Goal: Information Seeking & Learning: Compare options

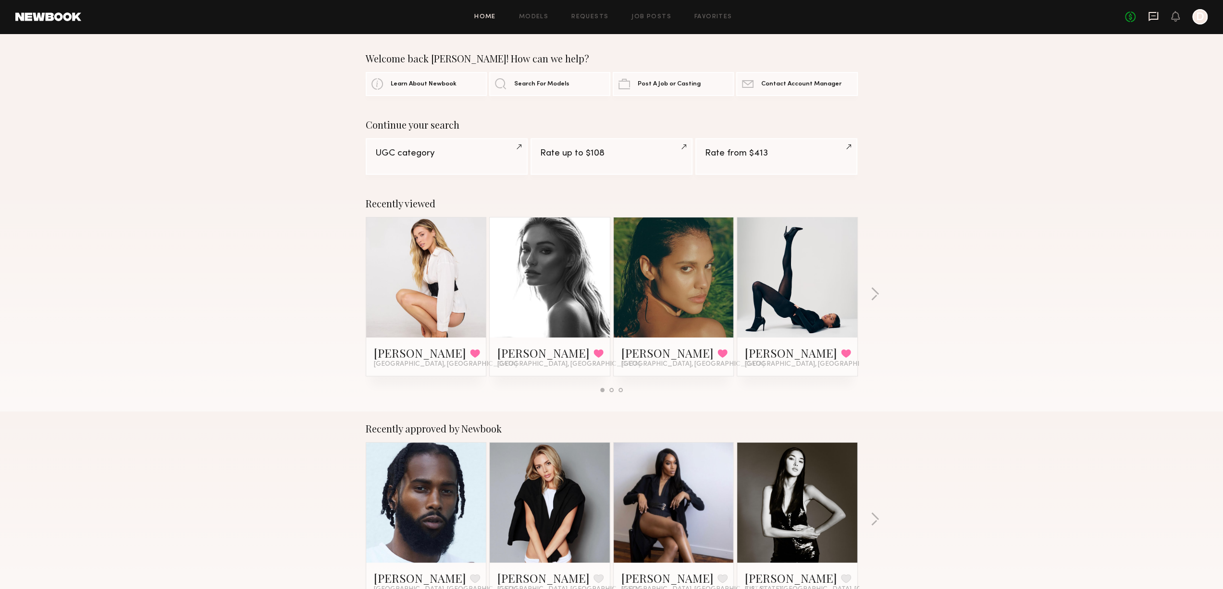
click at [1155, 14] on icon at bounding box center [1153, 16] width 11 height 11
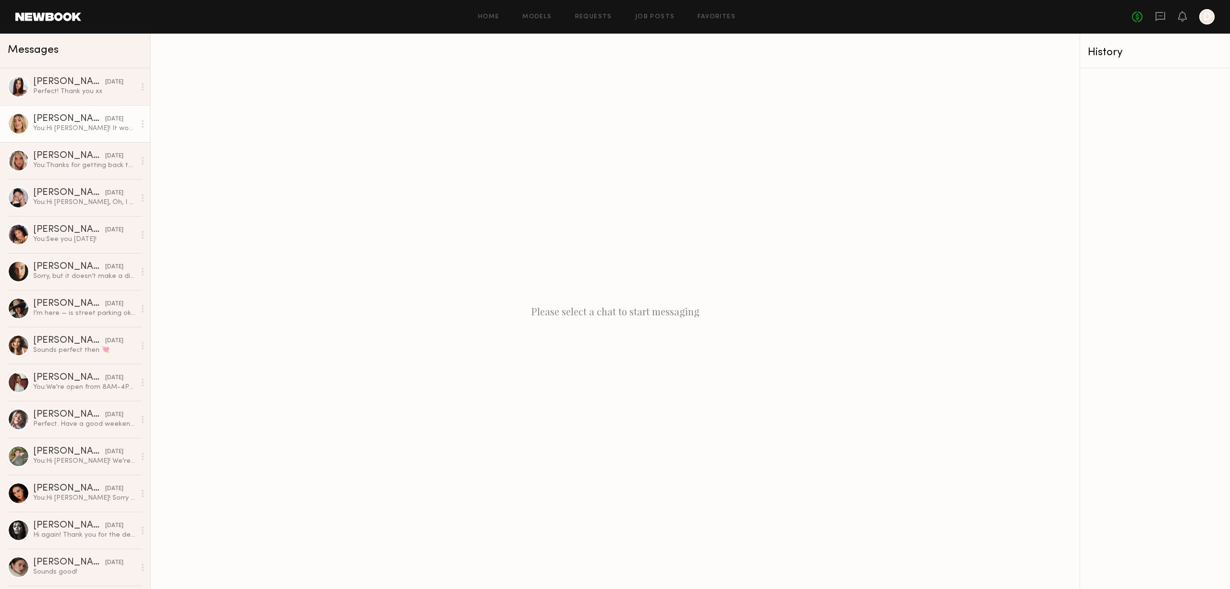
click at [116, 133] on div "You: Hi [PERSON_NAME]! It would be about a 2-hour shoot [DATE]. You’re welcome …" at bounding box center [84, 128] width 102 height 9
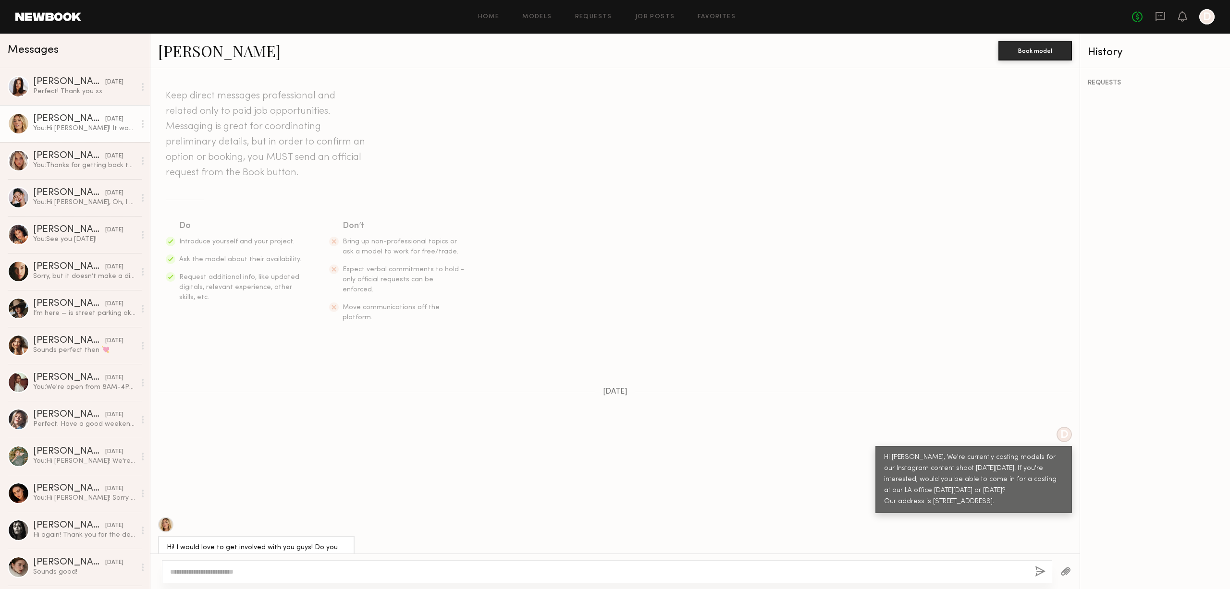
scroll to position [207, 0]
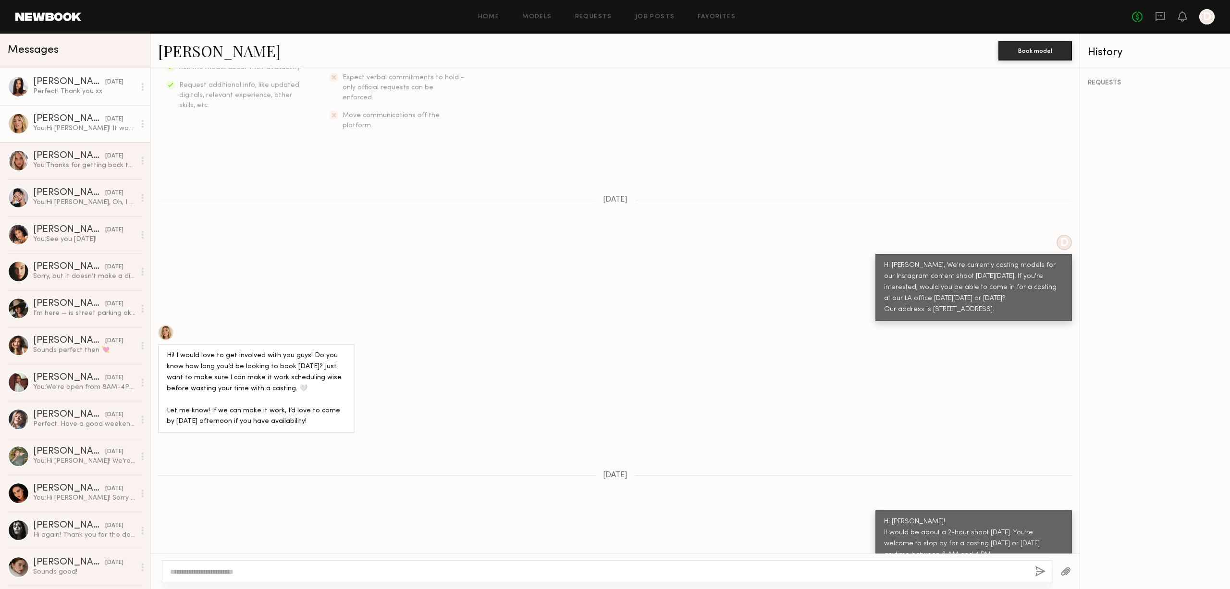
click at [69, 101] on link "Michaela B. yesterday Perfect! Thank you xx" at bounding box center [75, 86] width 150 height 37
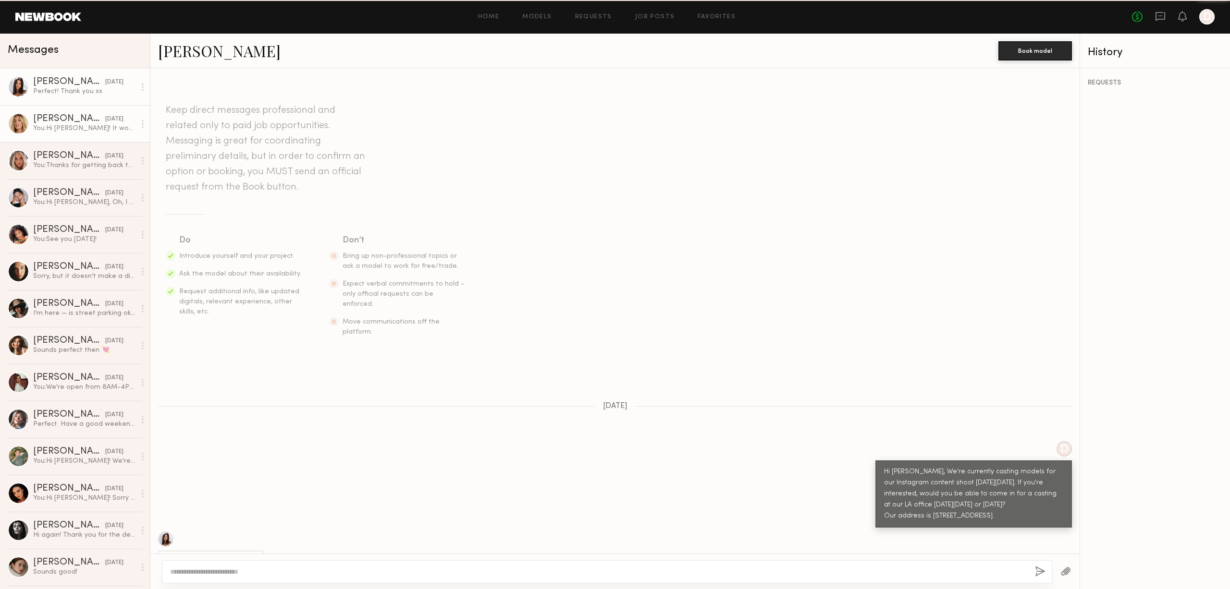
scroll to position [247, 0]
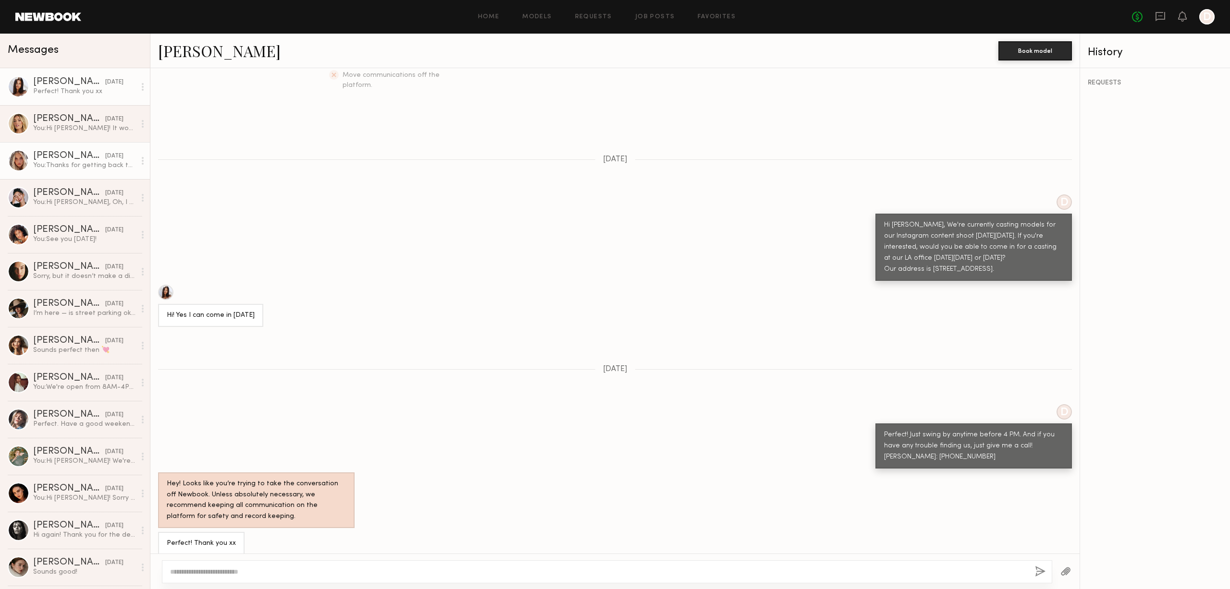
click at [78, 151] on div "Allea S." at bounding box center [69, 156] width 72 height 10
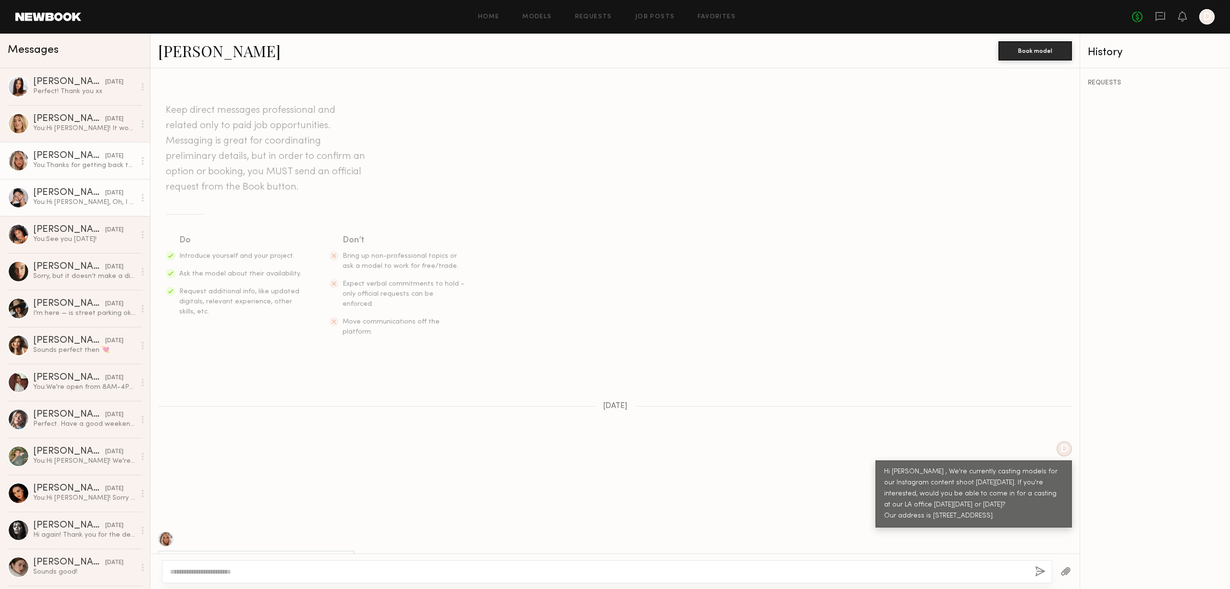
scroll to position [207, 0]
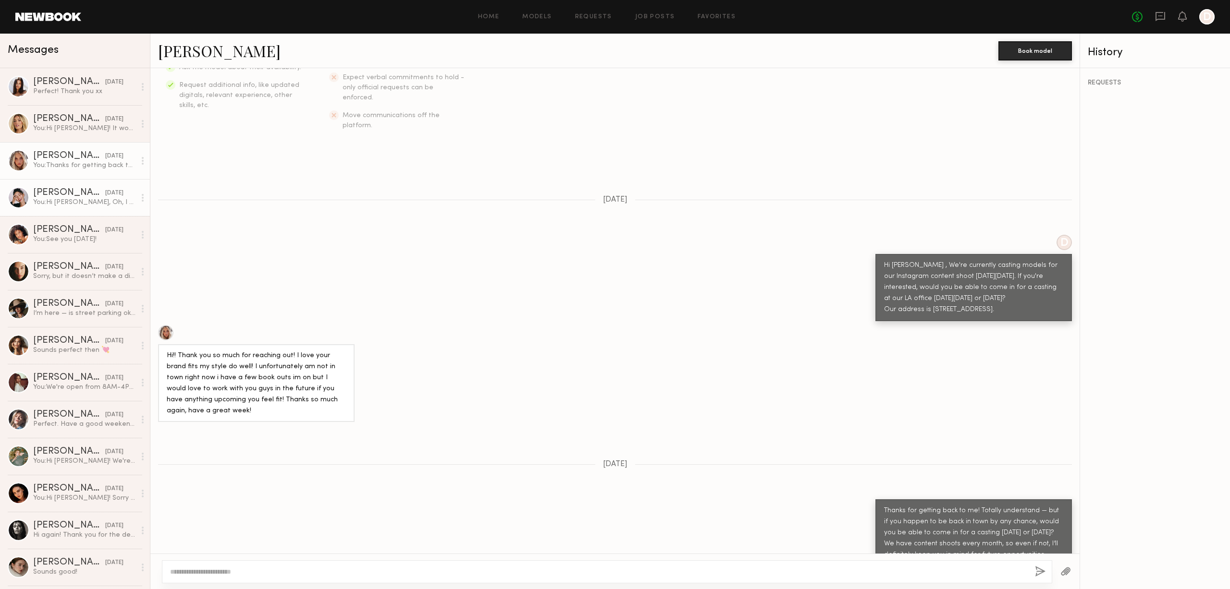
click at [91, 207] on div "You: Hi Anisa, Oh, I see! In that case, would you be able to come in for a cast…" at bounding box center [84, 202] width 102 height 9
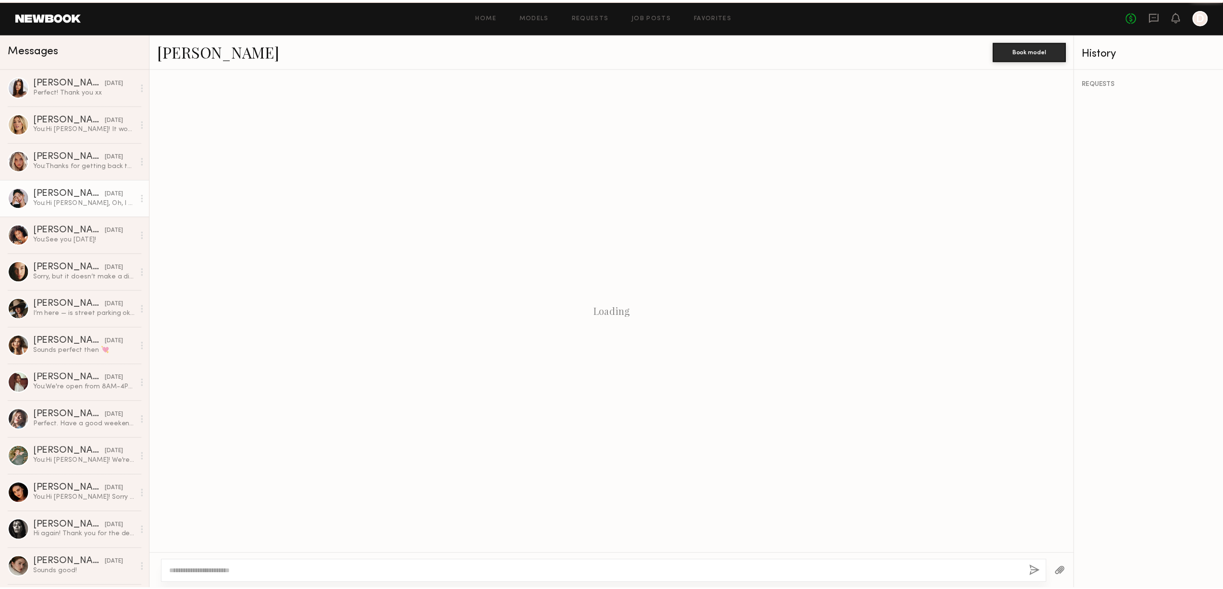
scroll to position [488, 0]
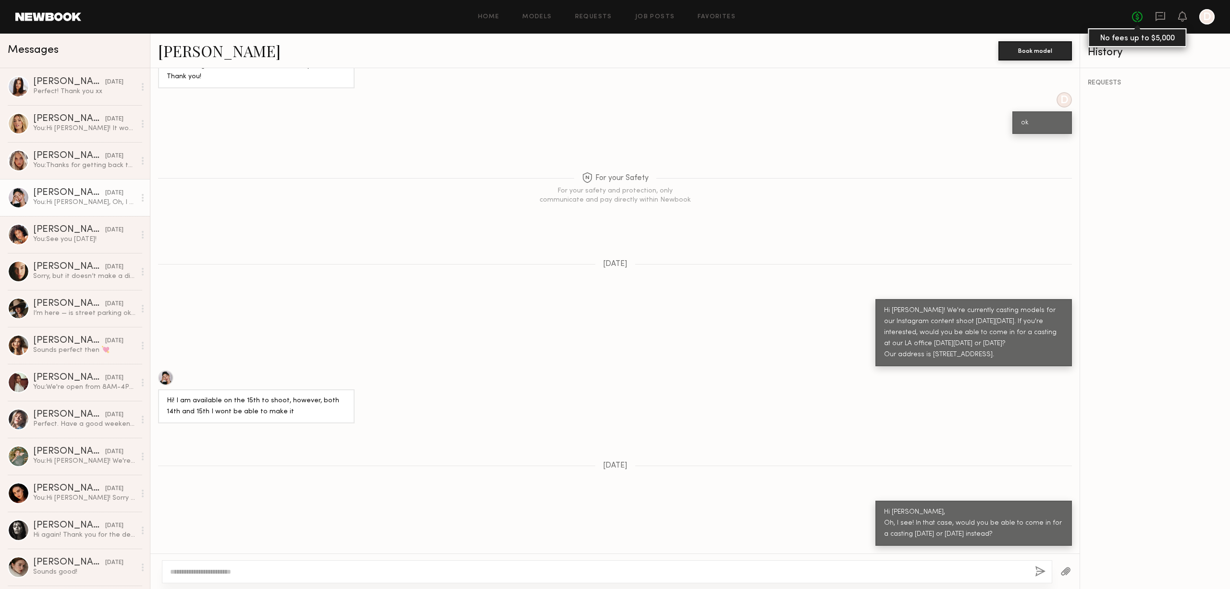
click at [1139, 14] on link "No fees up to $5,000" at bounding box center [1137, 17] width 11 height 11
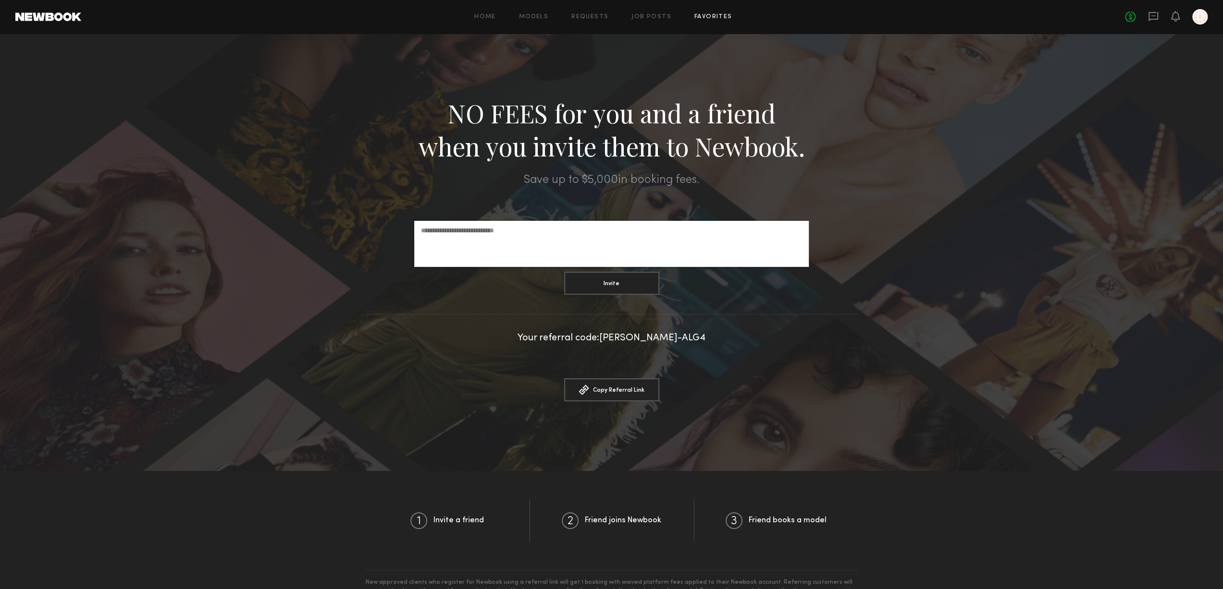
click at [698, 17] on link "Favorites" at bounding box center [713, 17] width 38 height 6
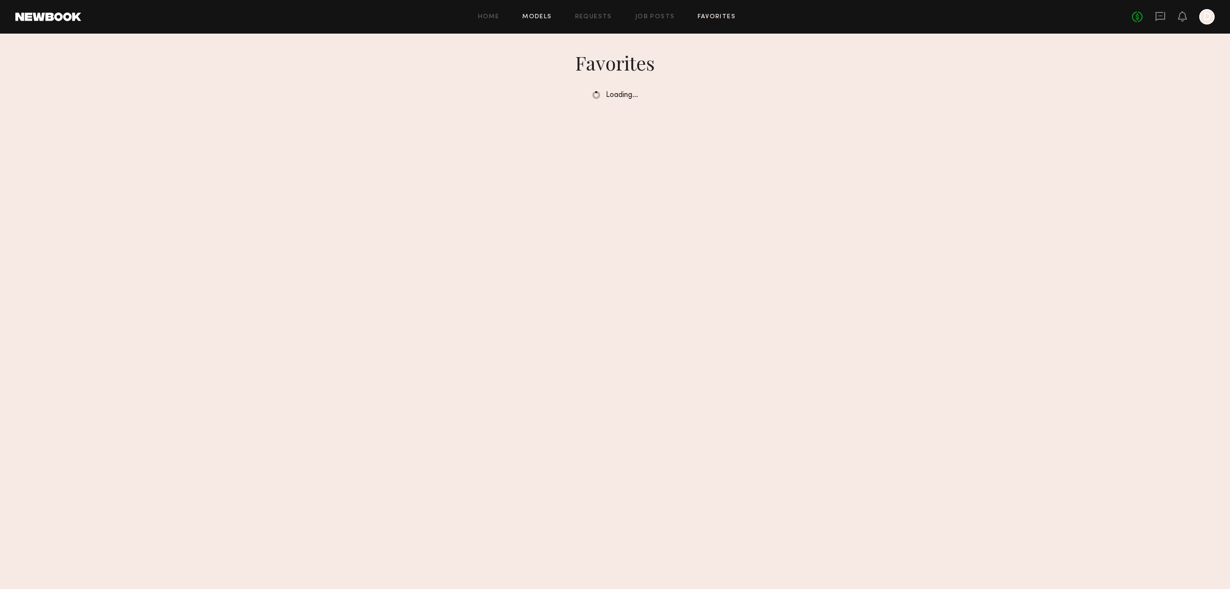
click at [533, 14] on link "Models" at bounding box center [536, 17] width 29 height 6
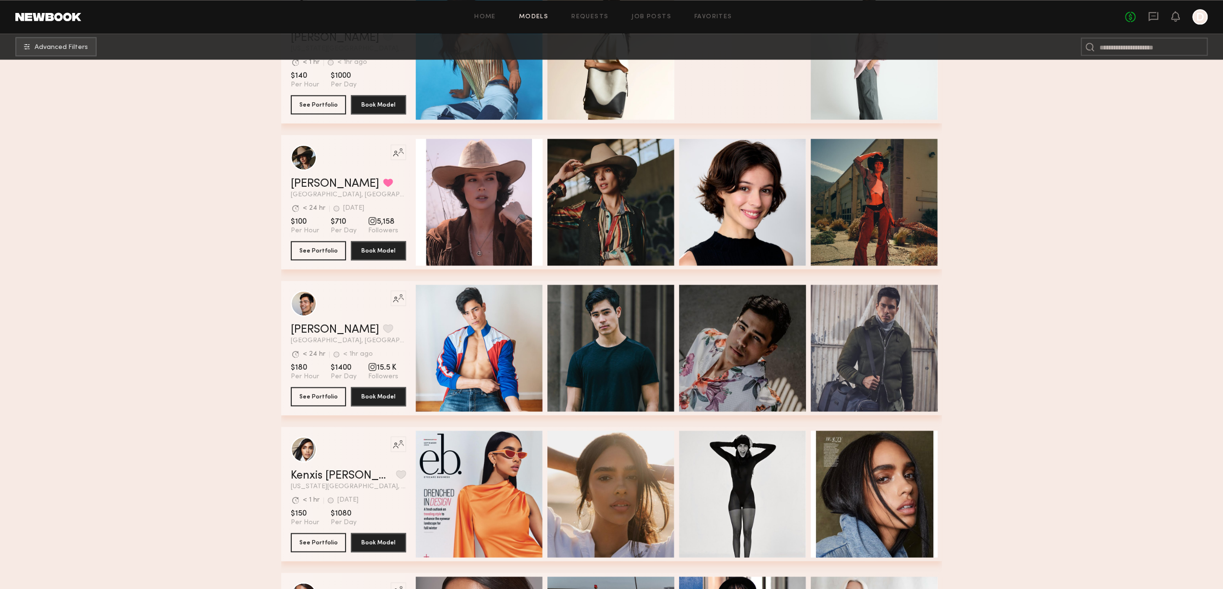
scroll to position [1393, 0]
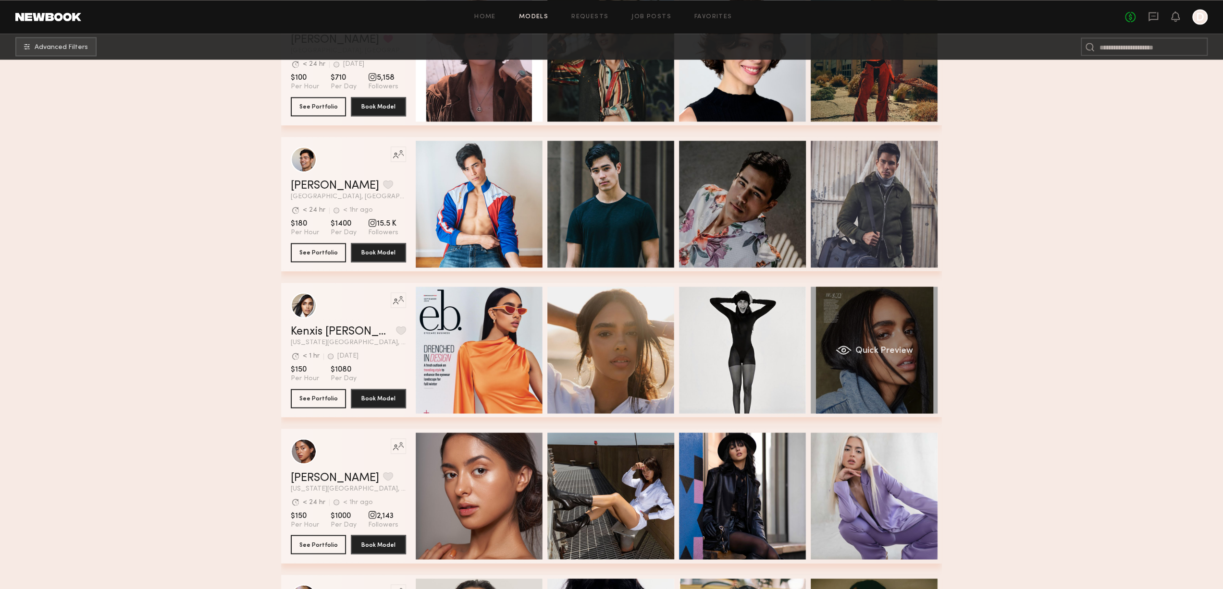
click at [898, 373] on div "Quick Preview" at bounding box center [873, 350] width 127 height 127
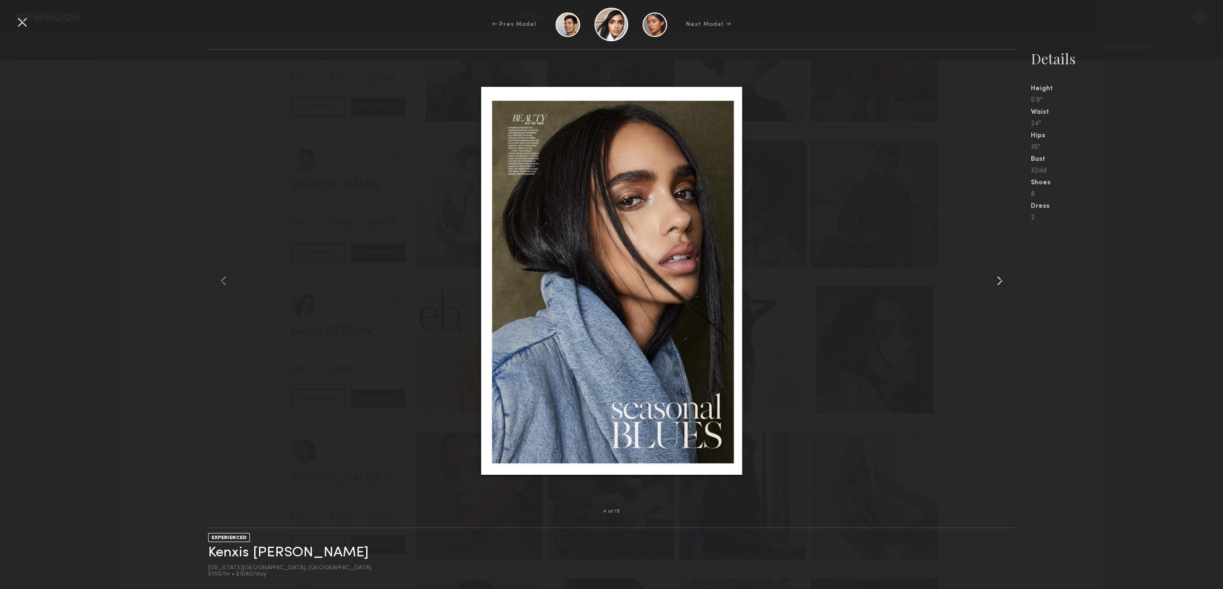
click at [984, 268] on div at bounding box center [998, 280] width 32 height 431
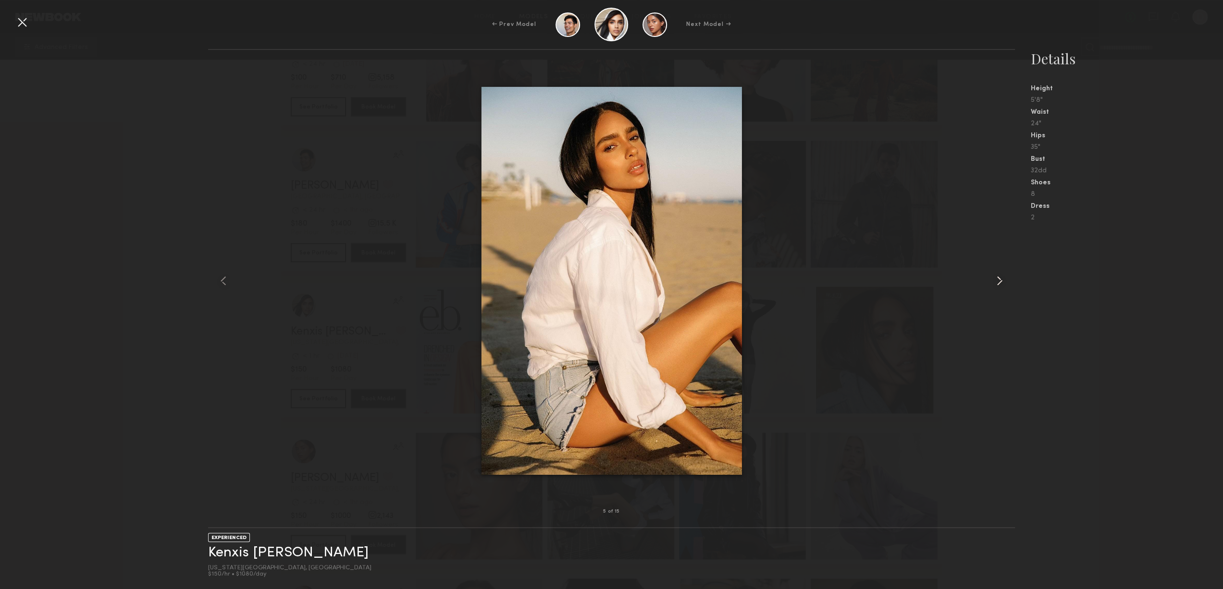
click at [984, 268] on div at bounding box center [998, 280] width 32 height 431
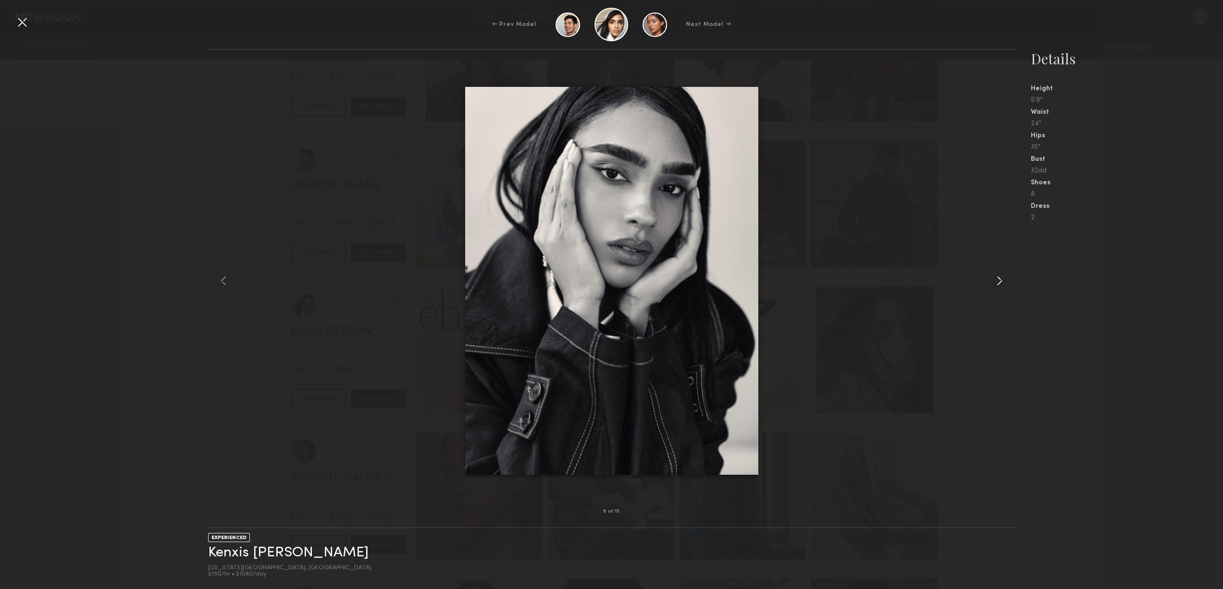
click at [984, 268] on div at bounding box center [998, 280] width 32 height 431
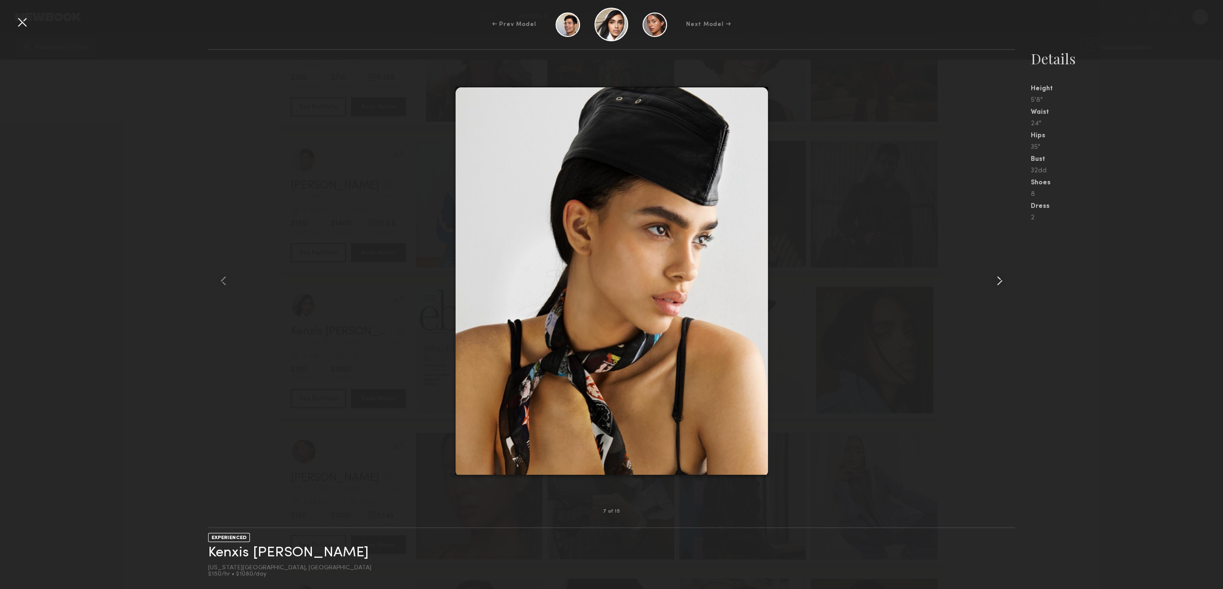
click at [984, 268] on div at bounding box center [998, 280] width 32 height 431
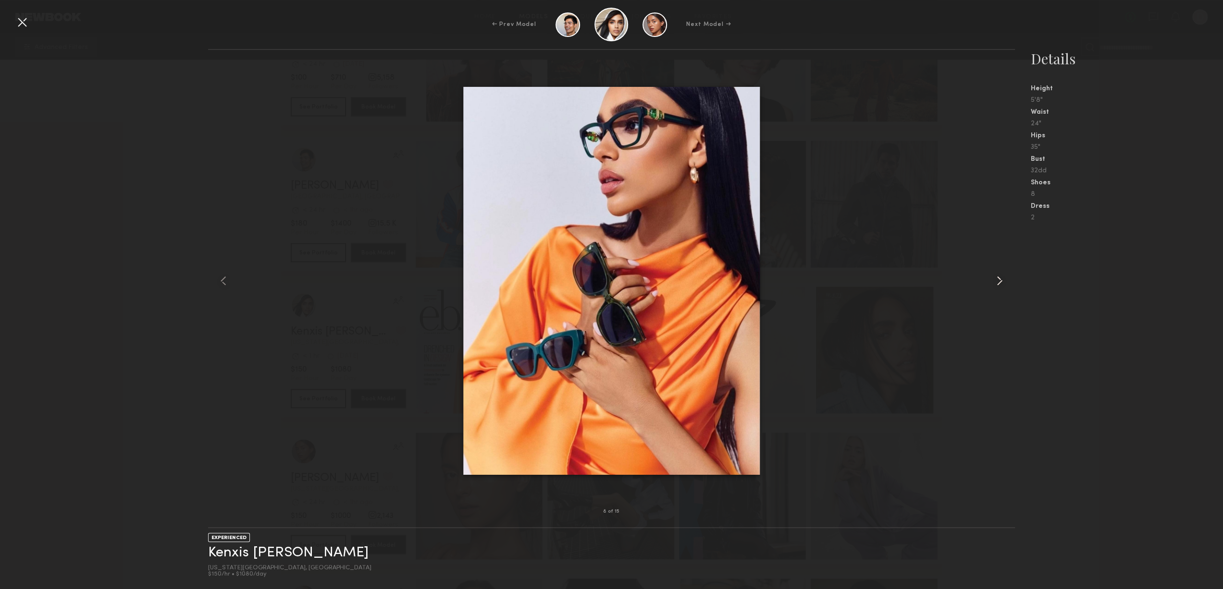
click at [984, 268] on div at bounding box center [998, 280] width 32 height 431
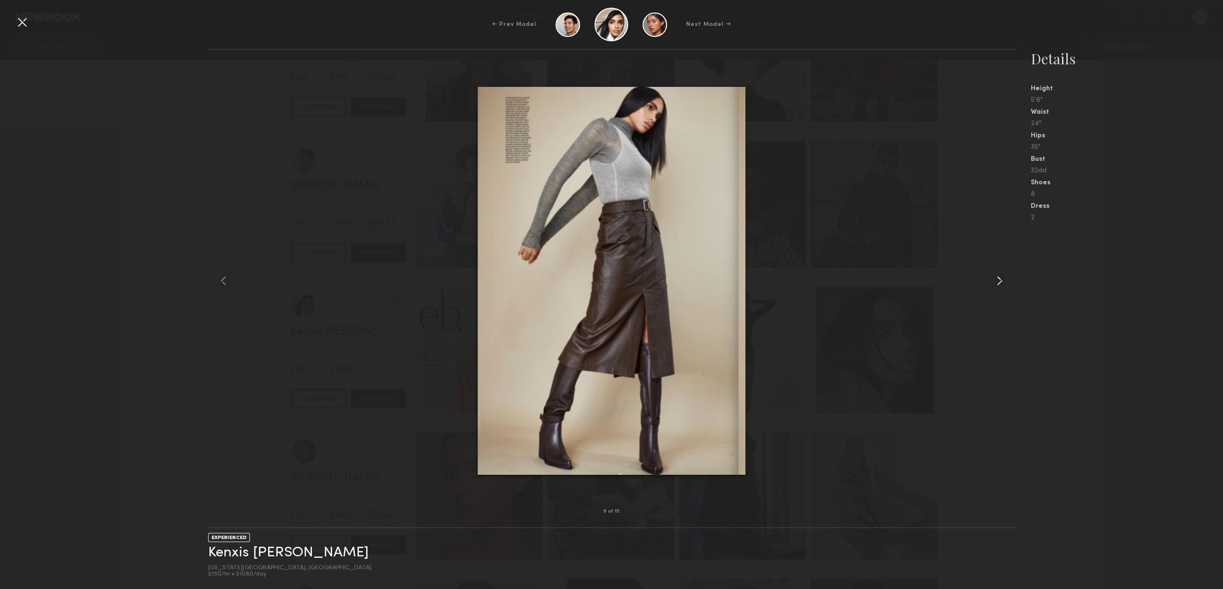
click at [984, 268] on div at bounding box center [998, 280] width 32 height 431
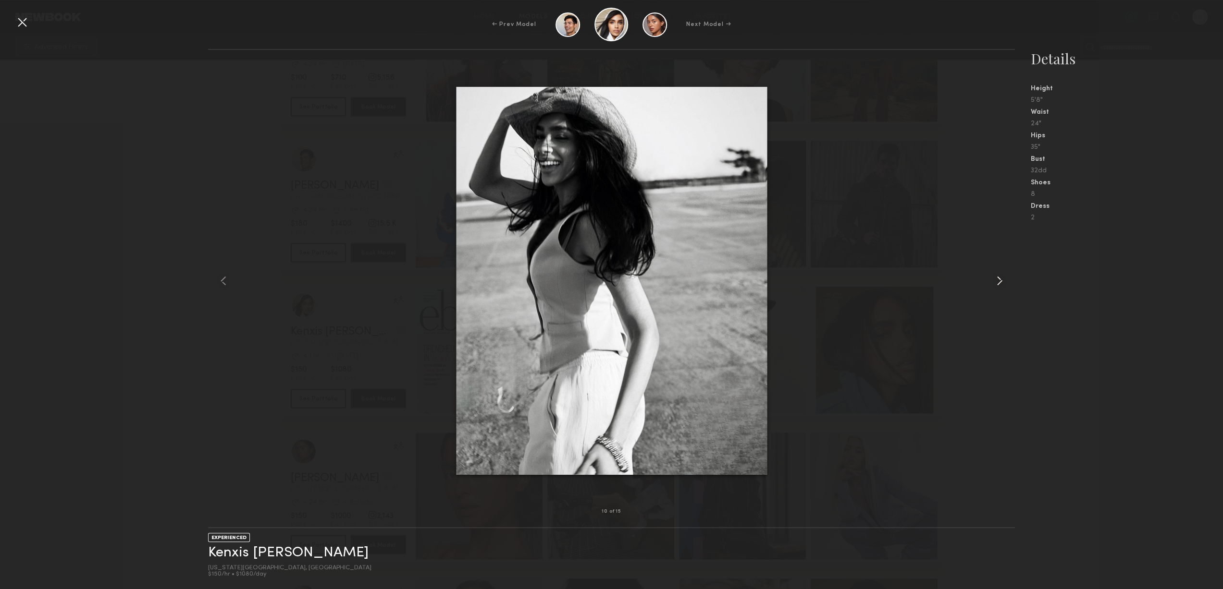
click at [984, 268] on div at bounding box center [998, 280] width 32 height 431
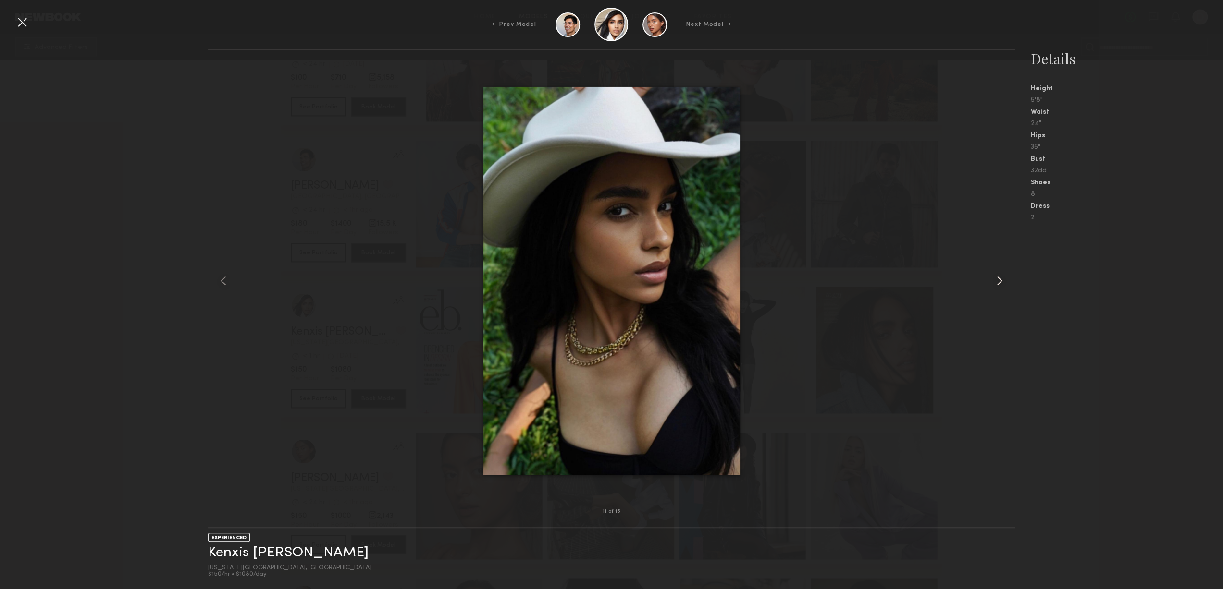
click at [984, 268] on div at bounding box center [998, 280] width 32 height 431
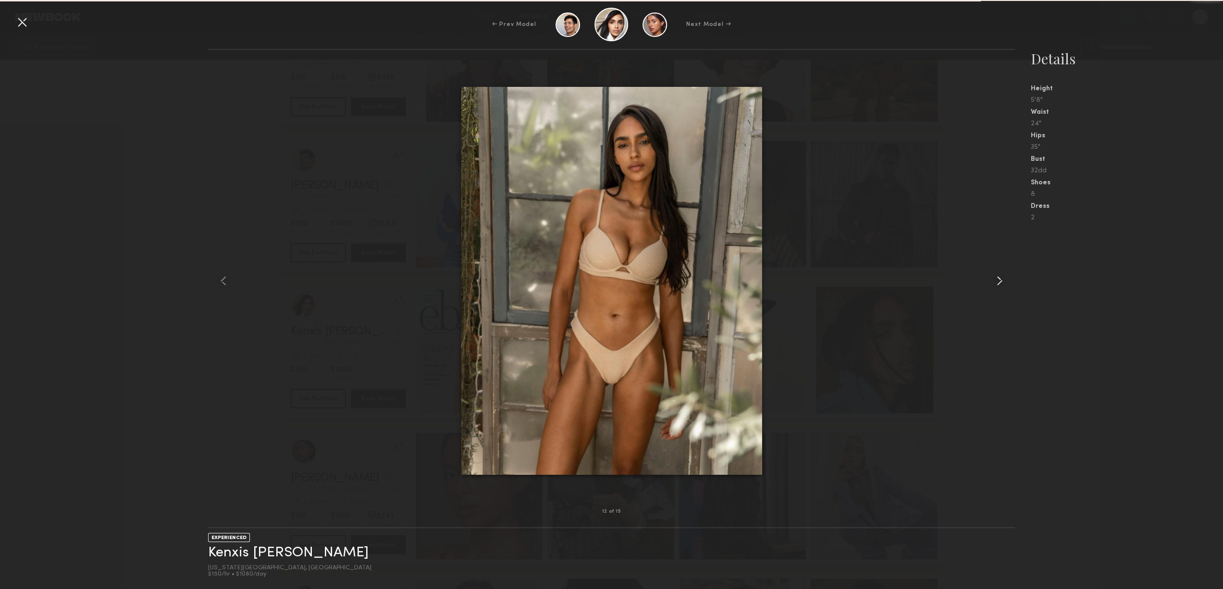
click at [984, 268] on div at bounding box center [998, 280] width 32 height 431
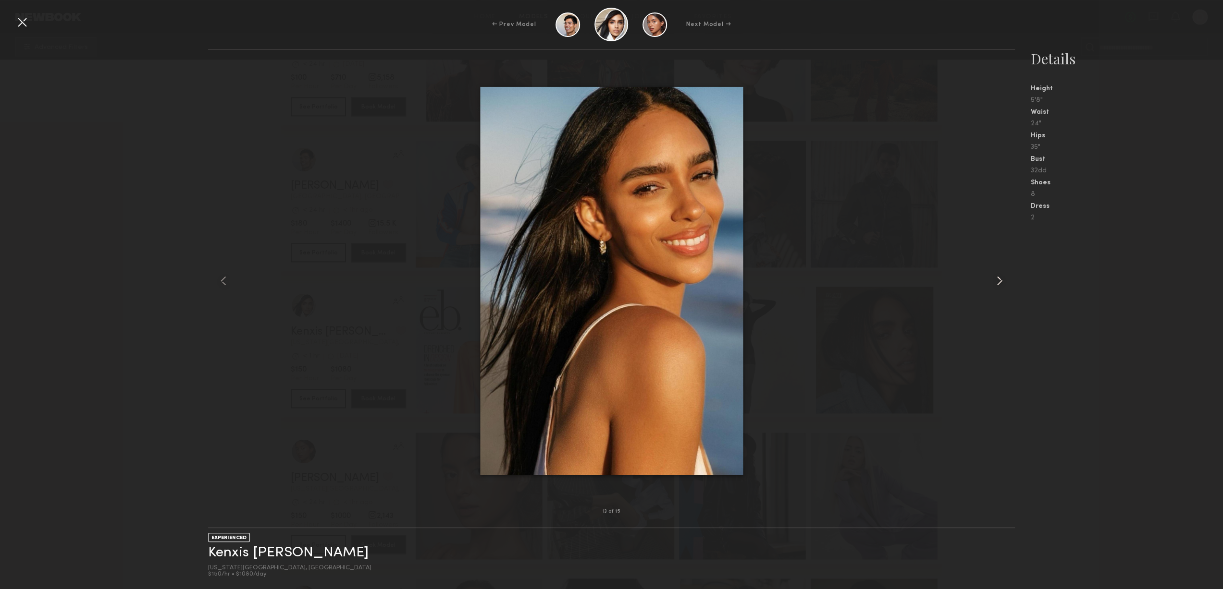
click at [984, 268] on div at bounding box center [998, 280] width 32 height 431
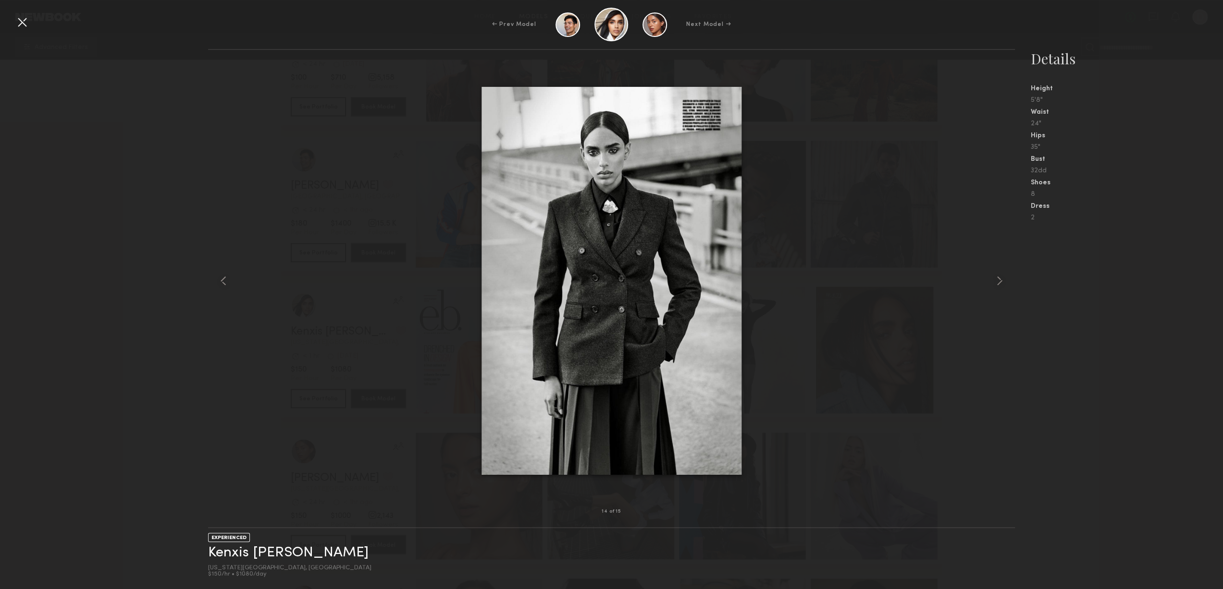
click at [24, 27] on div at bounding box center [21, 21] width 15 height 15
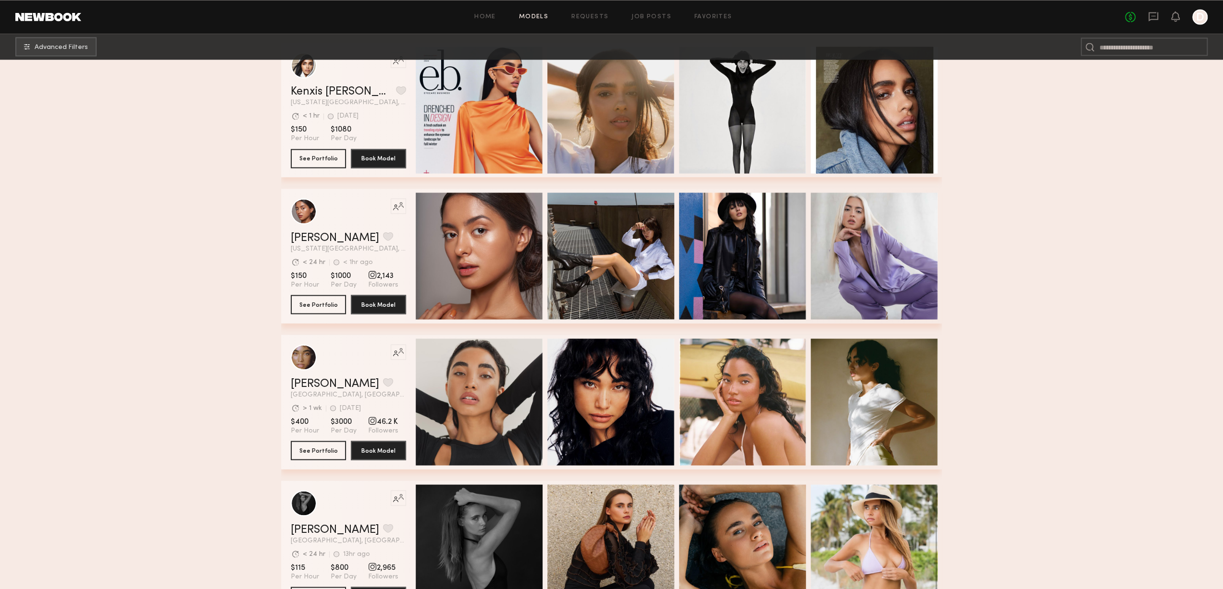
scroll to position [1873, 0]
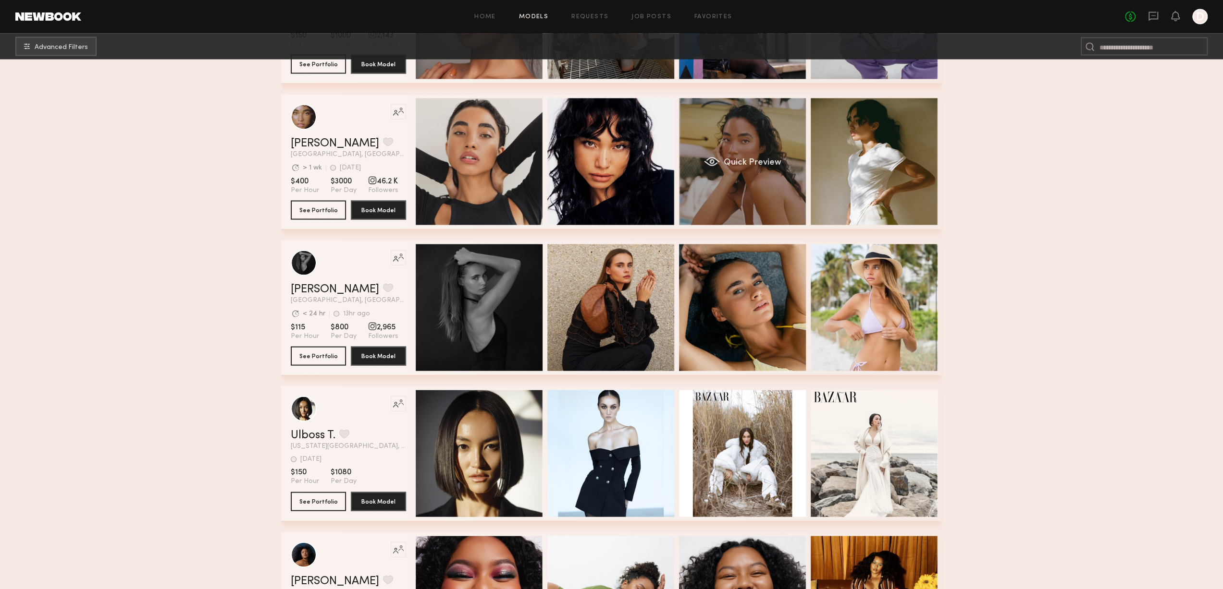
click at [740, 181] on div "Quick Preview" at bounding box center [742, 161] width 127 height 127
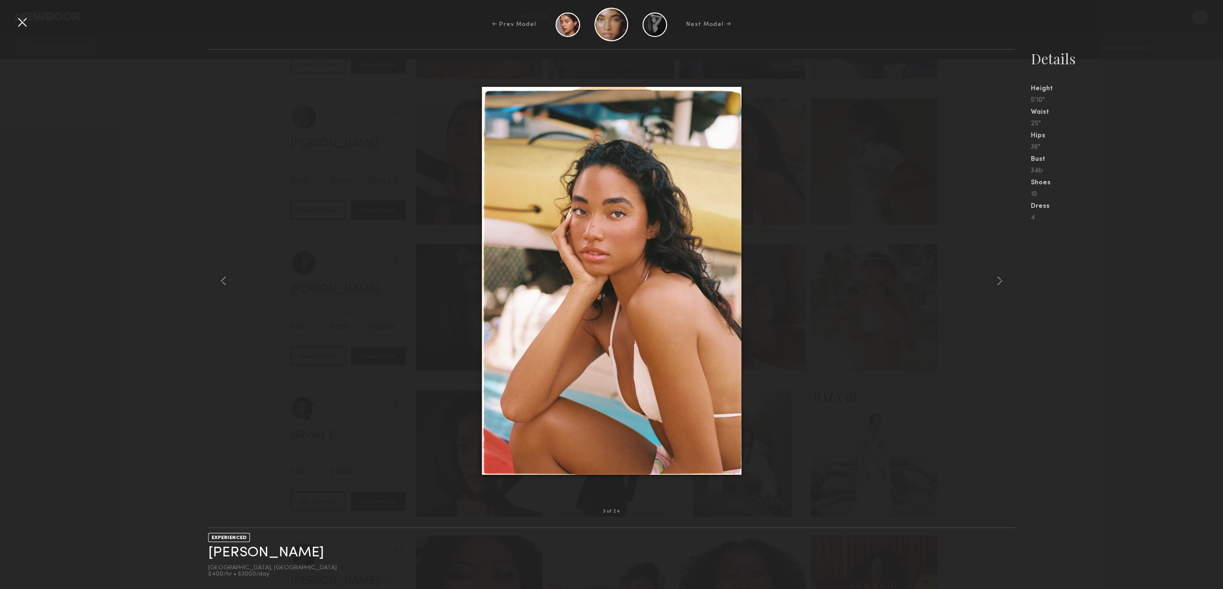
click at [1032, 298] on nb-gallery-model-stats "Details Height 5'10" Waist 25" Hips 36" Bust 34b Shoes 10 Dress 4" at bounding box center [1119, 319] width 208 height 540
click at [998, 287] on common-icon at bounding box center [998, 280] width 15 height 15
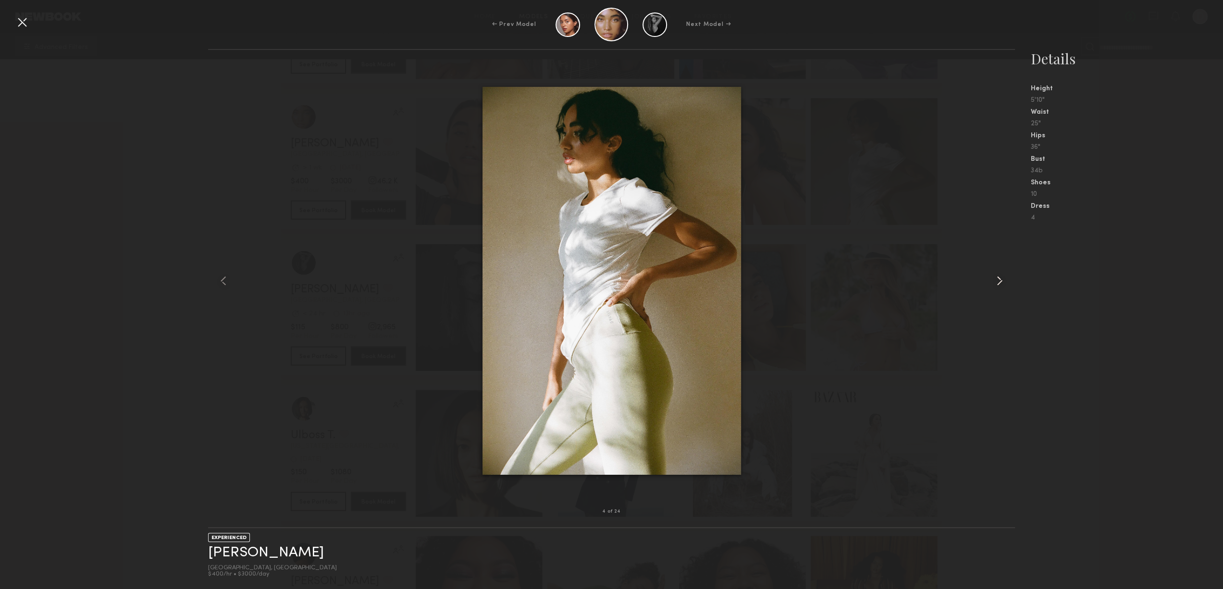
click at [998, 287] on common-icon at bounding box center [998, 280] width 15 height 15
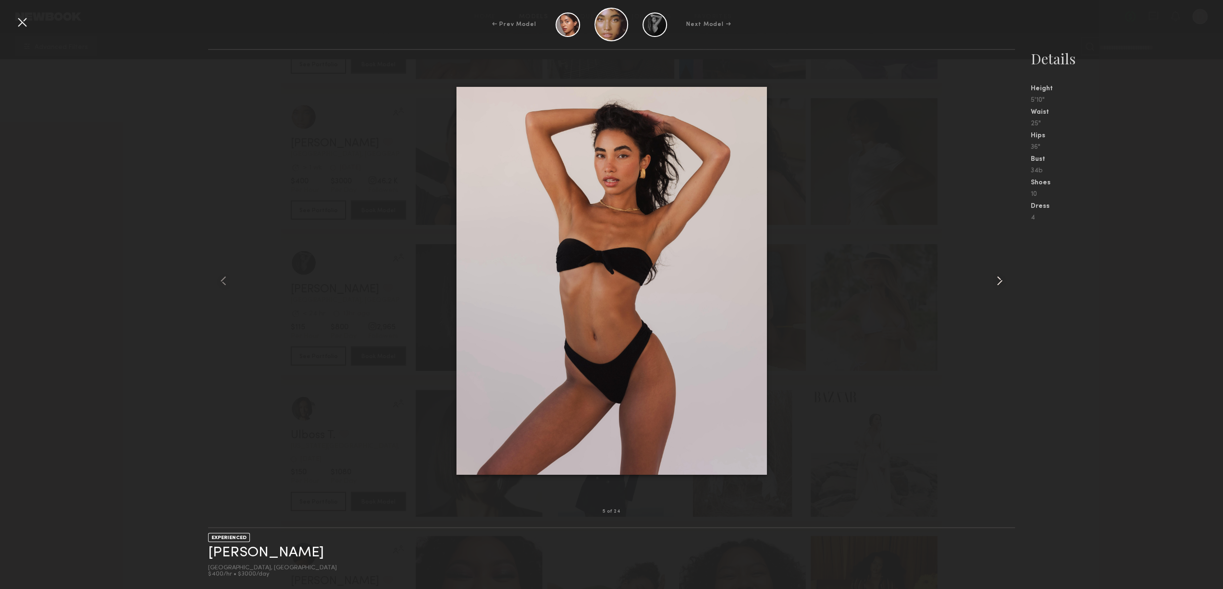
click at [998, 287] on common-icon at bounding box center [998, 280] width 15 height 15
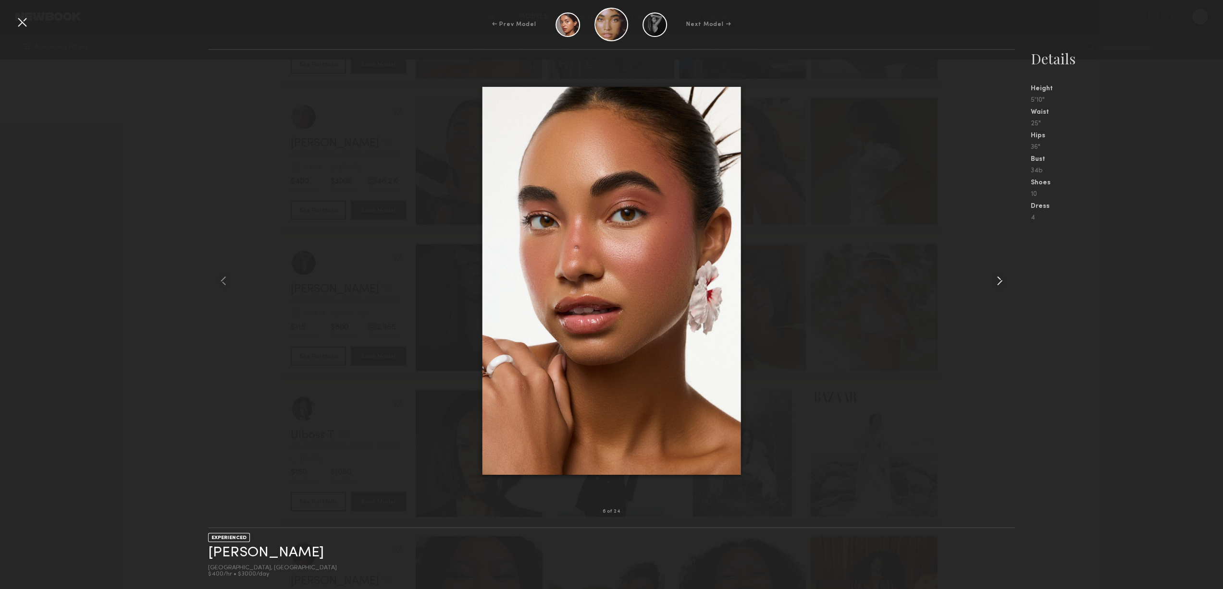
click at [998, 287] on common-icon at bounding box center [998, 280] width 15 height 15
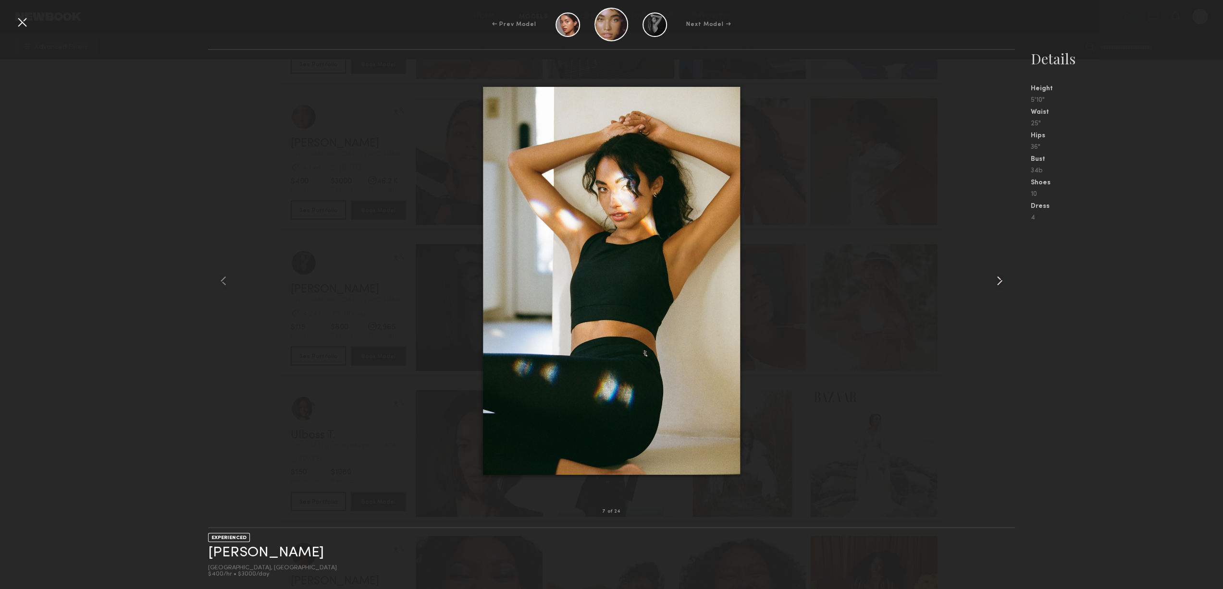
click at [998, 287] on common-icon at bounding box center [998, 280] width 15 height 15
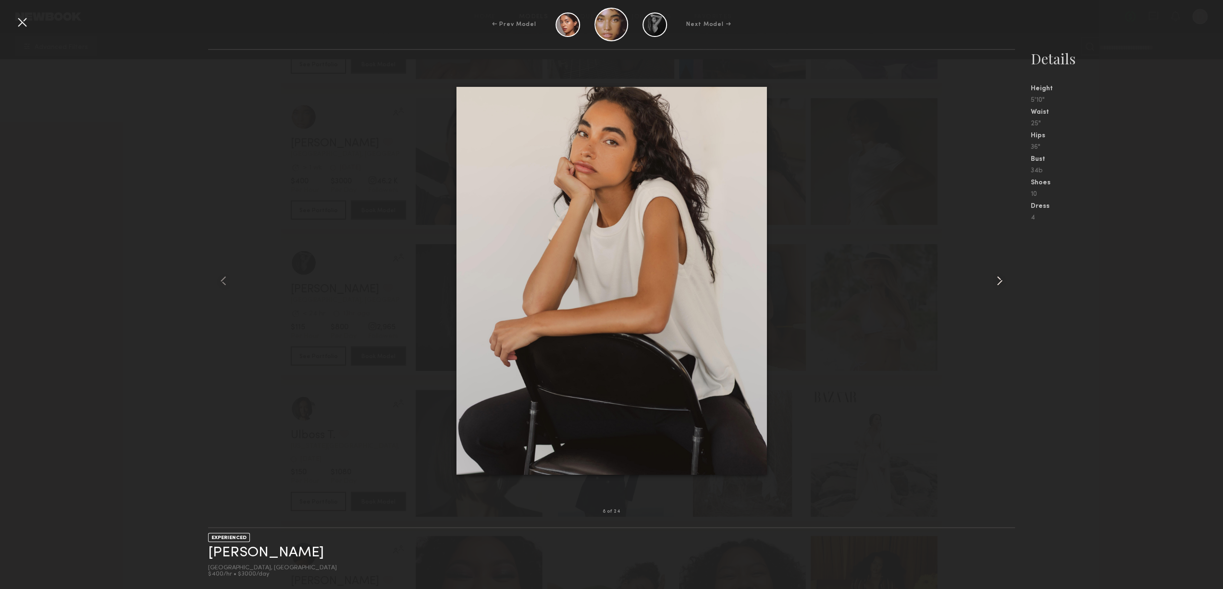
click at [998, 287] on common-icon at bounding box center [998, 280] width 15 height 15
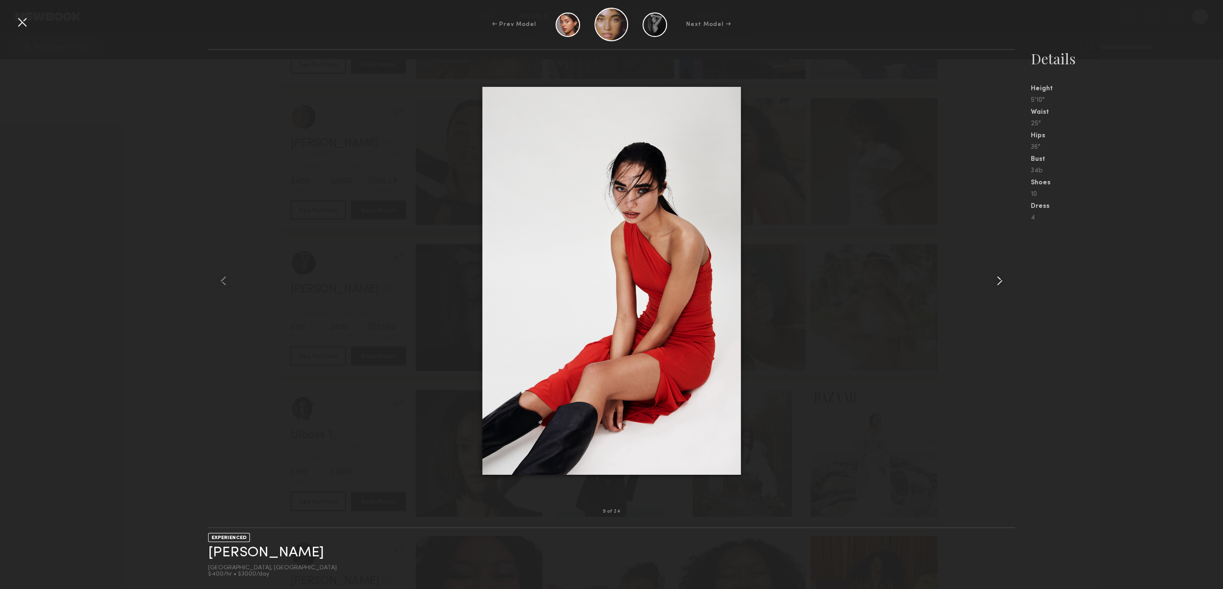
click at [998, 287] on common-icon at bounding box center [998, 280] width 15 height 15
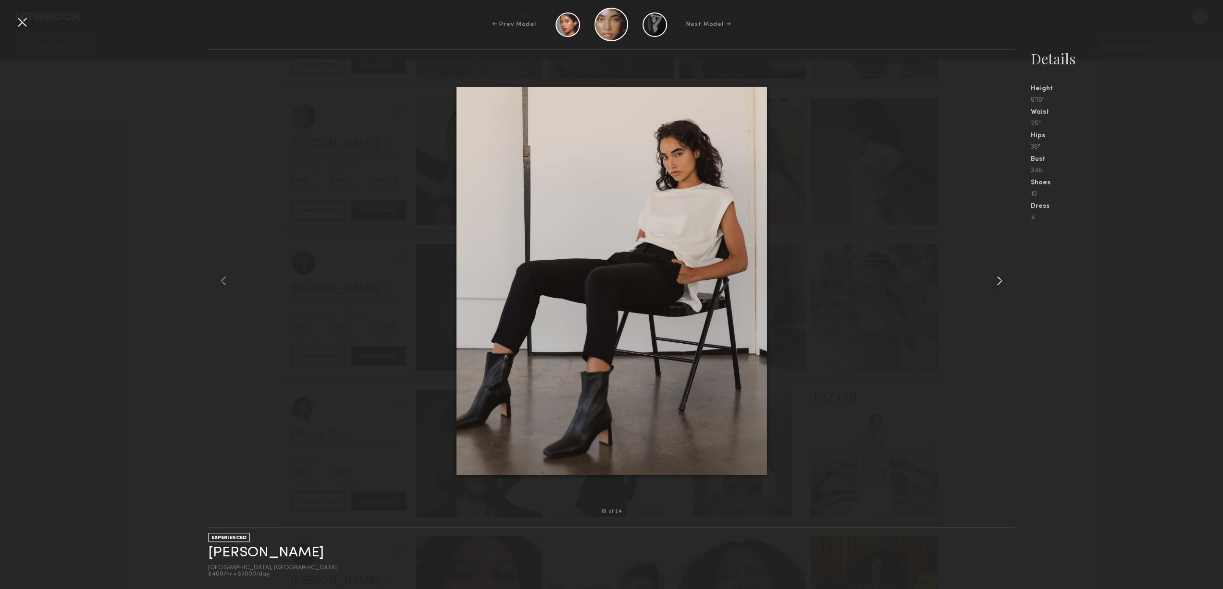
click at [998, 287] on common-icon at bounding box center [998, 280] width 15 height 15
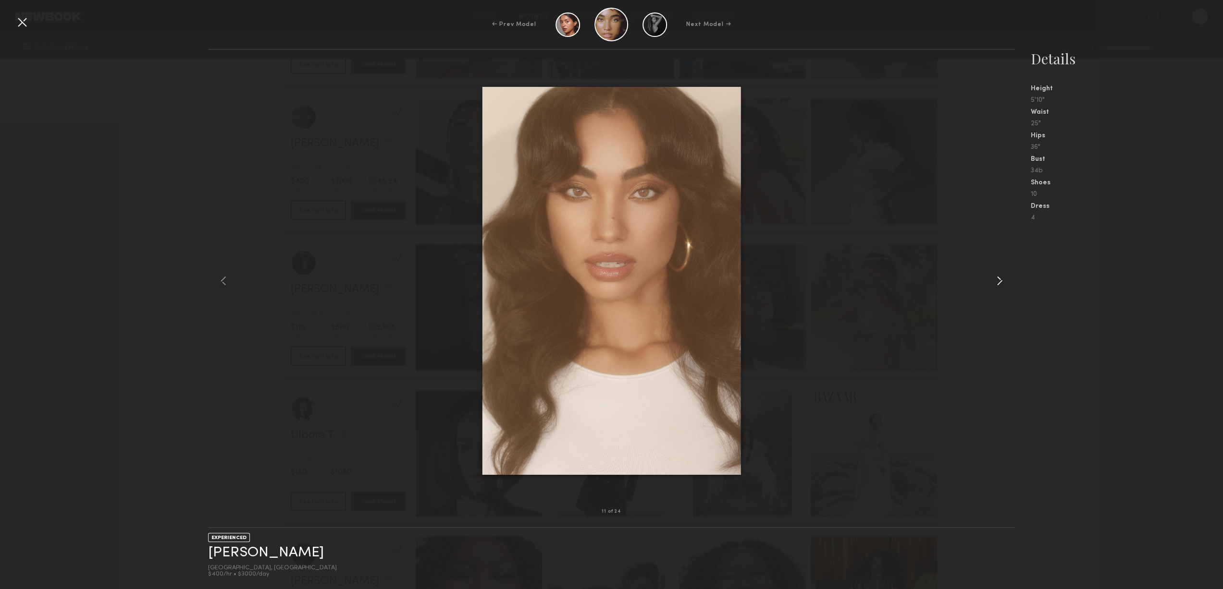
click at [998, 287] on common-icon at bounding box center [998, 280] width 15 height 15
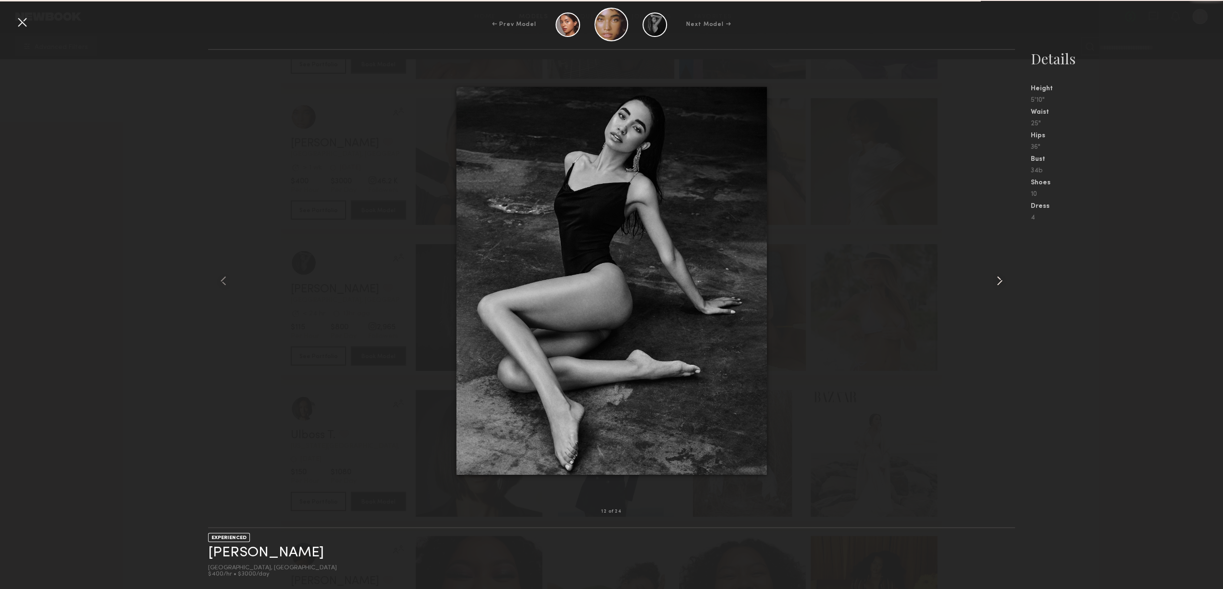
click at [998, 287] on common-icon at bounding box center [998, 280] width 15 height 15
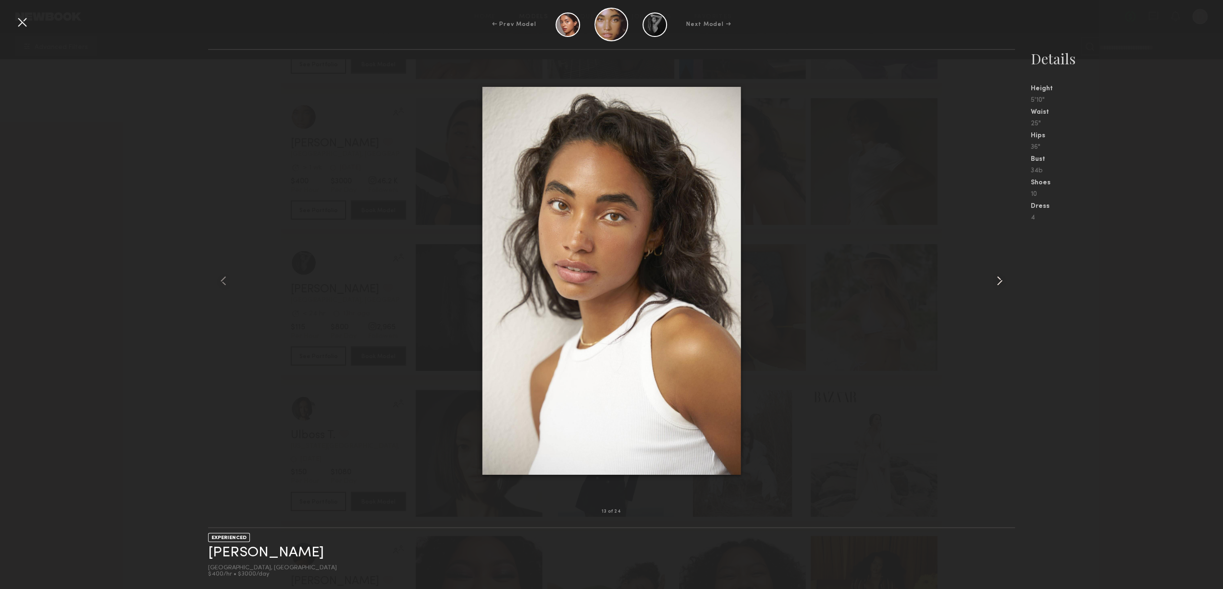
click at [998, 287] on common-icon at bounding box center [998, 280] width 15 height 15
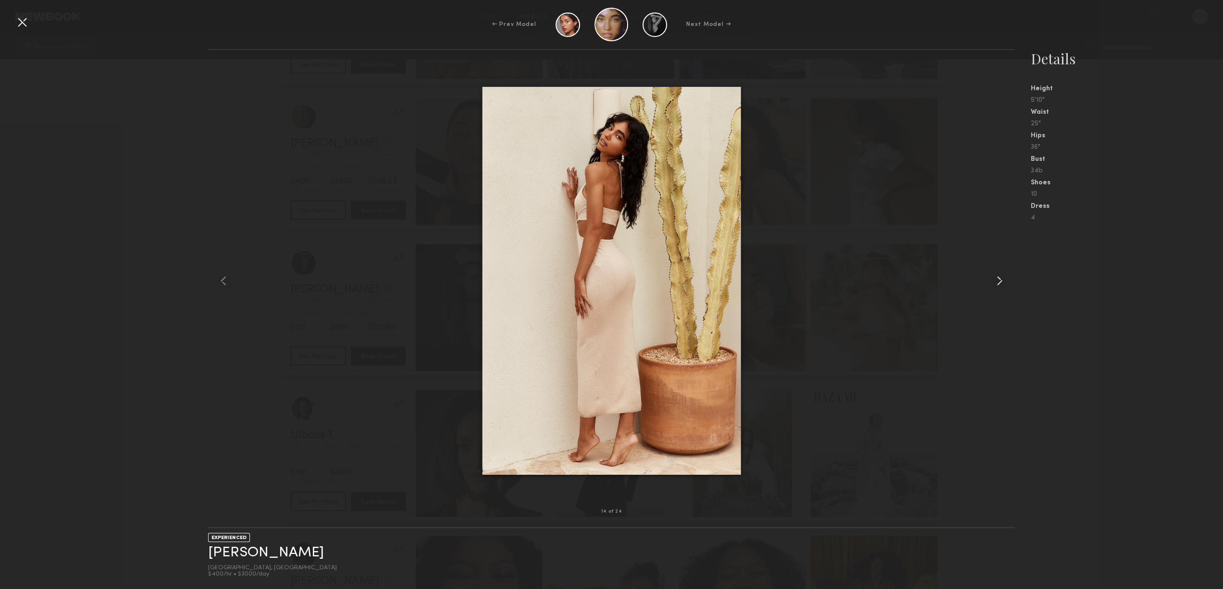
click at [998, 287] on common-icon at bounding box center [998, 280] width 15 height 15
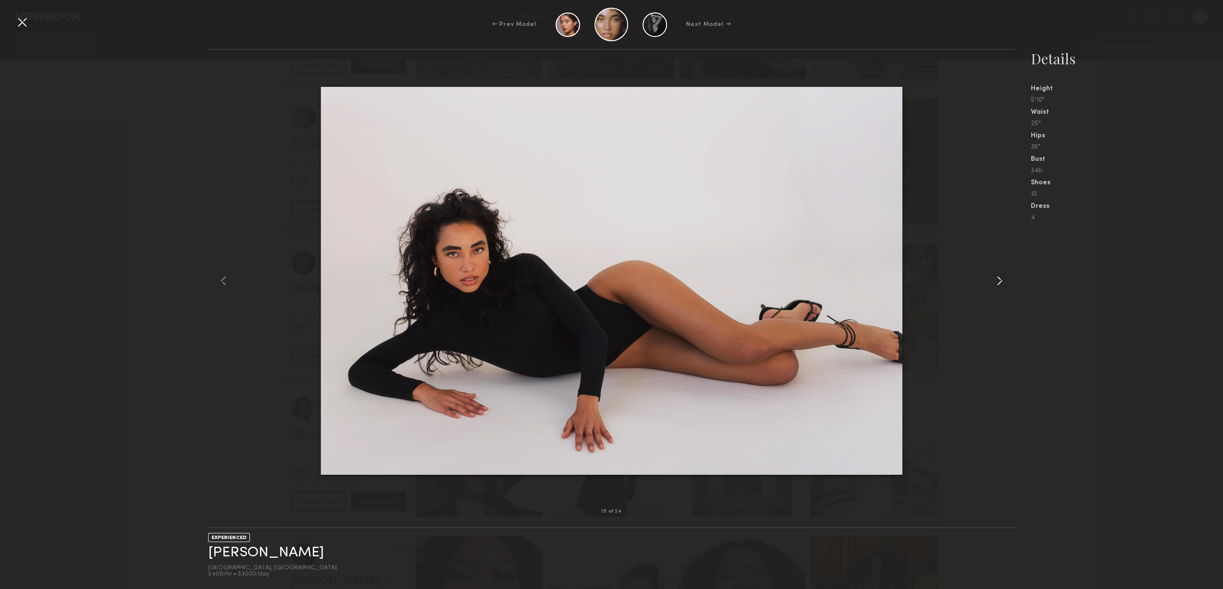
click at [998, 287] on common-icon at bounding box center [998, 280] width 15 height 15
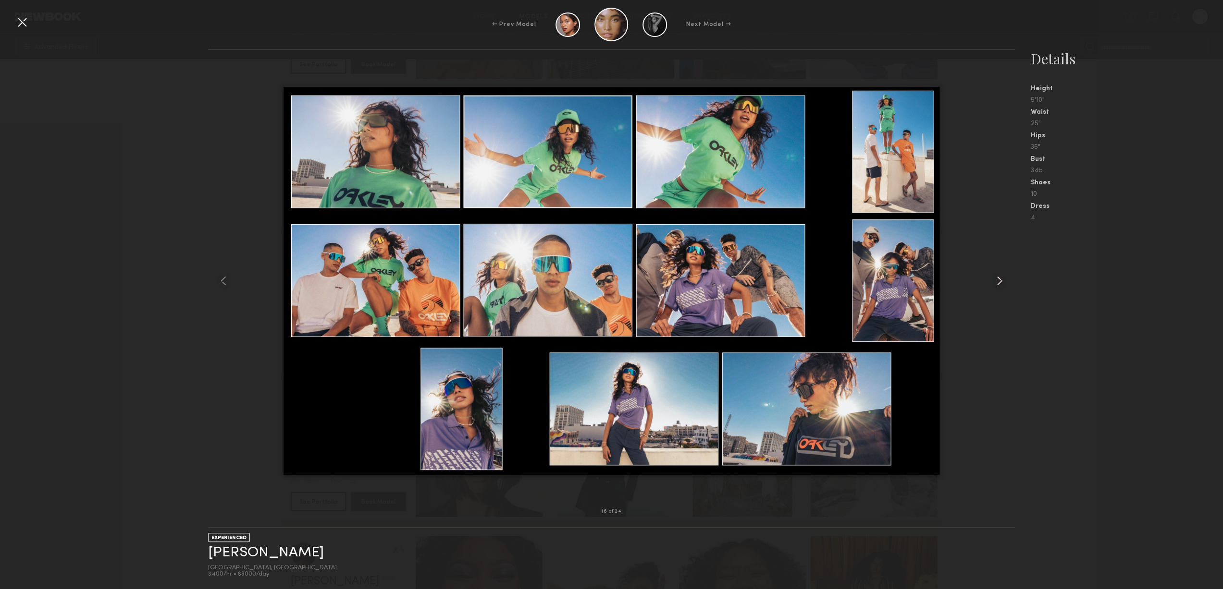
click at [998, 287] on common-icon at bounding box center [998, 280] width 15 height 15
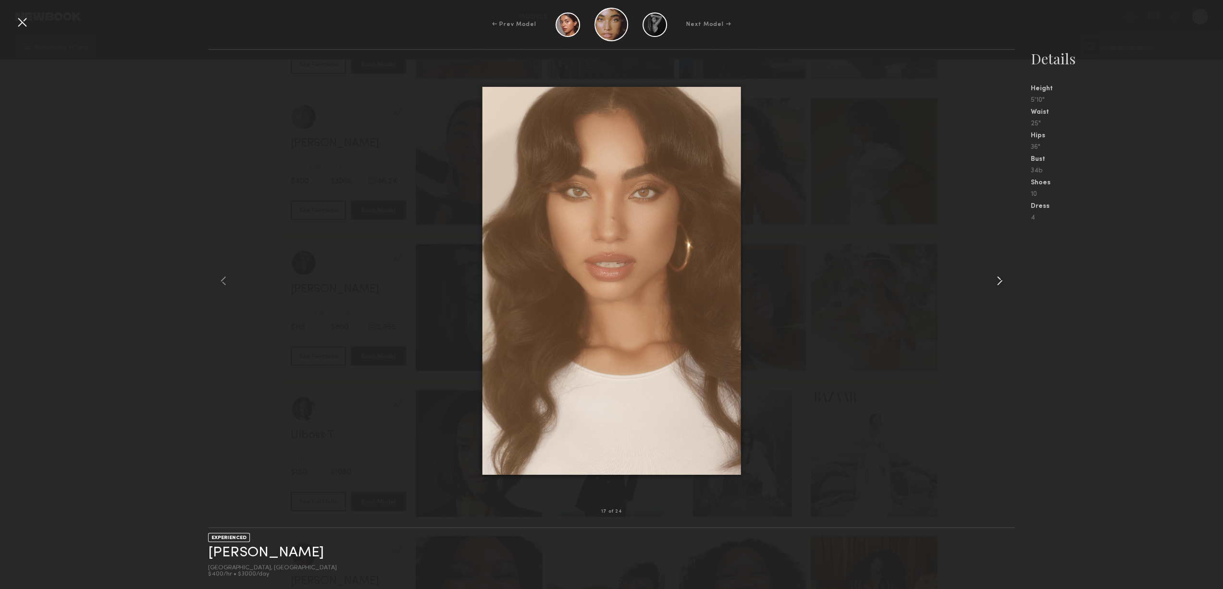
click at [998, 287] on common-icon at bounding box center [998, 280] width 15 height 15
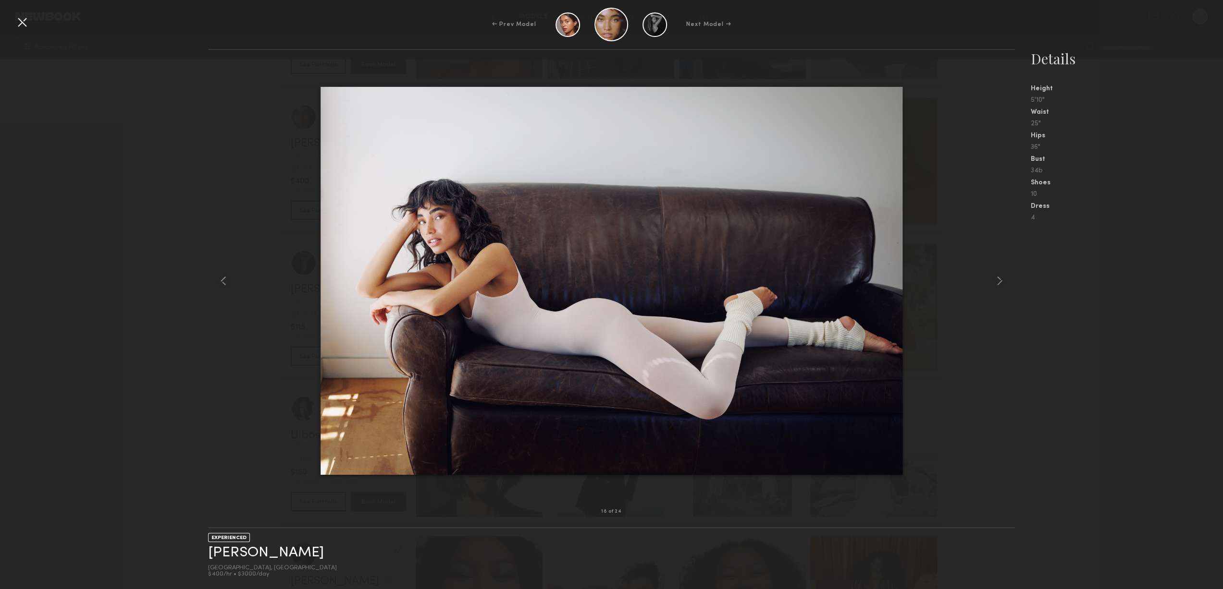
click at [1100, 282] on nb-gallery-model-stats "Details Height 5'10" Waist 25" Hips 36" Bust 34b Shoes 10 Dress 4" at bounding box center [1119, 319] width 208 height 540
click at [19, 25] on div at bounding box center [21, 21] width 15 height 15
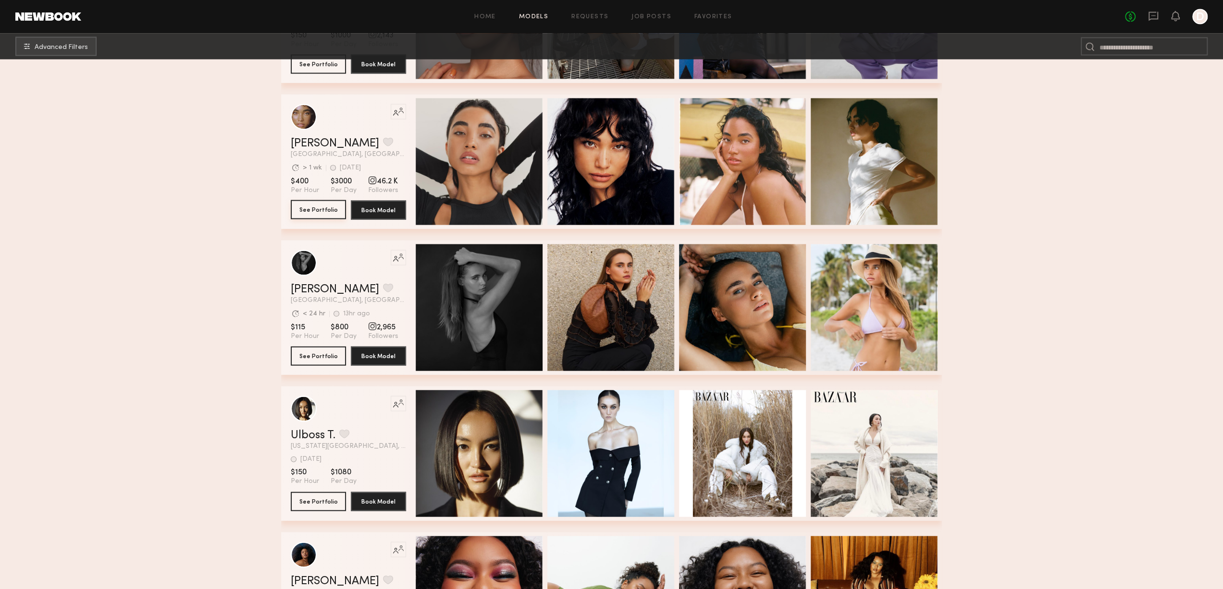
click at [323, 210] on button "See Portfolio" at bounding box center [318, 209] width 55 height 19
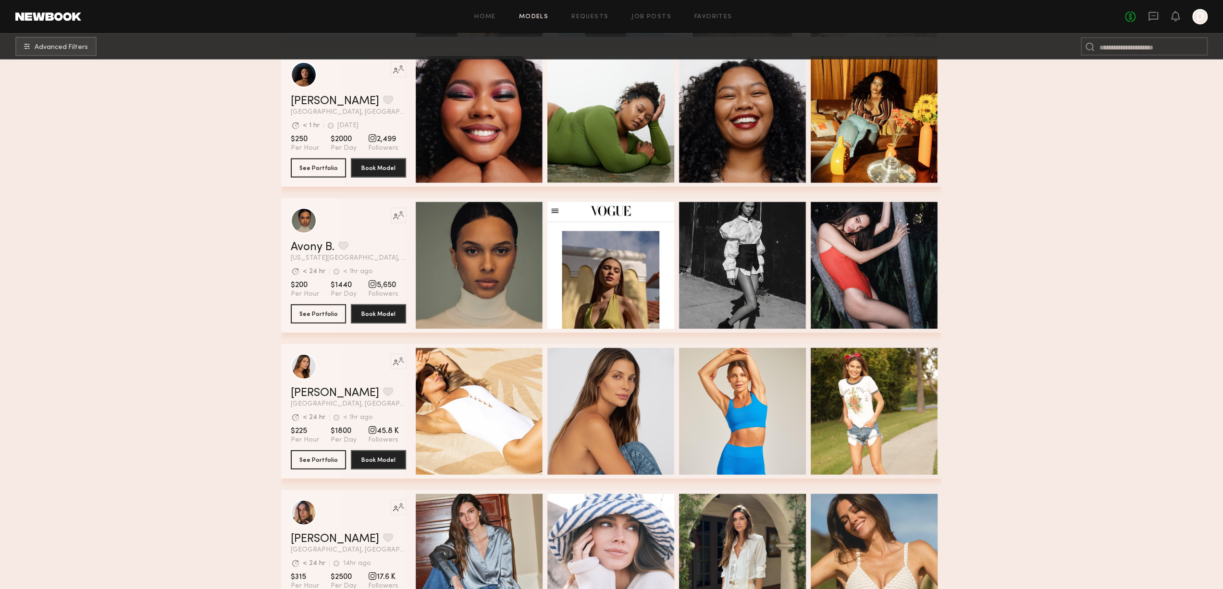
scroll to position [2546, 0]
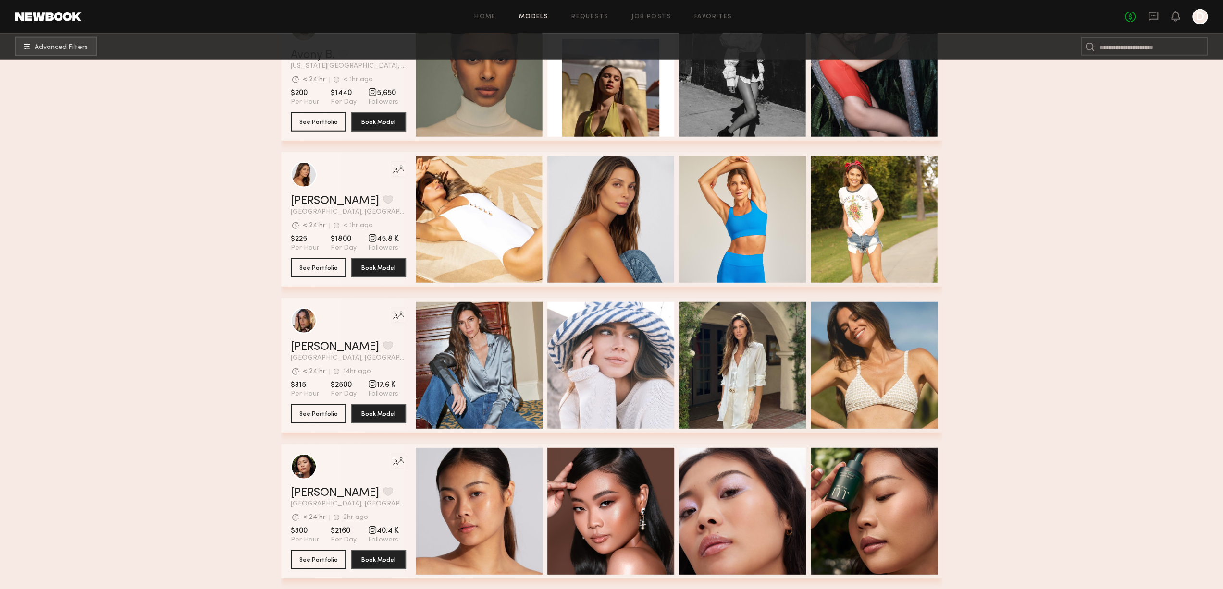
click at [908, 388] on div "Quick Preview" at bounding box center [873, 365] width 127 height 127
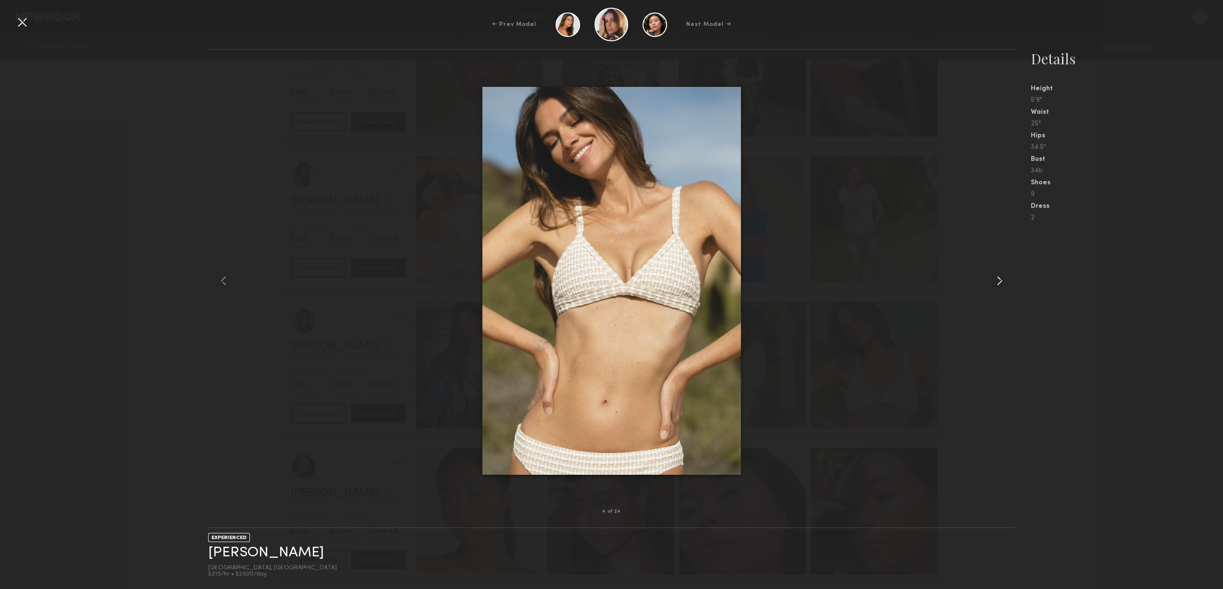
click at [989, 269] on div at bounding box center [998, 280] width 32 height 431
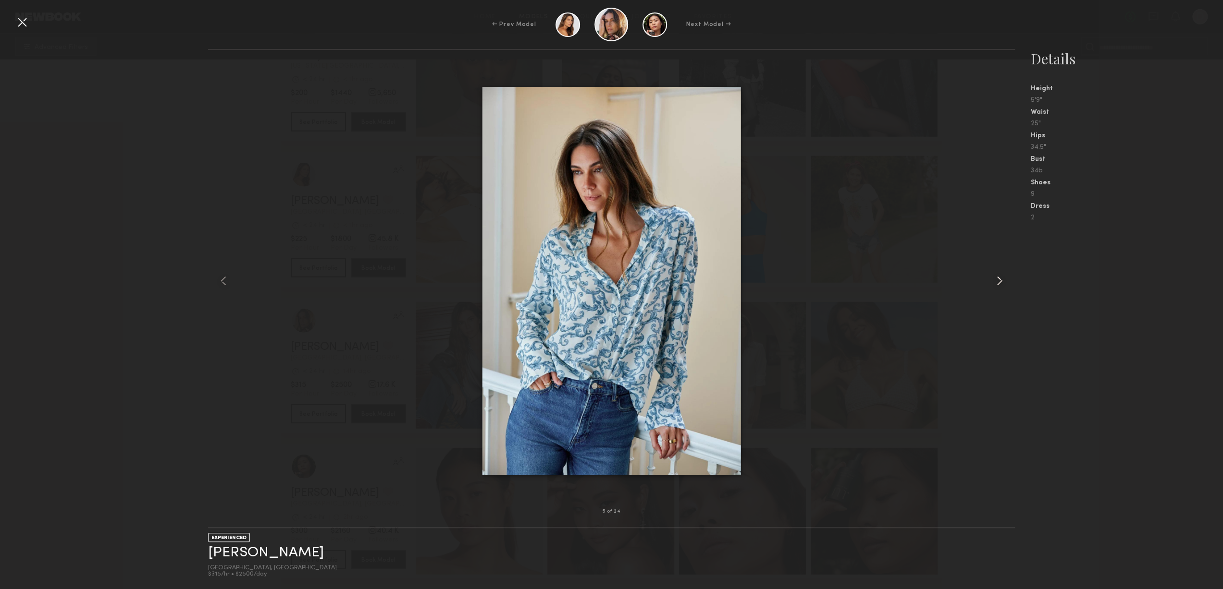
click at [989, 269] on div at bounding box center [998, 280] width 32 height 431
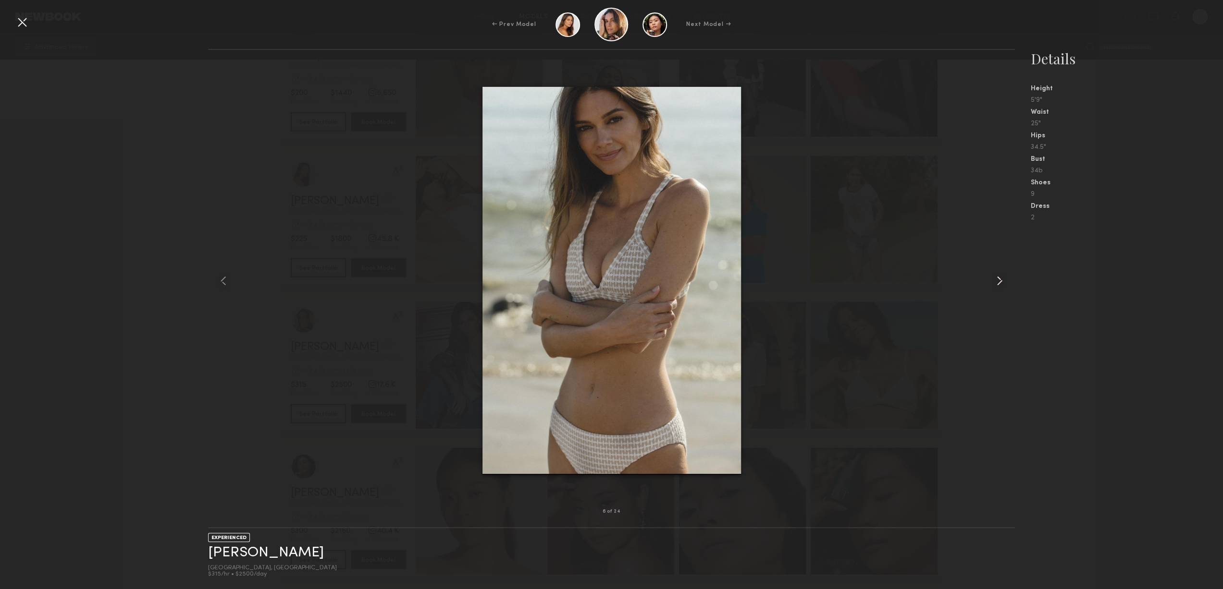
click at [989, 269] on div at bounding box center [998, 280] width 32 height 431
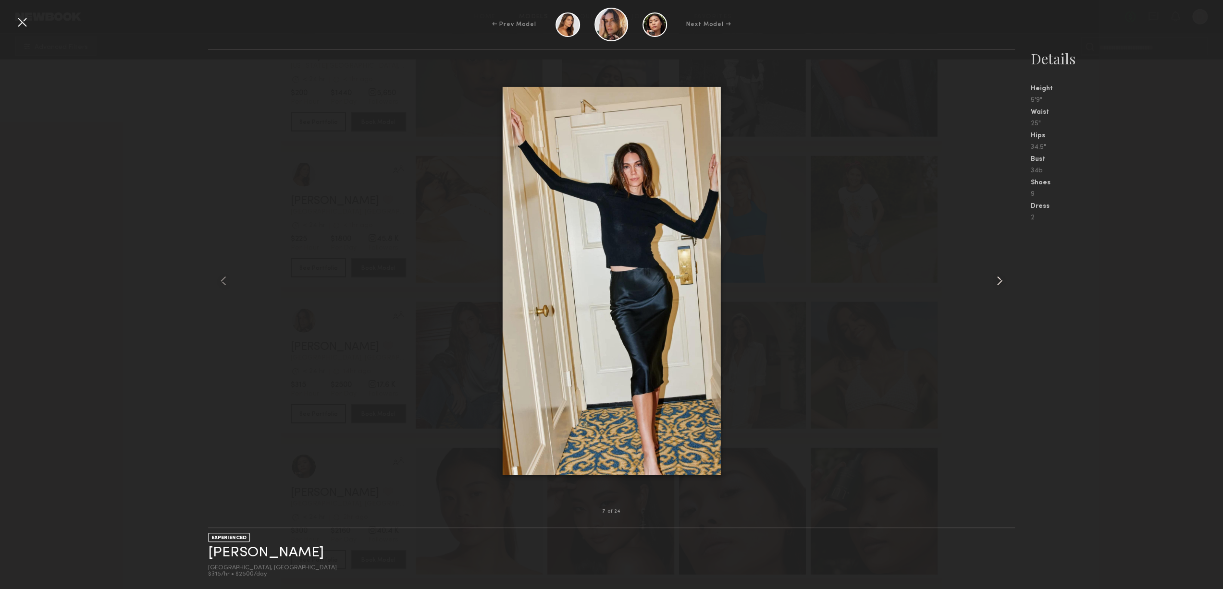
click at [989, 269] on div at bounding box center [998, 280] width 32 height 431
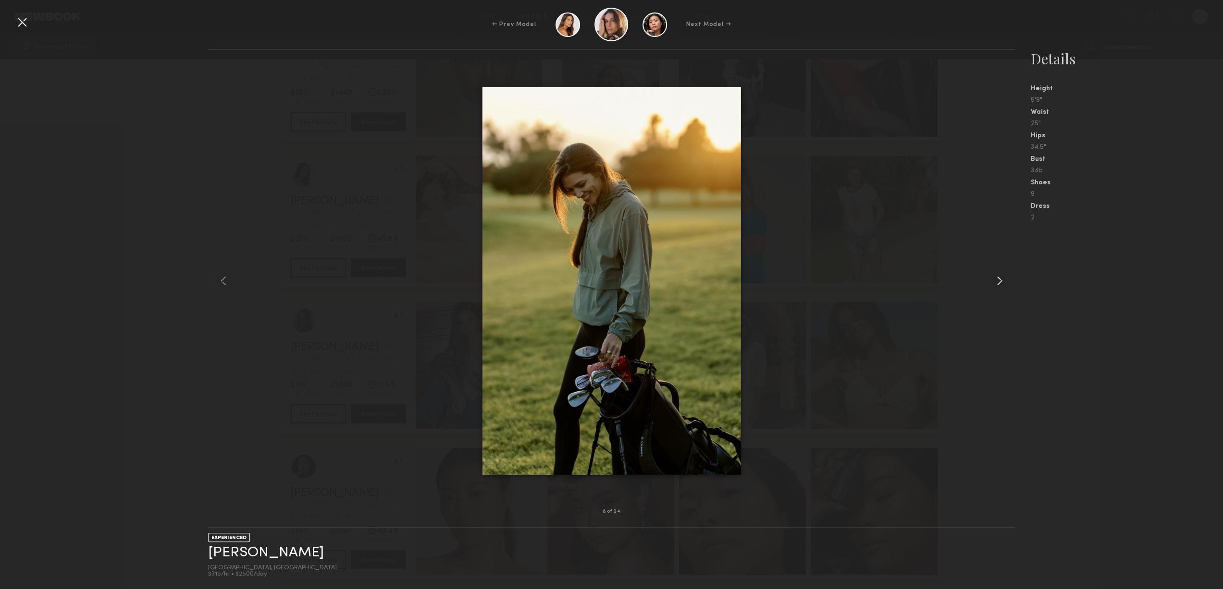
click at [989, 269] on div at bounding box center [998, 280] width 32 height 431
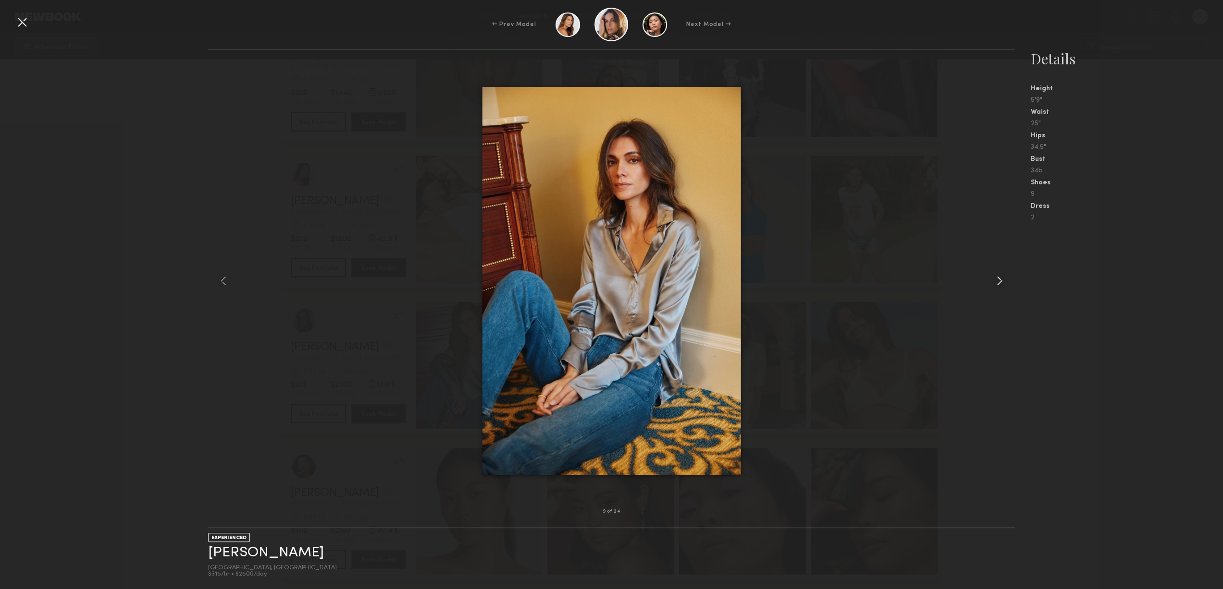
click at [989, 269] on div at bounding box center [998, 280] width 32 height 431
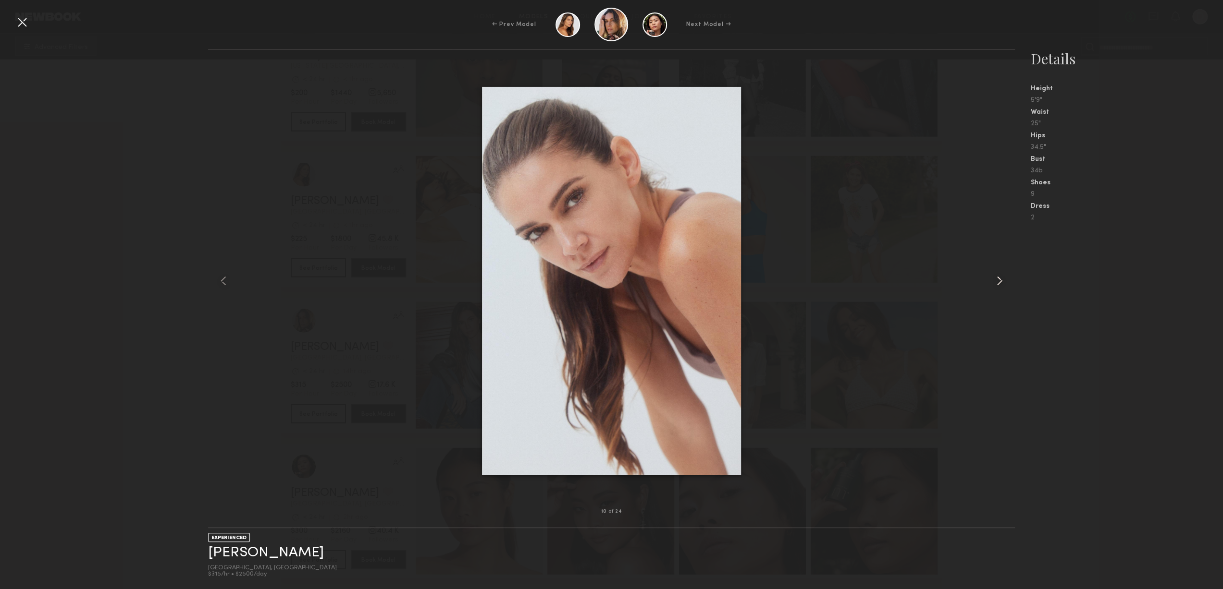
click at [989, 269] on div at bounding box center [998, 280] width 32 height 431
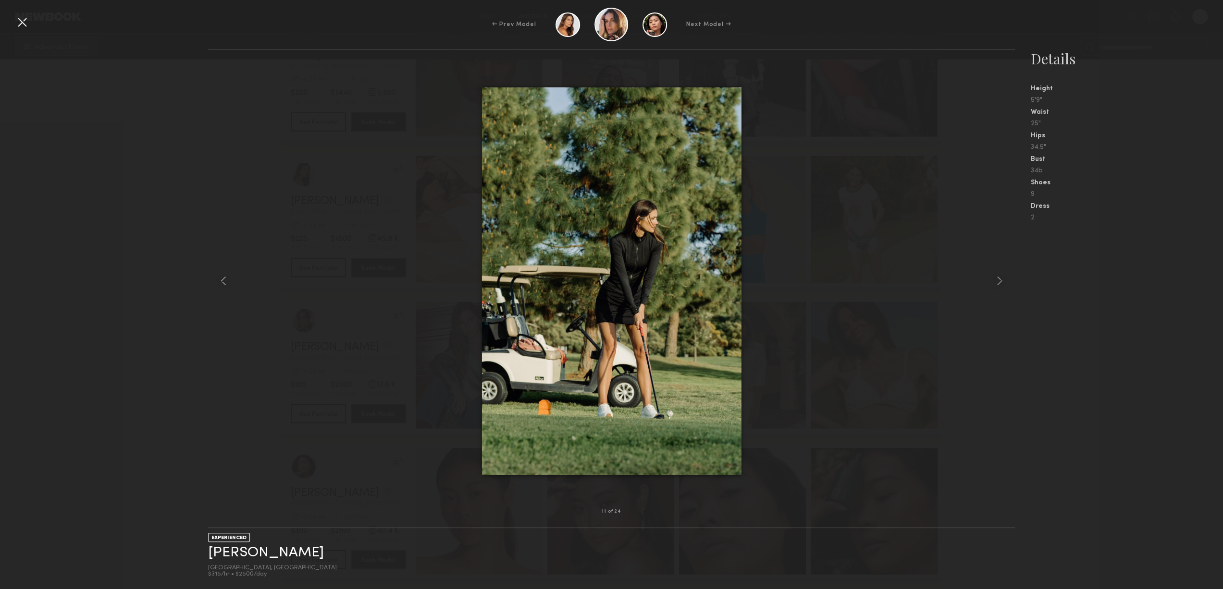
click at [17, 19] on div at bounding box center [21, 21] width 15 height 15
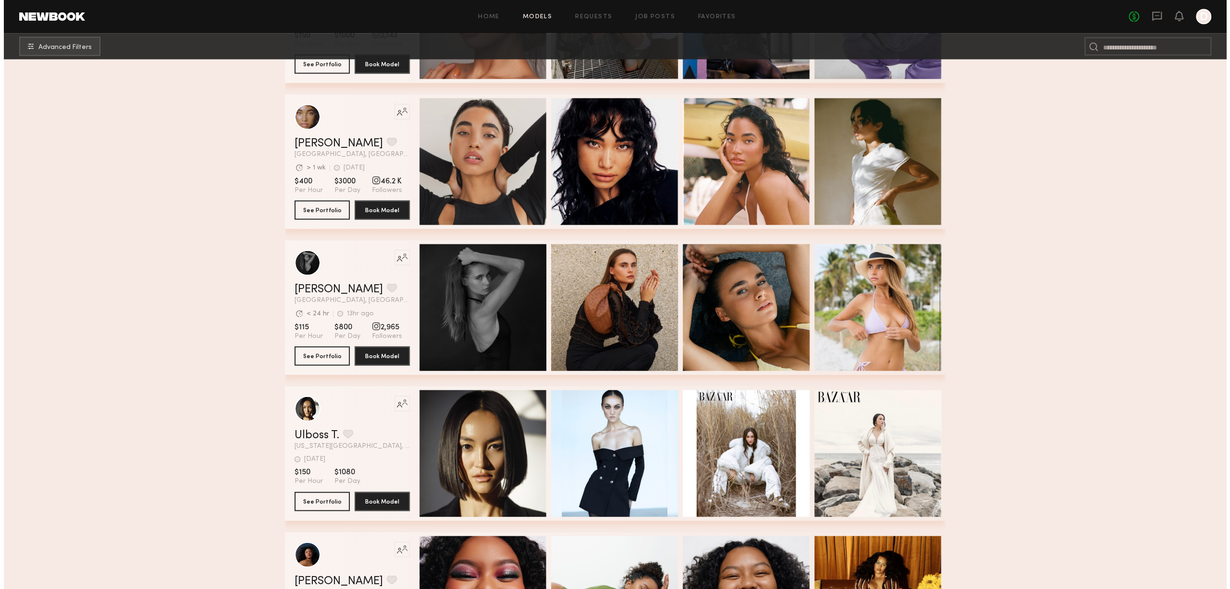
scroll to position [1729, 0]
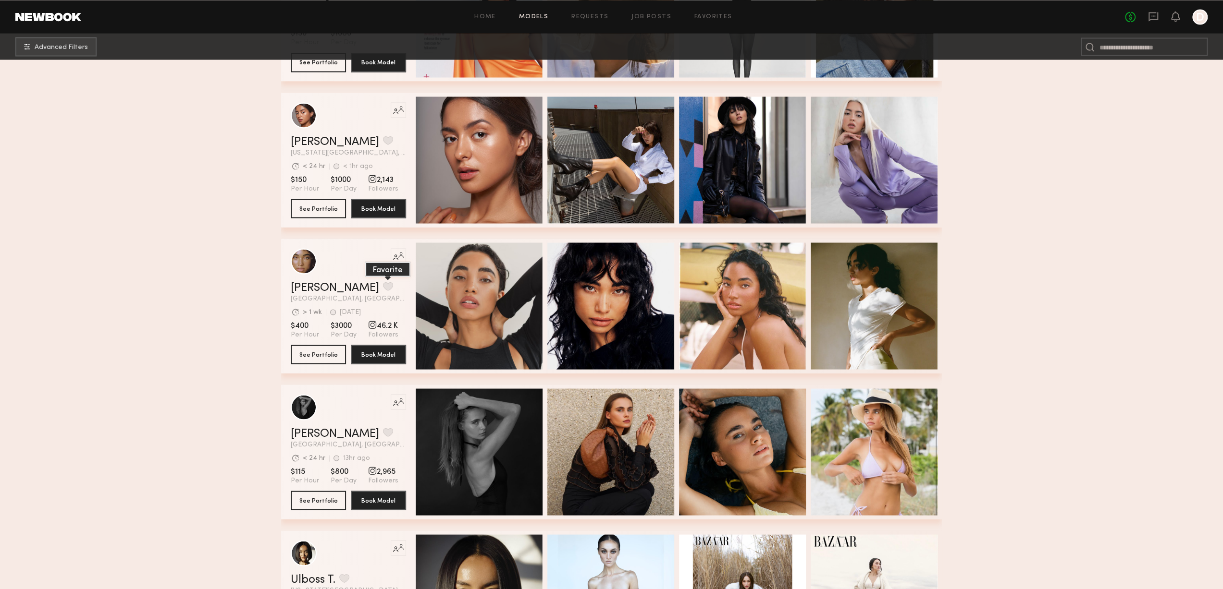
click at [383, 288] on button "grid" at bounding box center [388, 286] width 10 height 9
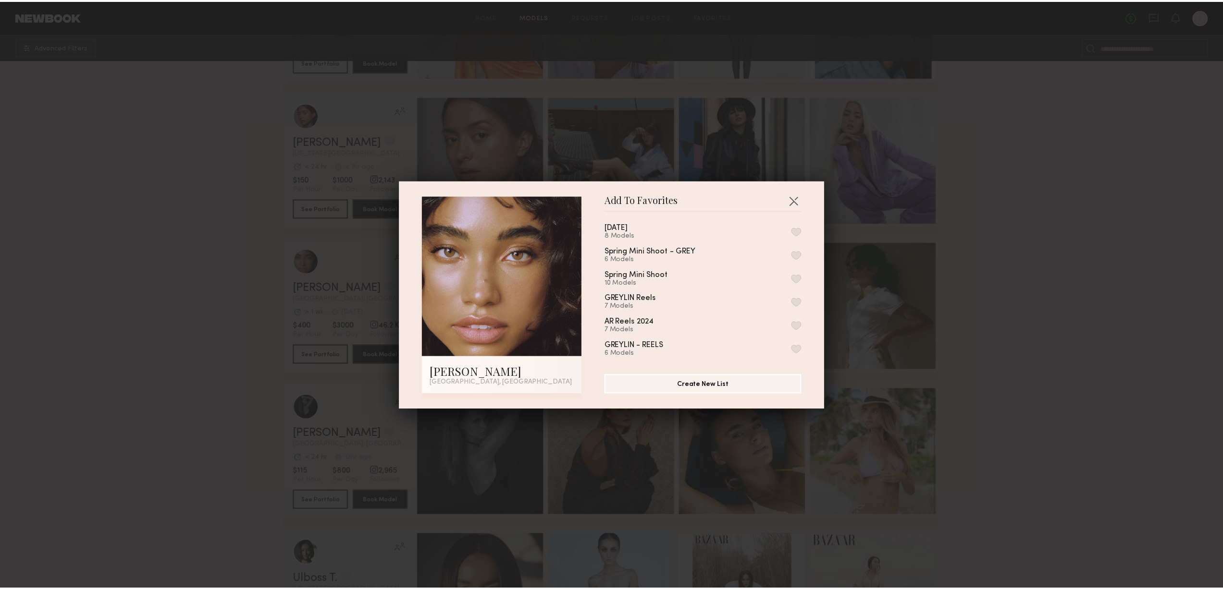
scroll to position [262, 0]
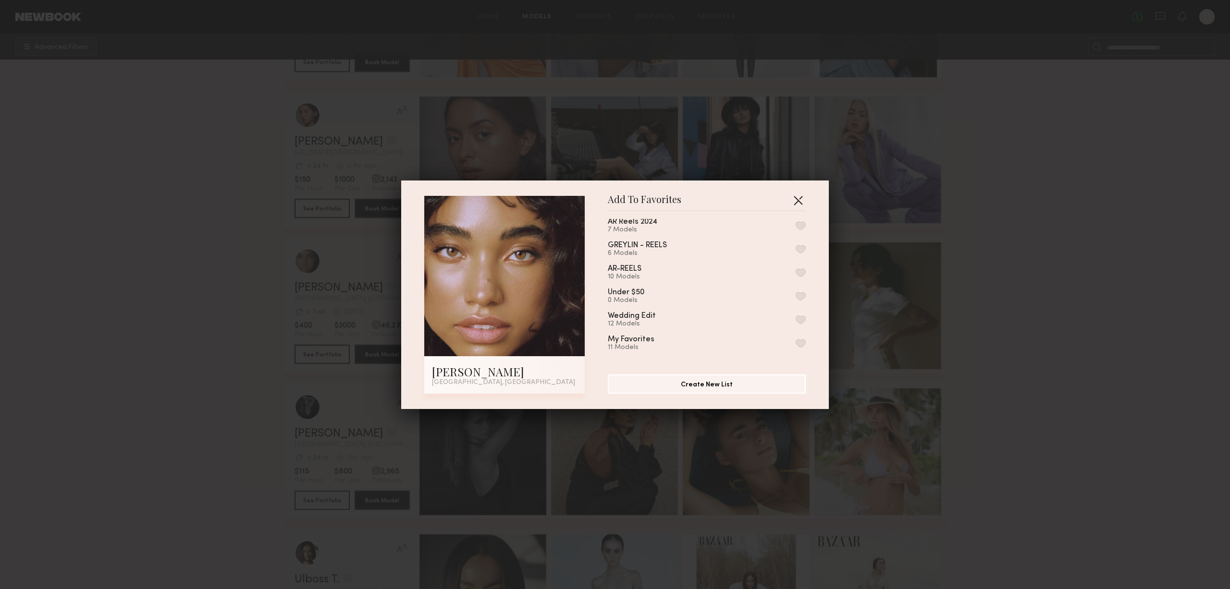
click at [795, 196] on button "button" at bounding box center [797, 200] width 15 height 15
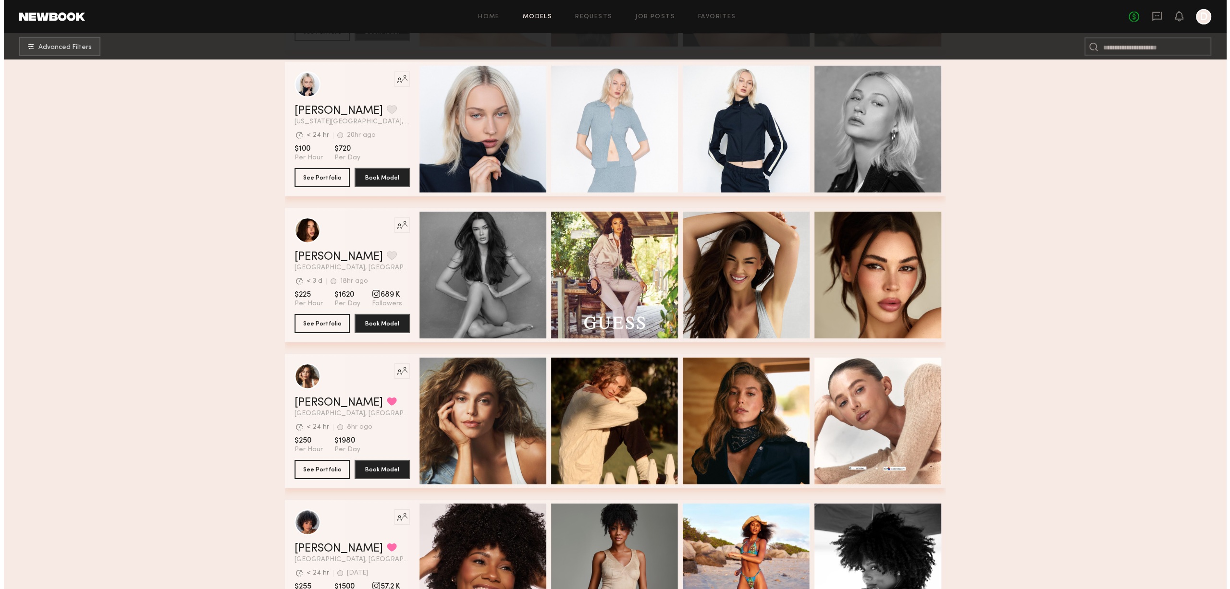
scroll to position [2882, 0]
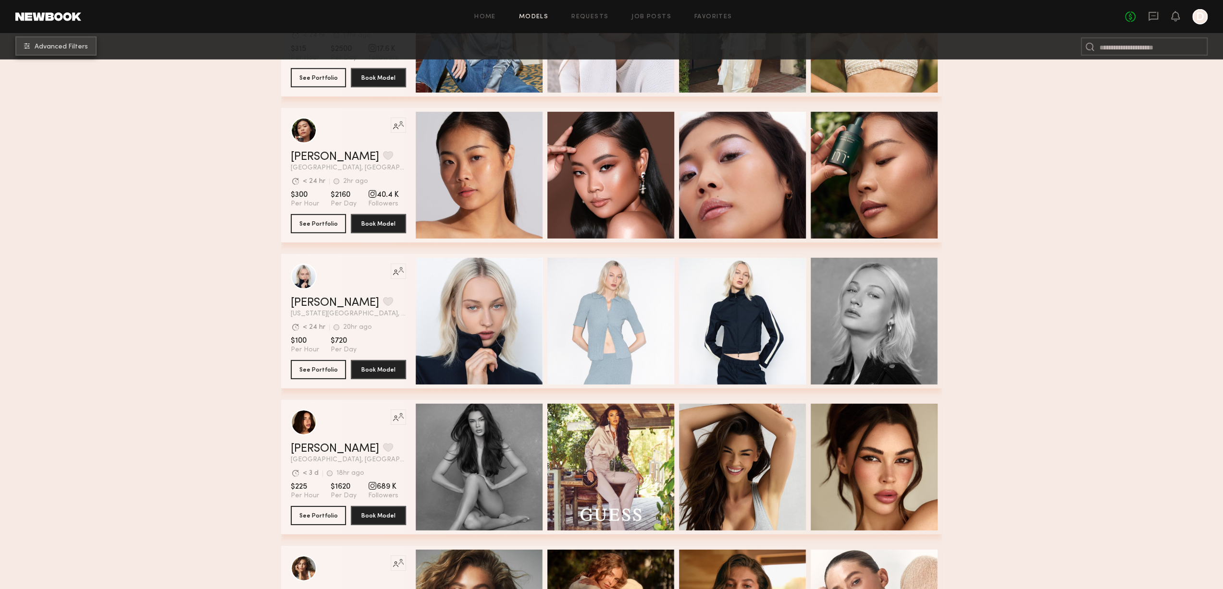
click at [68, 49] on span "Advanced Filters" at bounding box center [61, 47] width 53 height 7
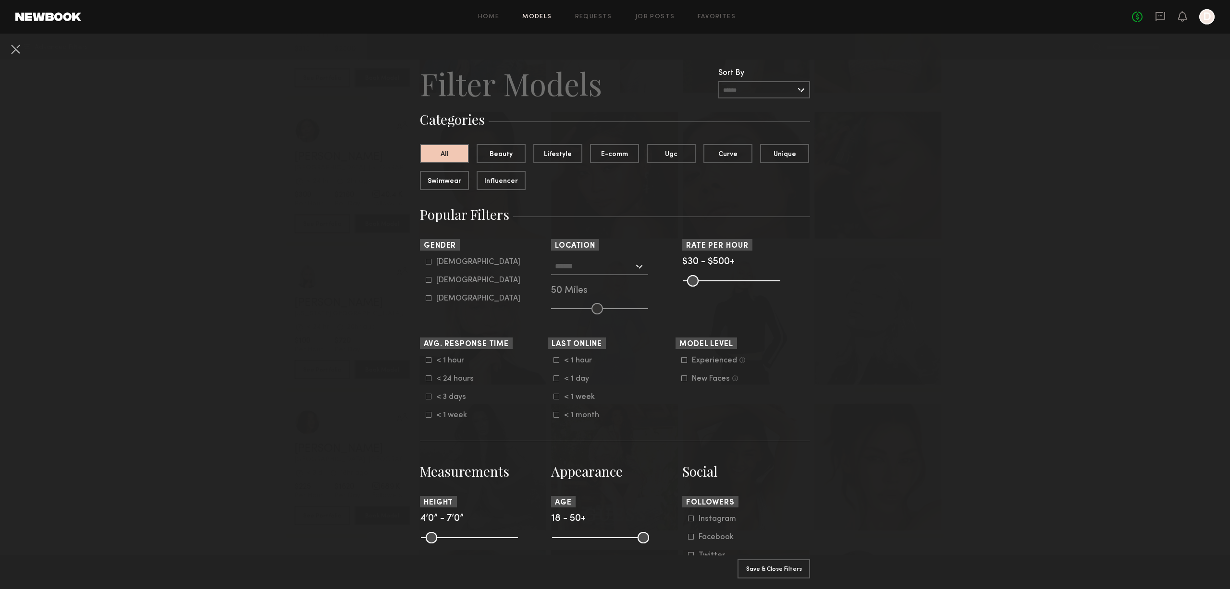
click at [426, 282] on icon at bounding box center [429, 280] width 6 height 6
type input "**"
click at [615, 269] on input "text" at bounding box center [594, 266] width 79 height 16
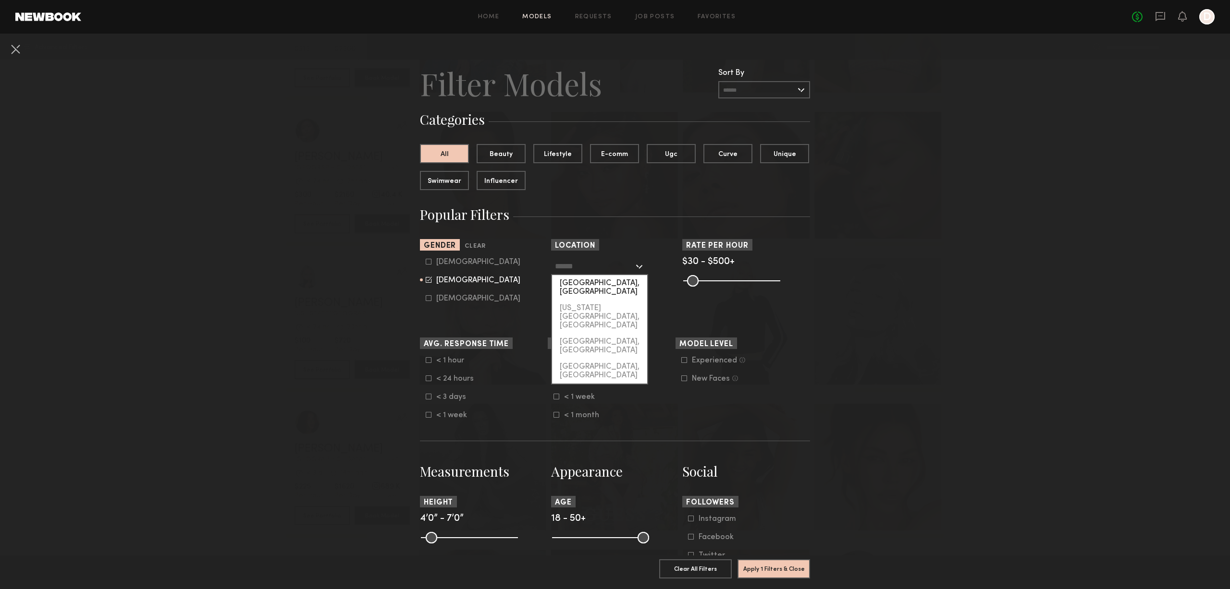
click at [612, 288] on div "[GEOGRAPHIC_DATA], [GEOGRAPHIC_DATA]" at bounding box center [599, 287] width 95 height 25
type input "**********"
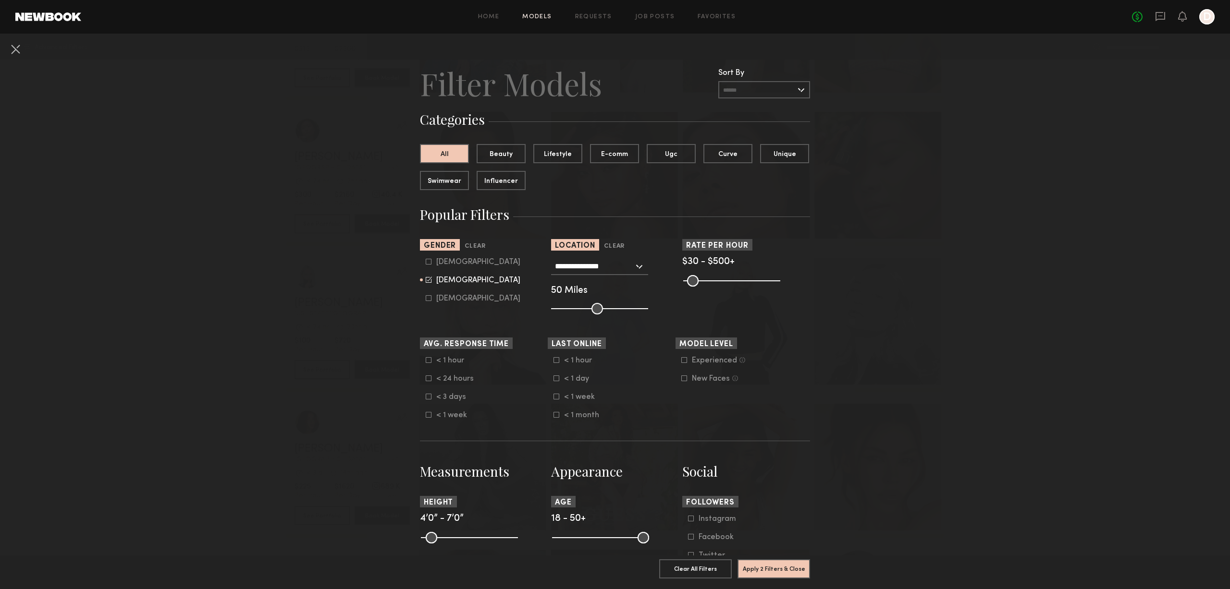
scroll to position [240, 0]
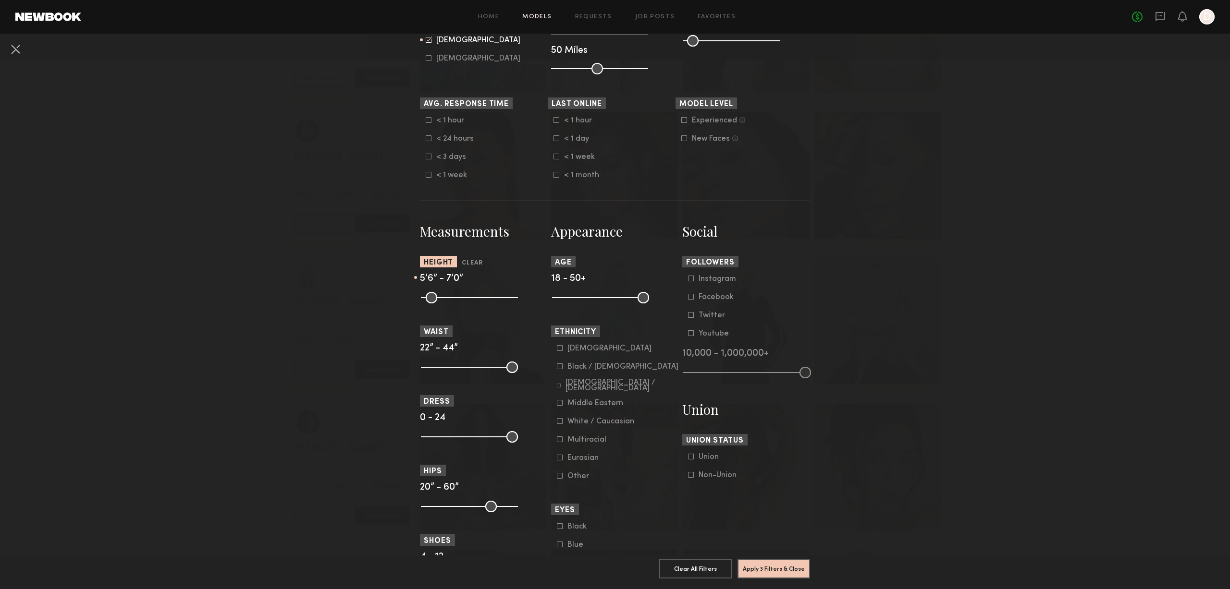
drag, startPoint x: 423, startPoint y: 296, endPoint x: 465, endPoint y: 297, distance: 41.8
type input "**"
click at [465, 297] on input "range" at bounding box center [469, 298] width 97 height 12
click at [854, 311] on nb-browse-filters "**********" at bounding box center [615, 319] width 1230 height 1053
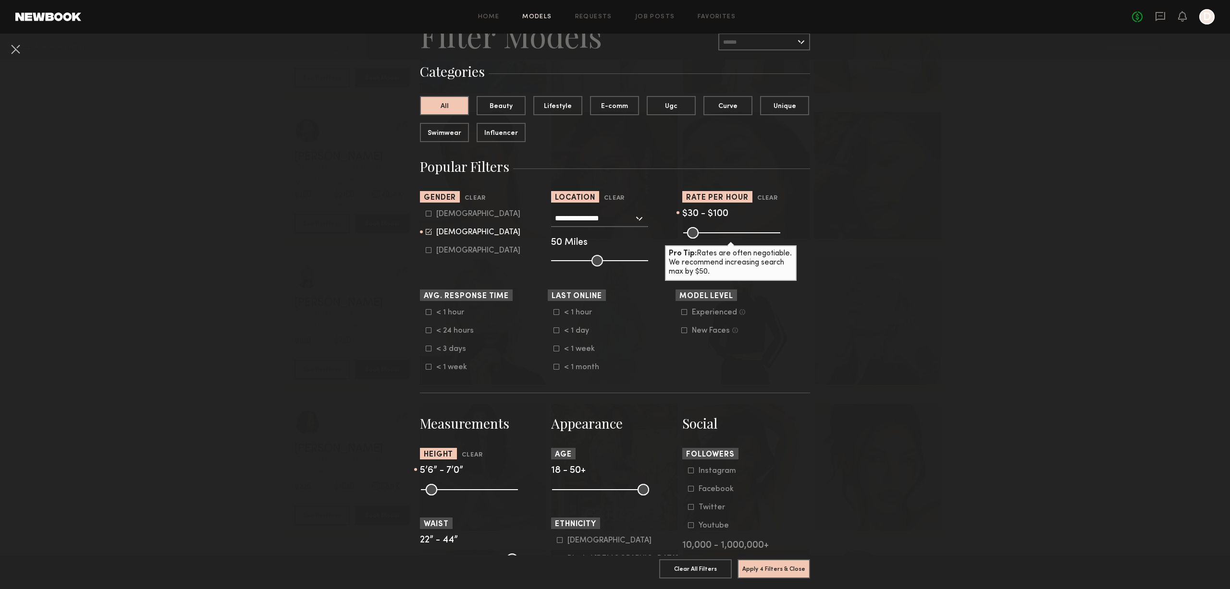
drag, startPoint x: 773, startPoint y: 230, endPoint x: 697, endPoint y: 238, distance: 76.3
type input "***"
click at [697, 238] on input "range" at bounding box center [731, 233] width 97 height 12
click at [839, 300] on nb-browse-filters "**********" at bounding box center [615, 512] width 1230 height 1053
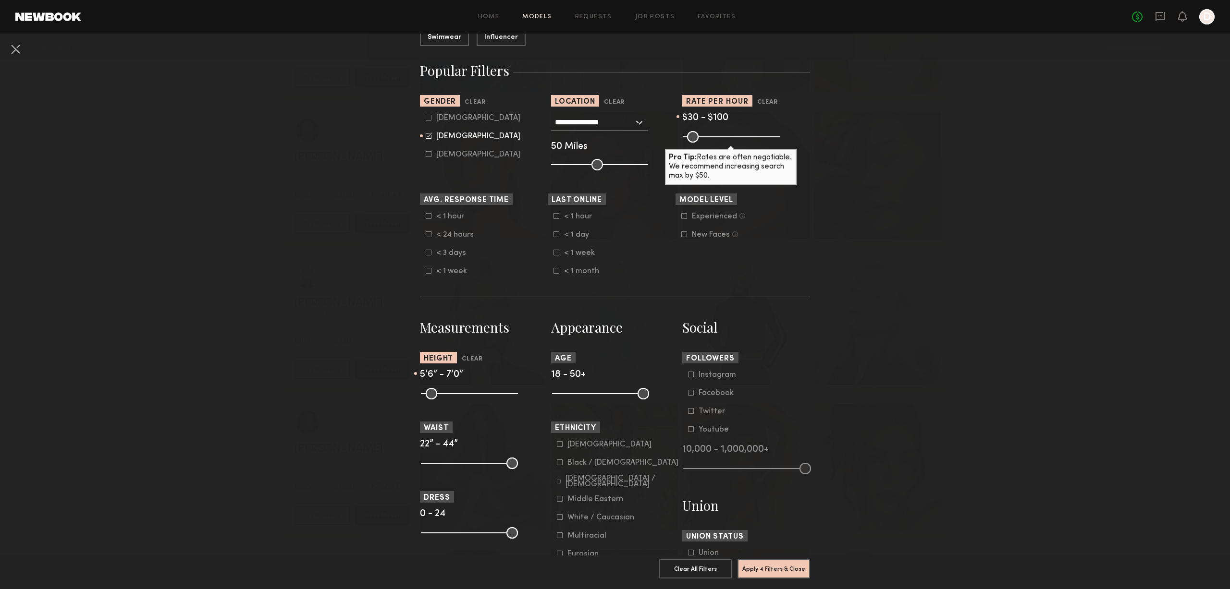
scroll to position [336, 0]
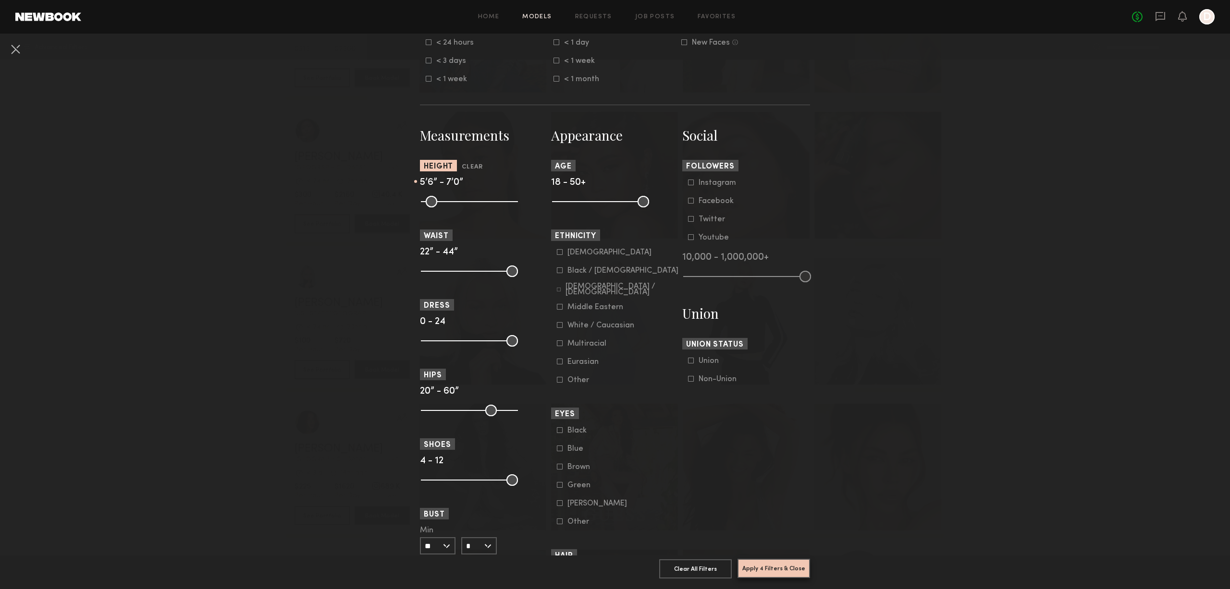
click at [776, 562] on button "Apply 4 Filters & Close" at bounding box center [773, 568] width 73 height 19
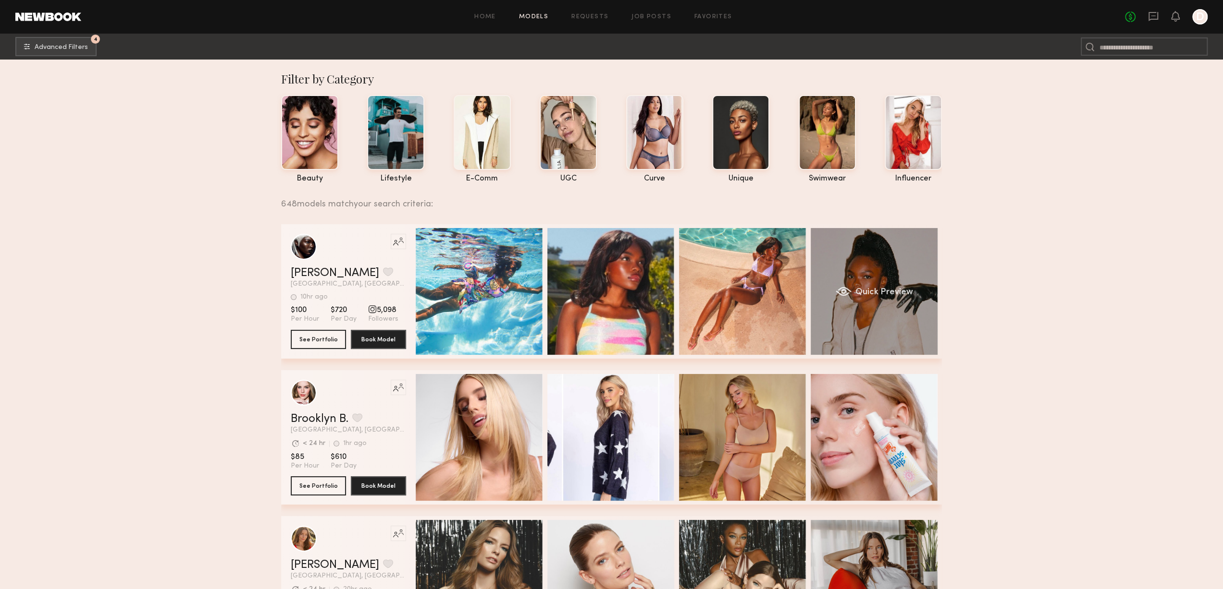
click at [895, 337] on div "Quick Preview" at bounding box center [873, 291] width 127 height 127
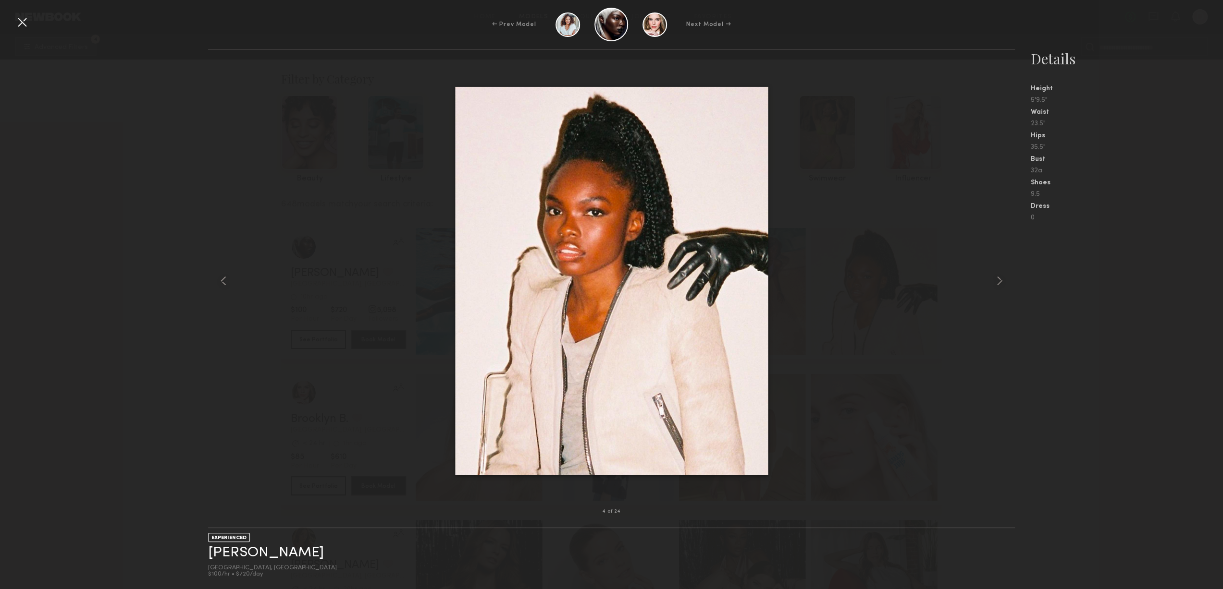
click at [20, 23] on div at bounding box center [21, 21] width 15 height 15
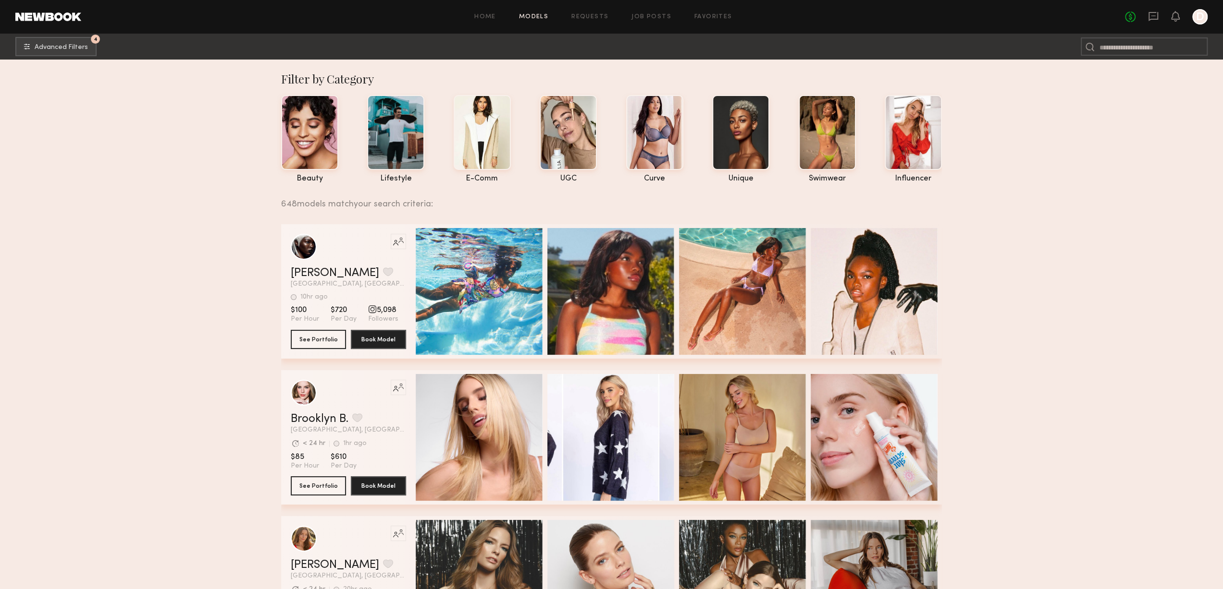
click at [336, 246] on div "Like this model’s look? Tap to explore similar talent profiles." at bounding box center [348, 247] width 115 height 26
click at [326, 338] on button "See Portfolio" at bounding box center [318, 339] width 55 height 19
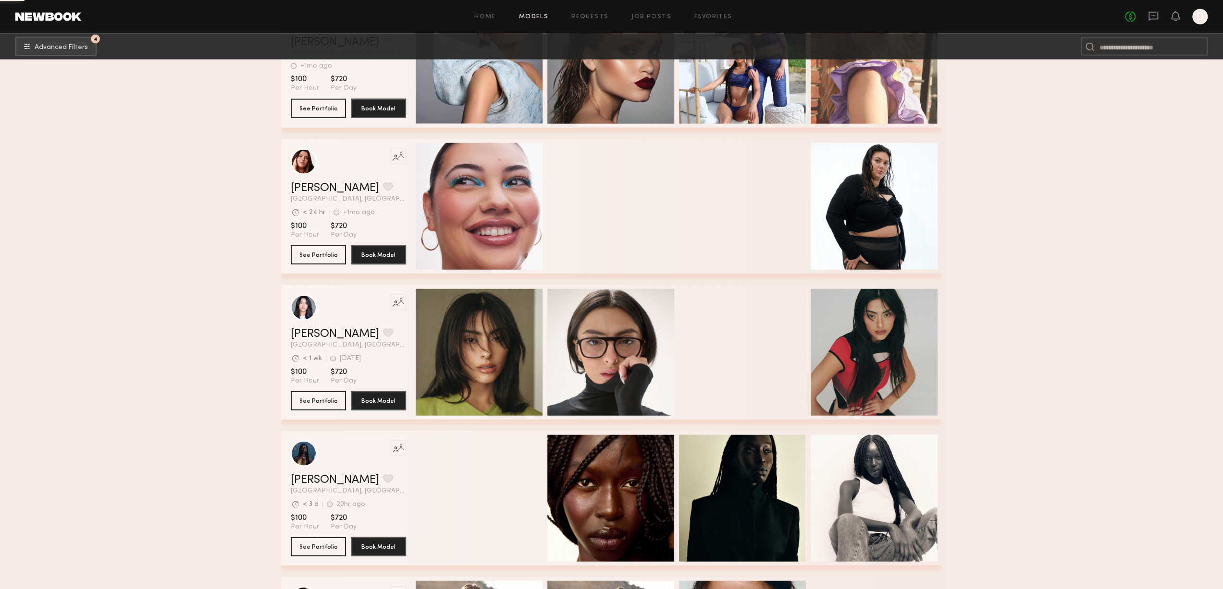
scroll to position [9721, 0]
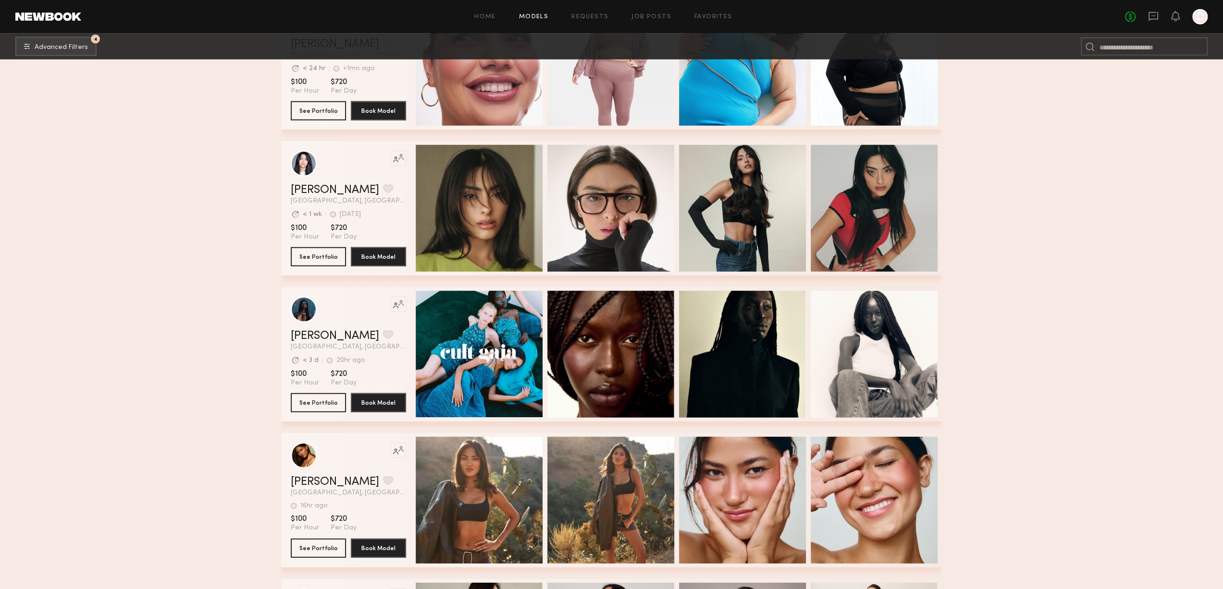
click at [383, 196] on div "Fifi K. Favorite" at bounding box center [348, 190] width 115 height 12
click at [327, 262] on button "See Portfolio" at bounding box center [318, 256] width 55 height 19
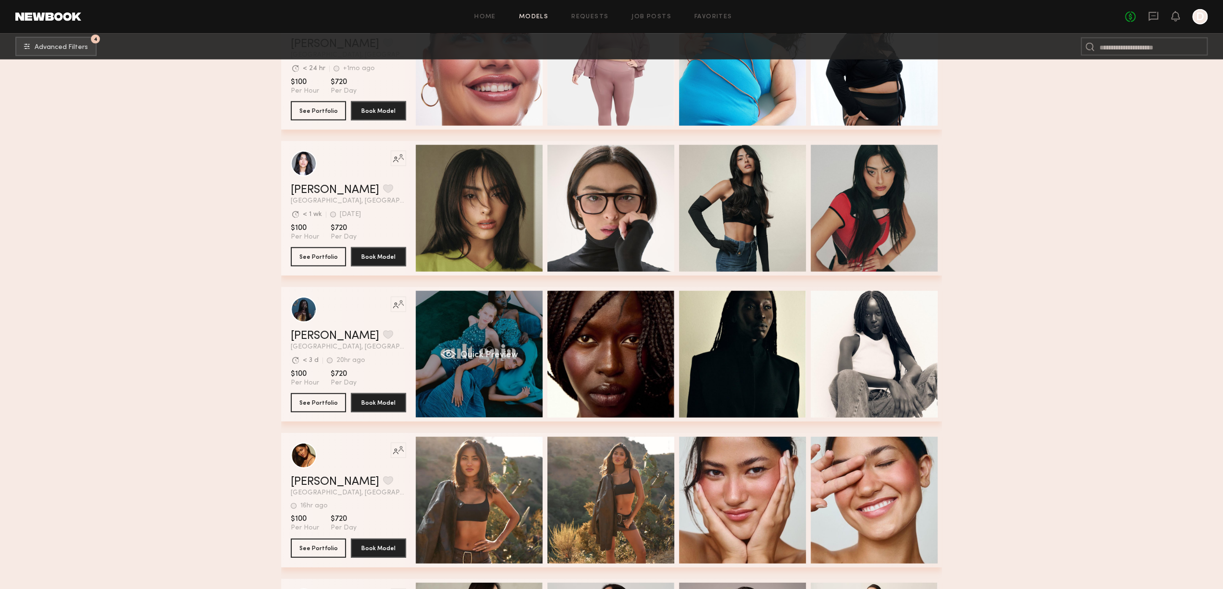
click at [527, 345] on div "Quick Preview" at bounding box center [479, 354] width 127 height 127
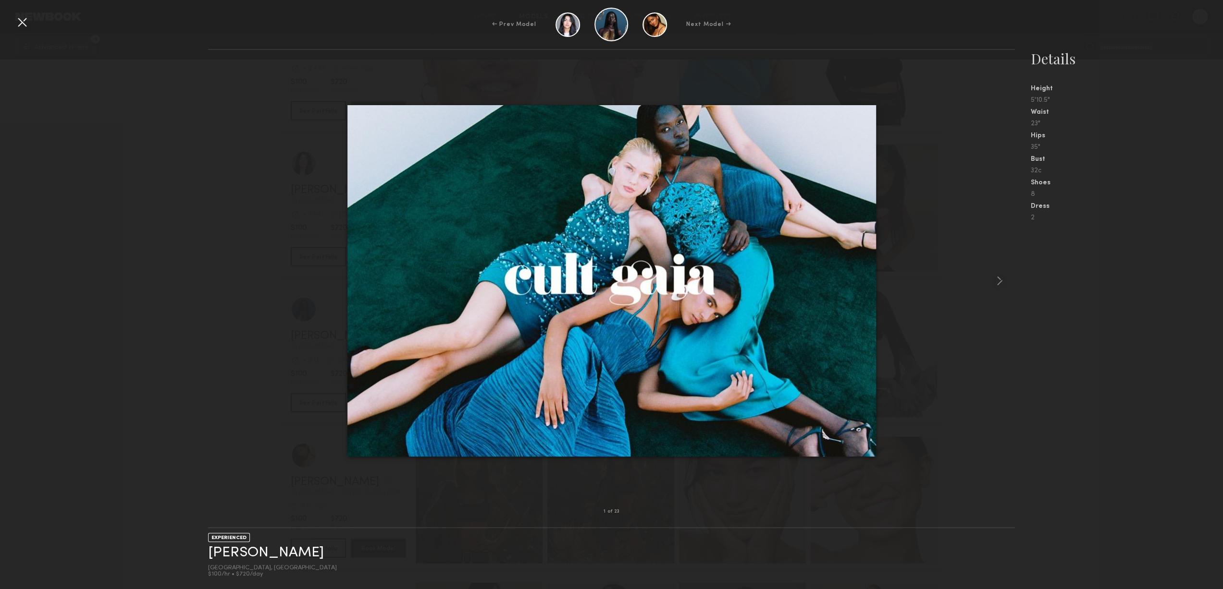
click at [967, 284] on div at bounding box center [611, 280] width 807 height 431
click at [1002, 282] on common-icon at bounding box center [998, 280] width 15 height 15
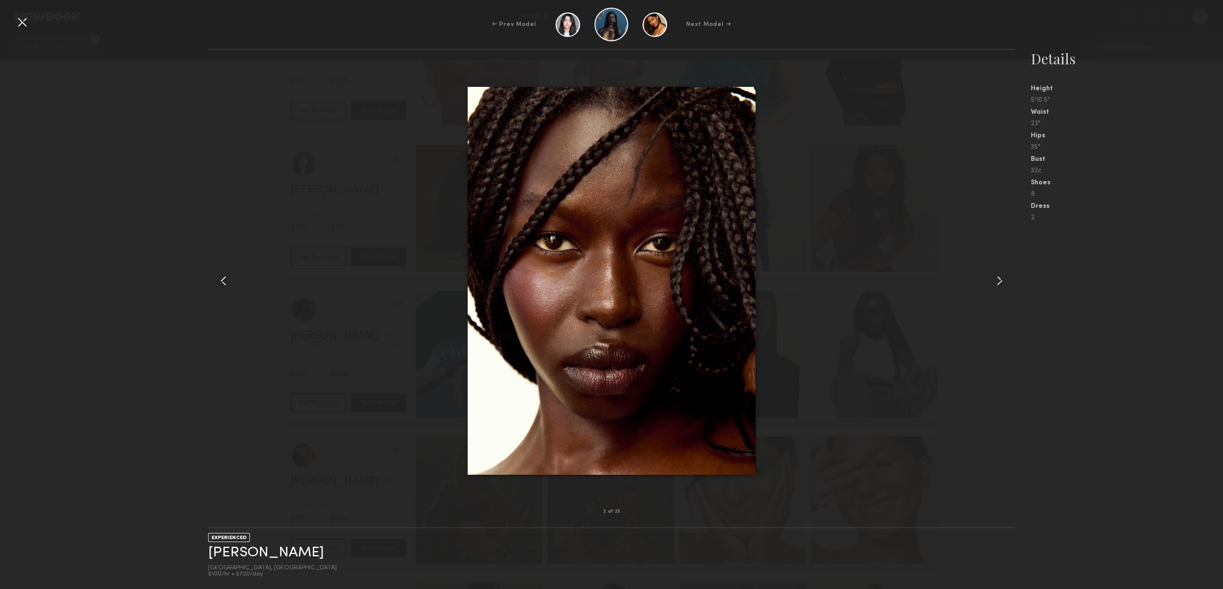
click at [1002, 282] on common-icon at bounding box center [998, 280] width 15 height 15
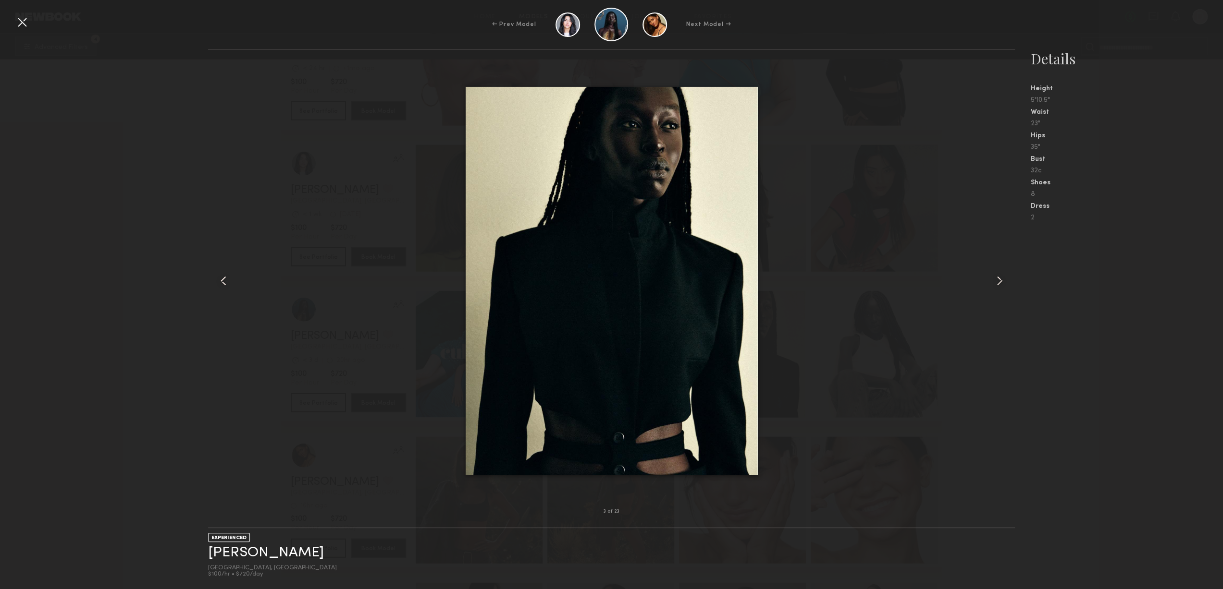
click at [1002, 282] on common-icon at bounding box center [998, 280] width 15 height 15
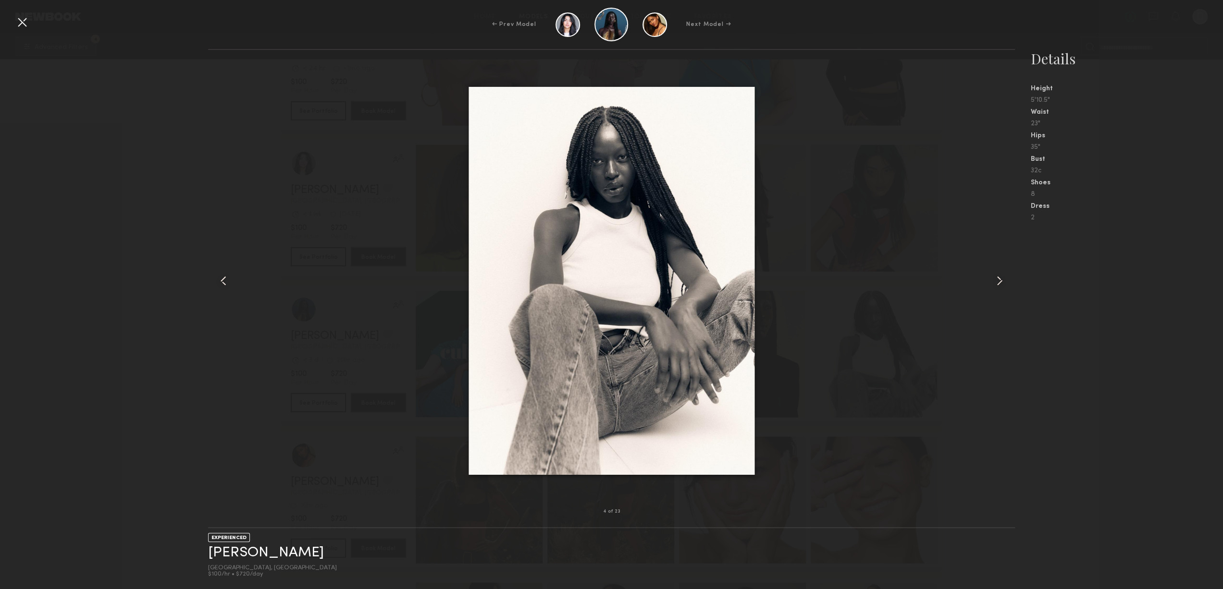
click at [1002, 282] on common-icon at bounding box center [998, 280] width 15 height 15
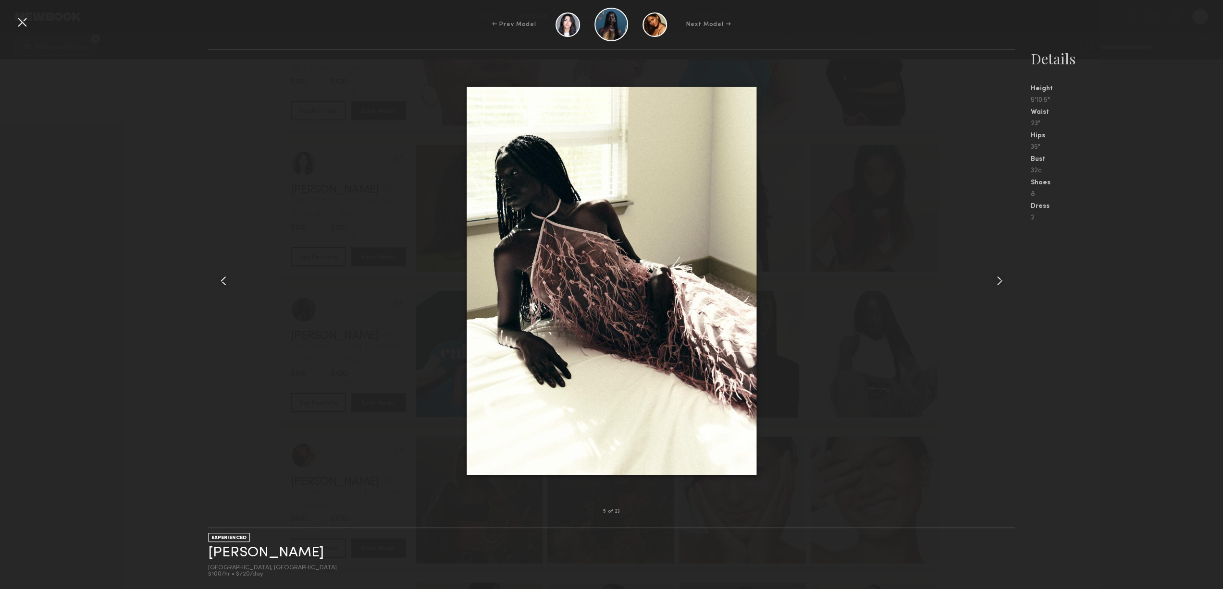
click at [1002, 282] on common-icon at bounding box center [998, 280] width 15 height 15
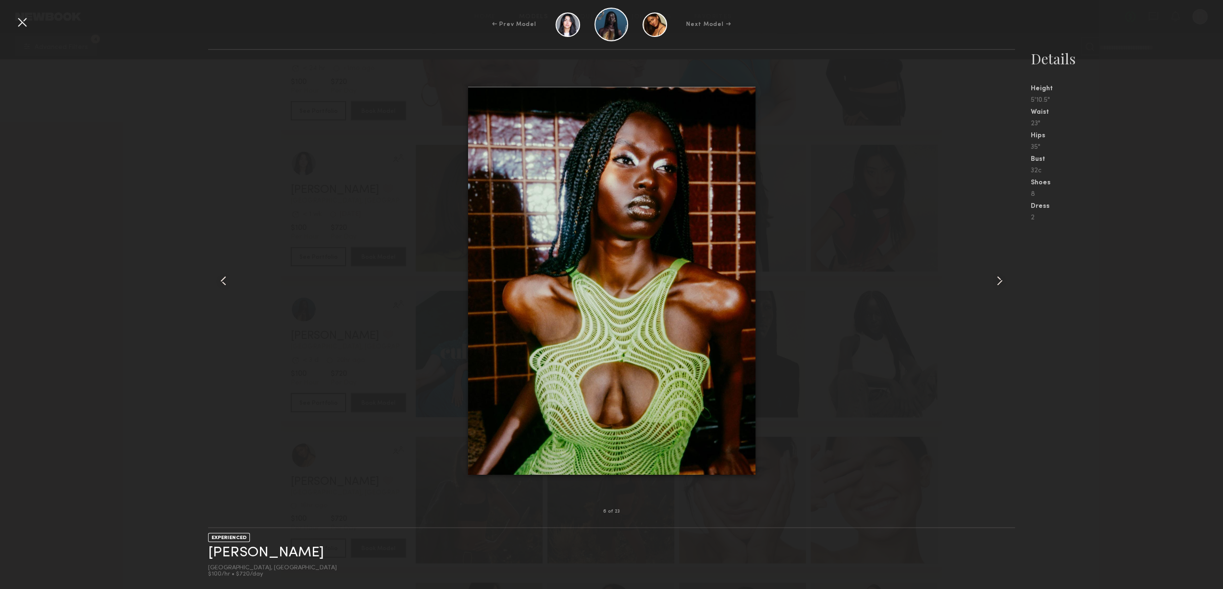
click at [1002, 282] on common-icon at bounding box center [998, 280] width 15 height 15
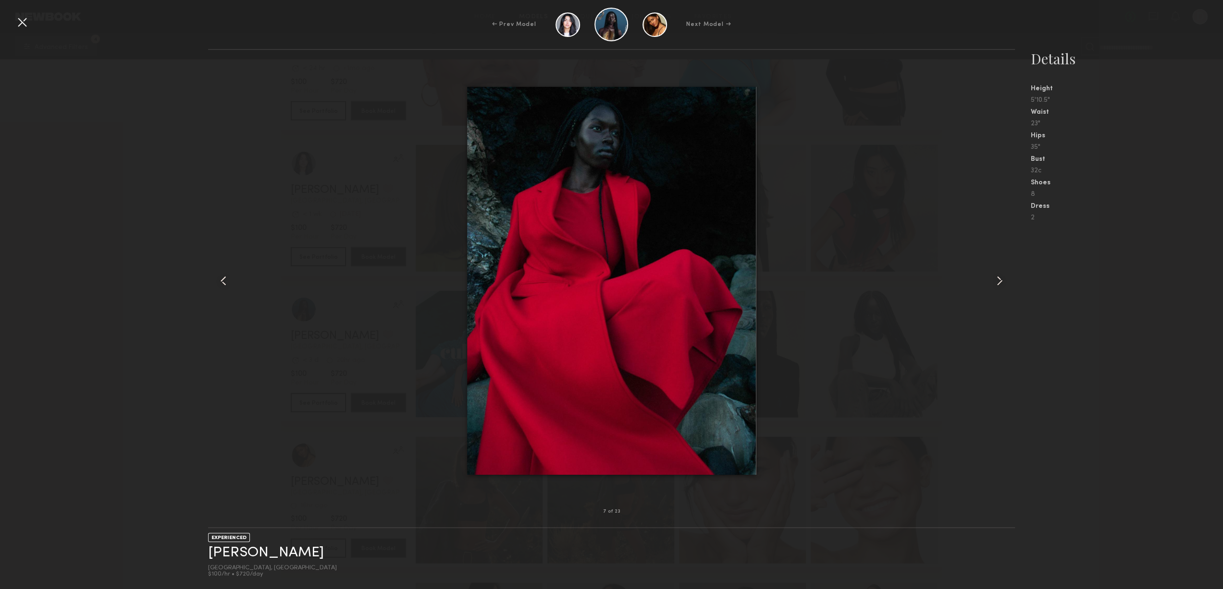
click at [1002, 282] on common-icon at bounding box center [998, 280] width 15 height 15
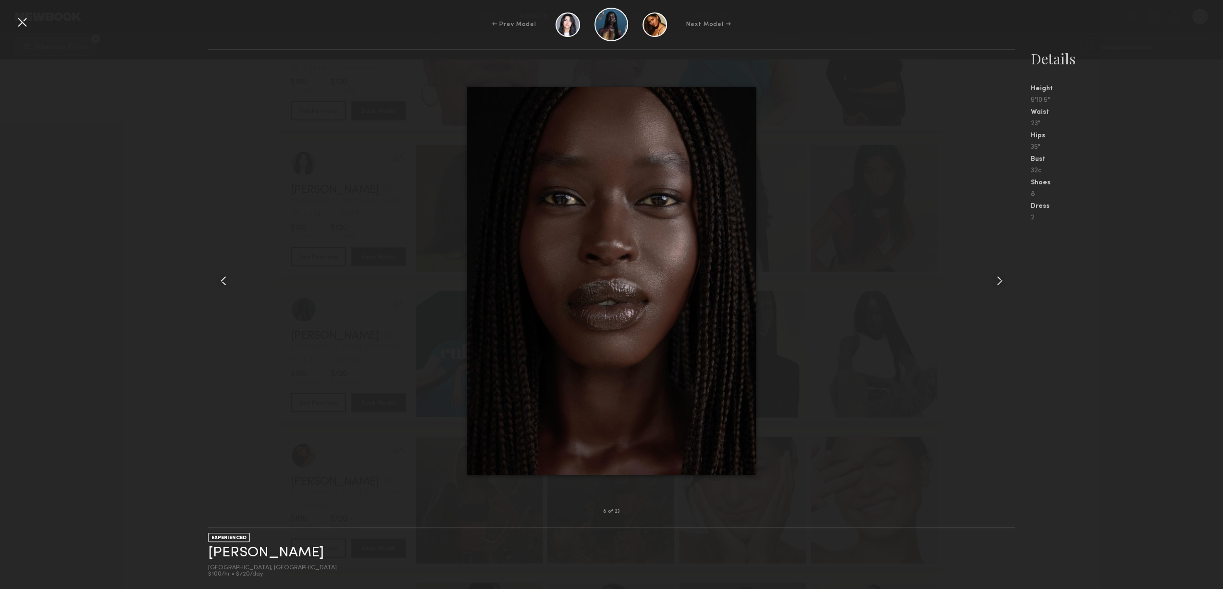
click at [1002, 282] on common-icon at bounding box center [998, 280] width 15 height 15
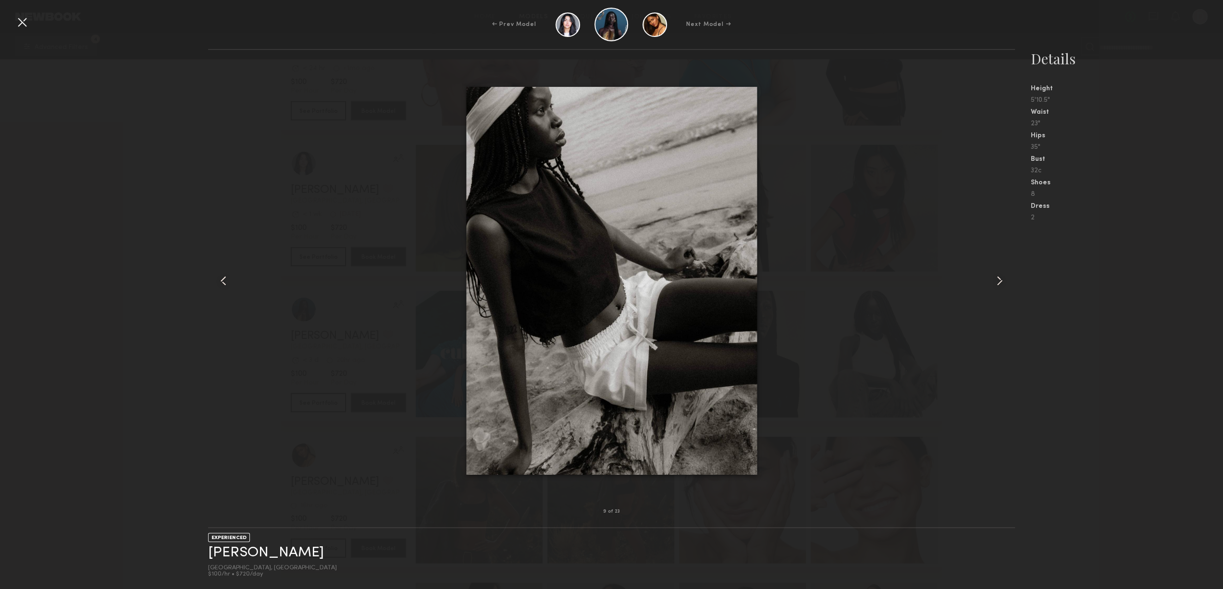
click at [1002, 282] on common-icon at bounding box center [998, 280] width 15 height 15
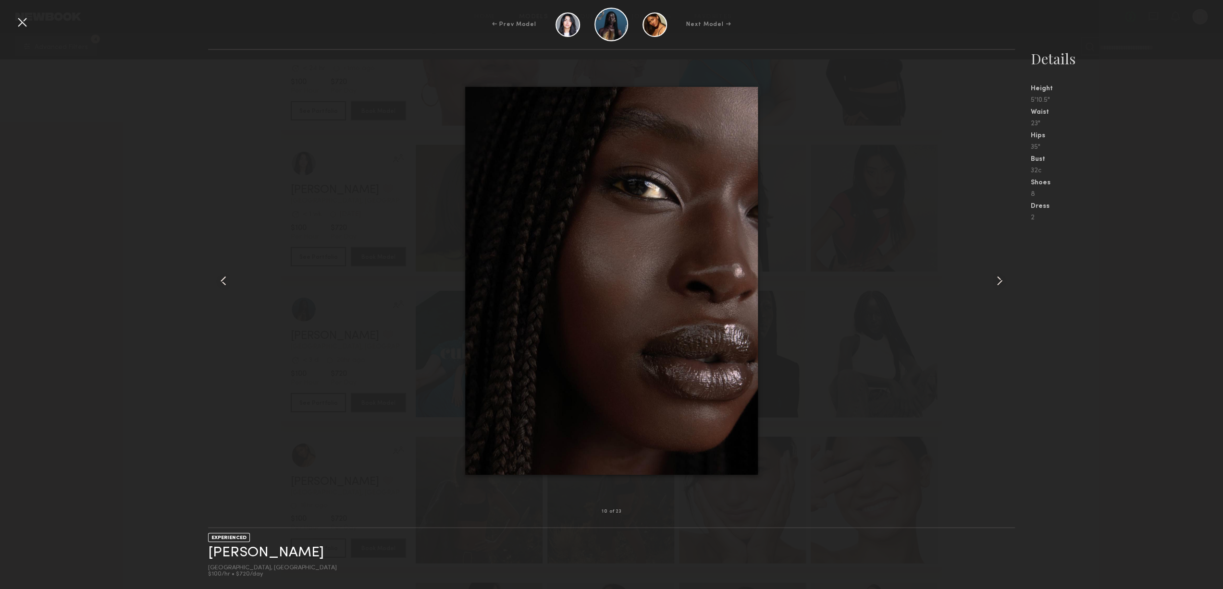
click at [1002, 282] on common-icon at bounding box center [998, 280] width 15 height 15
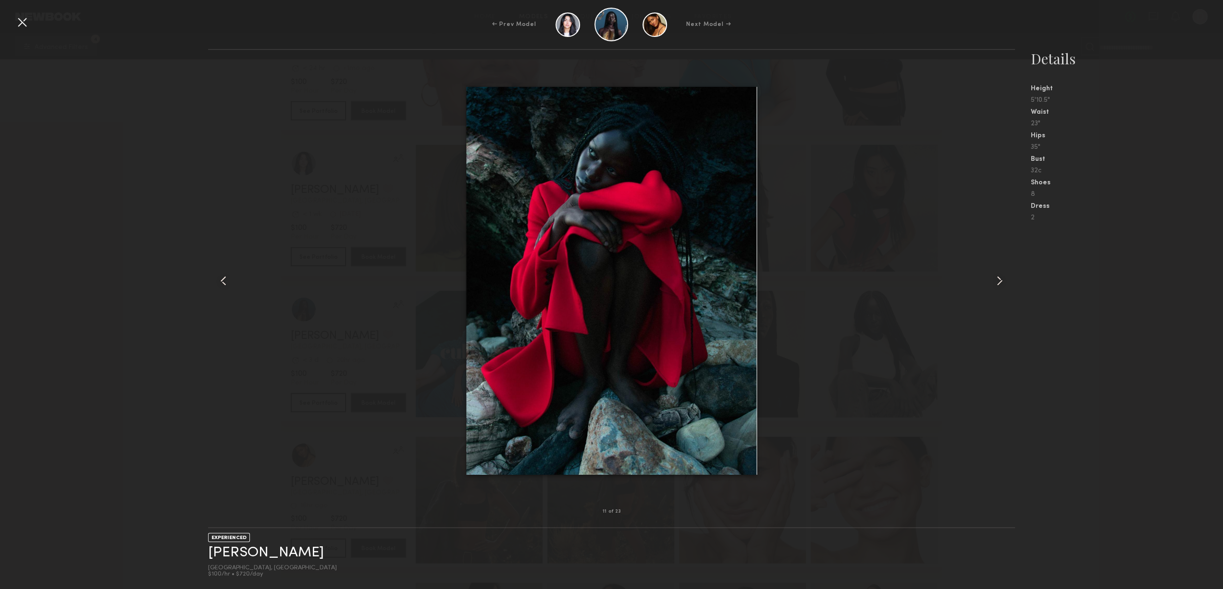
click at [17, 25] on div at bounding box center [21, 21] width 15 height 15
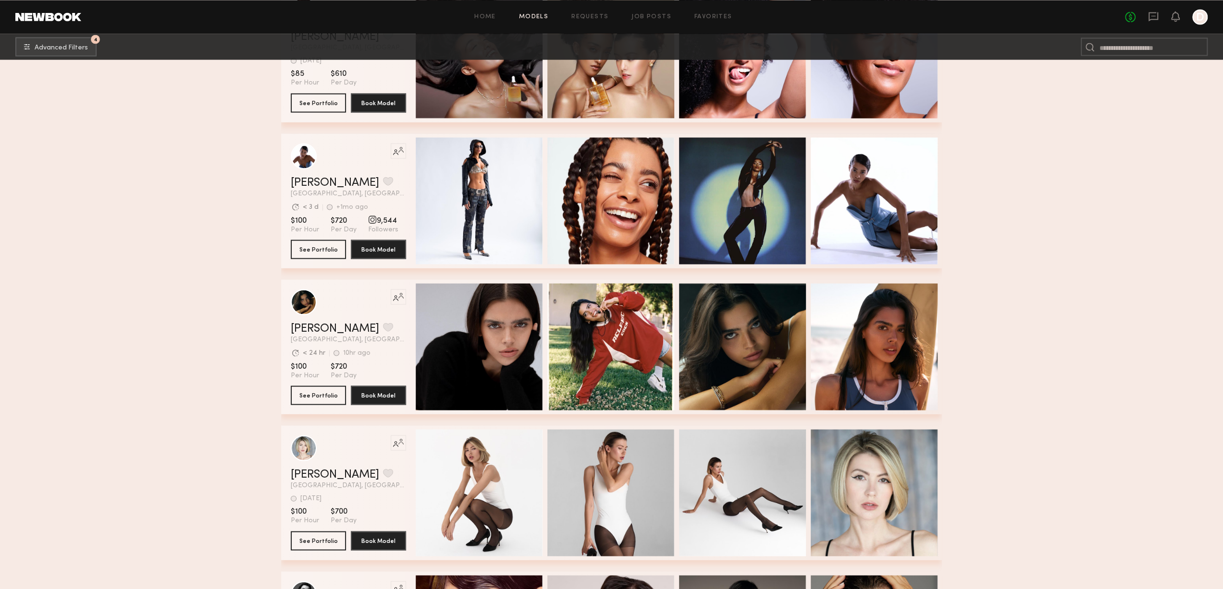
scroll to position [12844, 0]
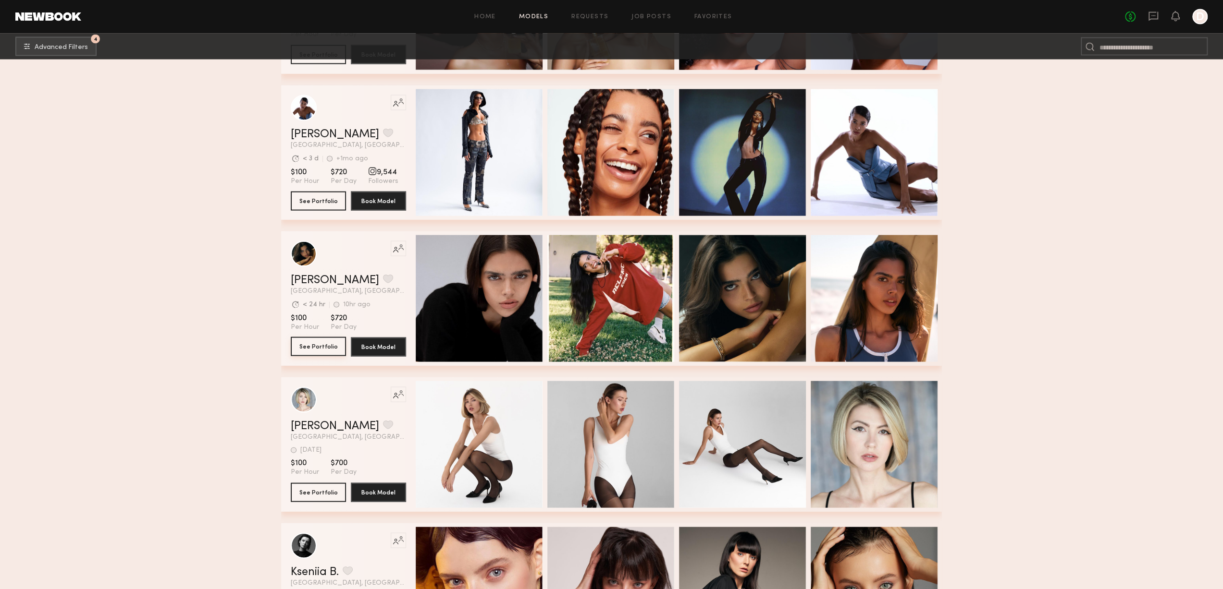
click at [318, 346] on button "See Portfolio" at bounding box center [318, 346] width 55 height 19
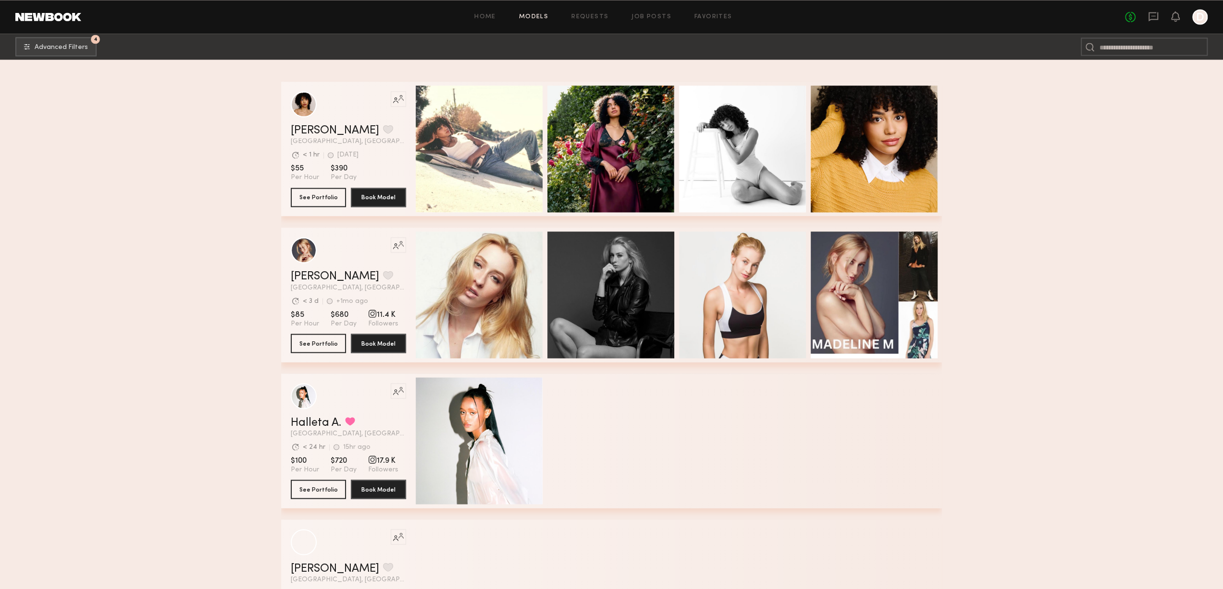
scroll to position [16446, 0]
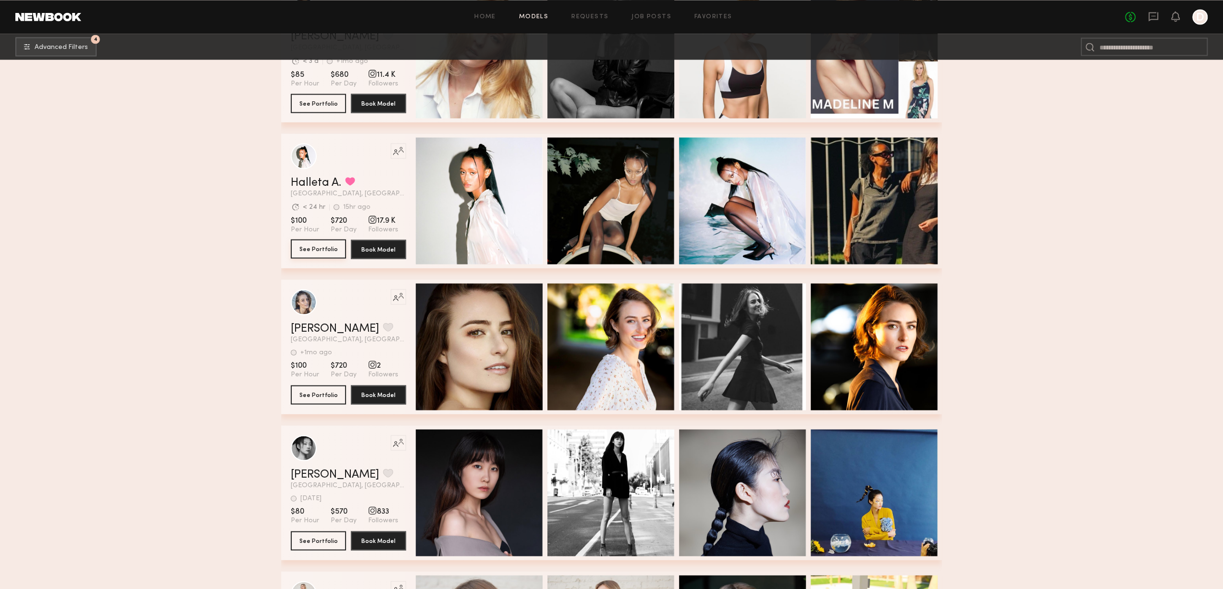
click at [309, 253] on button "See Portfolio" at bounding box center [318, 248] width 55 height 19
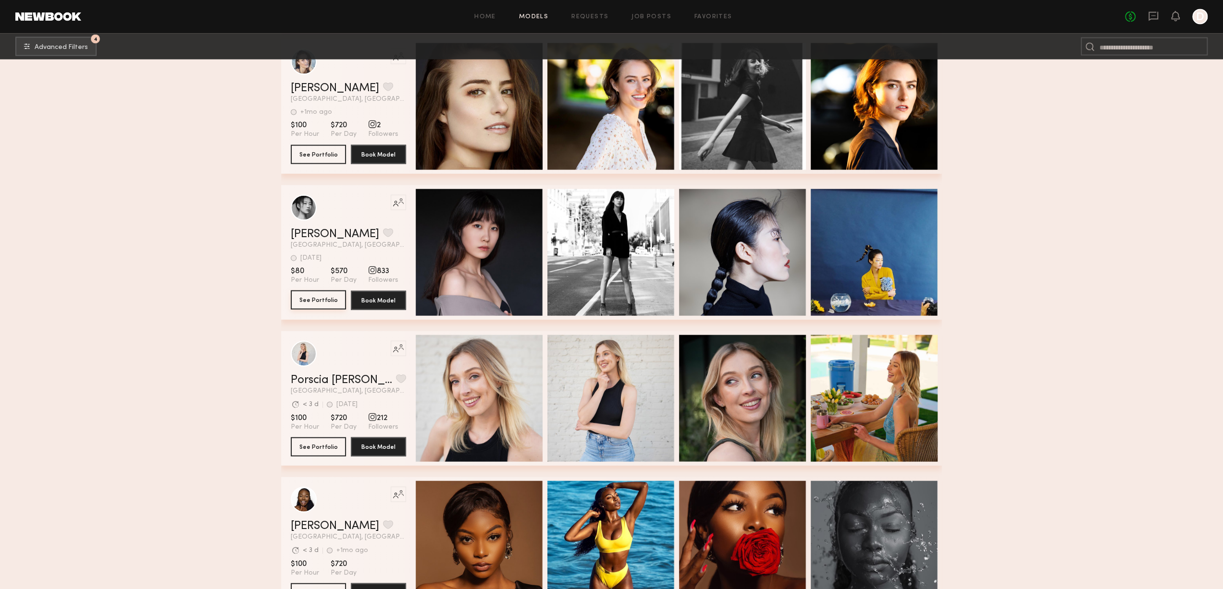
click at [322, 308] on button "See Portfolio" at bounding box center [318, 300] width 55 height 19
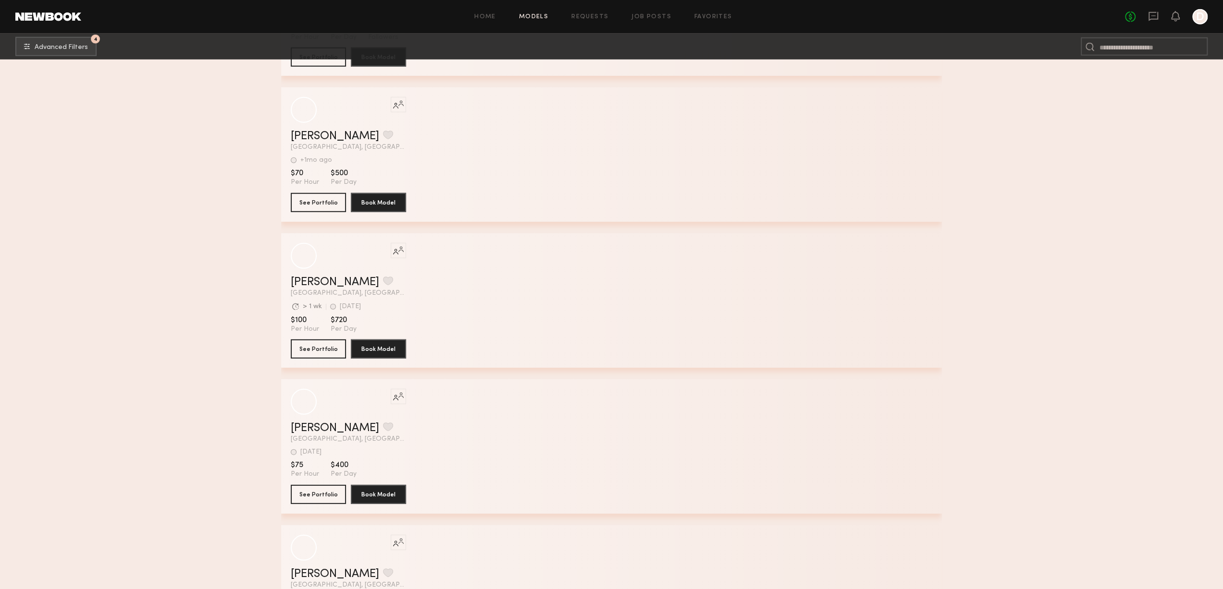
scroll to position [35815, 0]
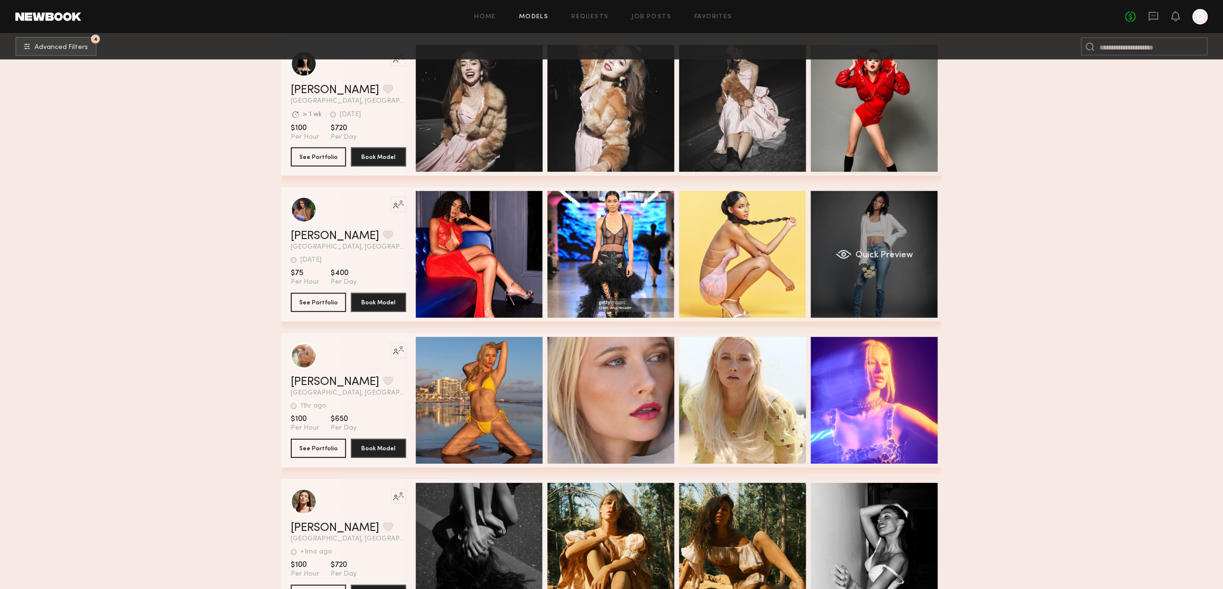
click at [898, 269] on div "Quick Preview" at bounding box center [873, 254] width 127 height 127
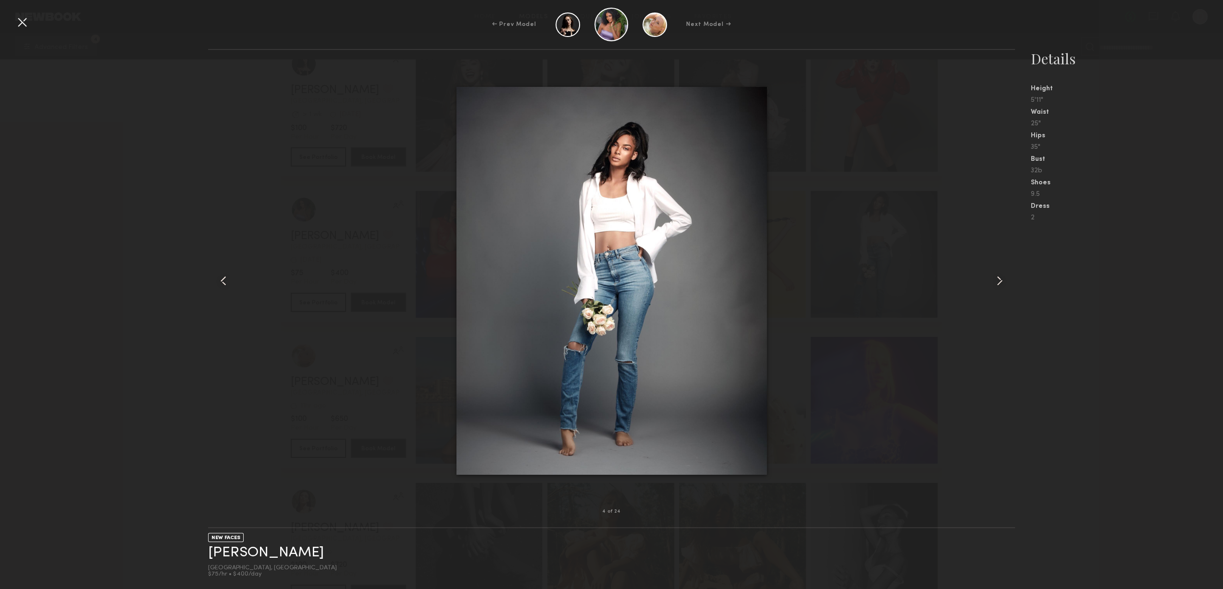
click at [991, 282] on div at bounding box center [998, 280] width 32 height 431
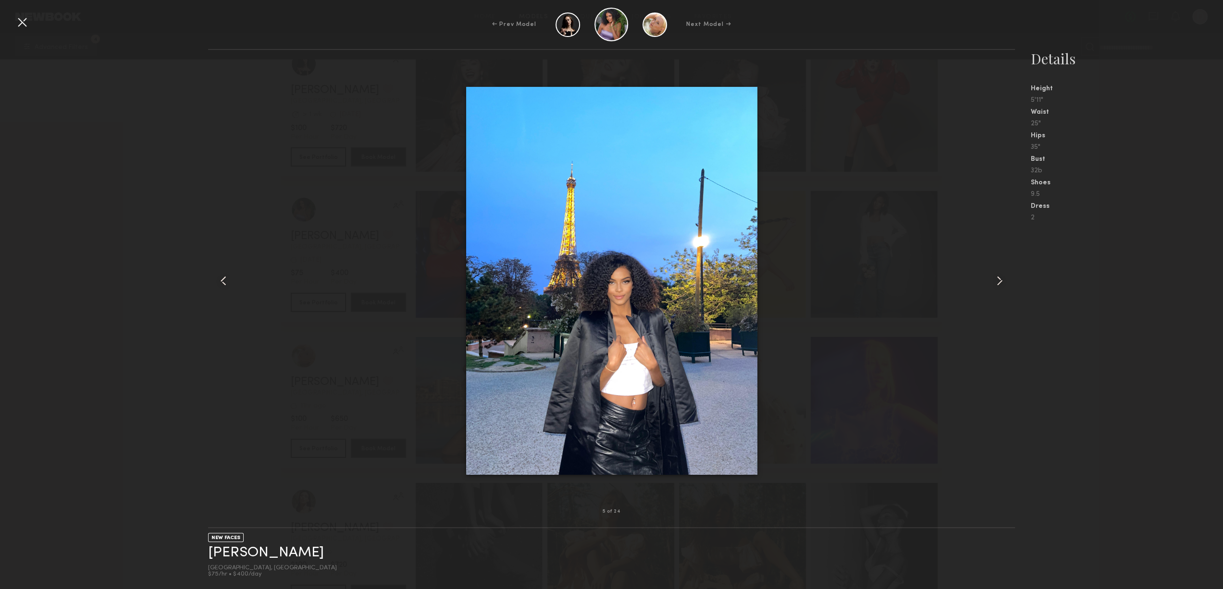
click at [991, 282] on div at bounding box center [998, 280] width 32 height 431
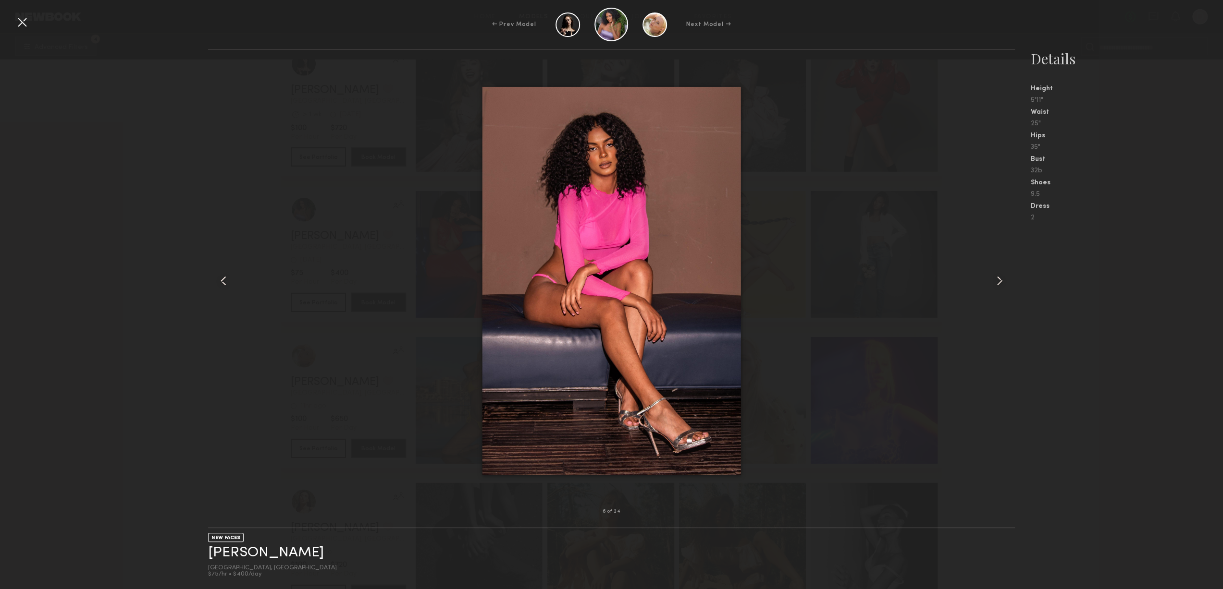
click at [991, 282] on div at bounding box center [998, 280] width 32 height 431
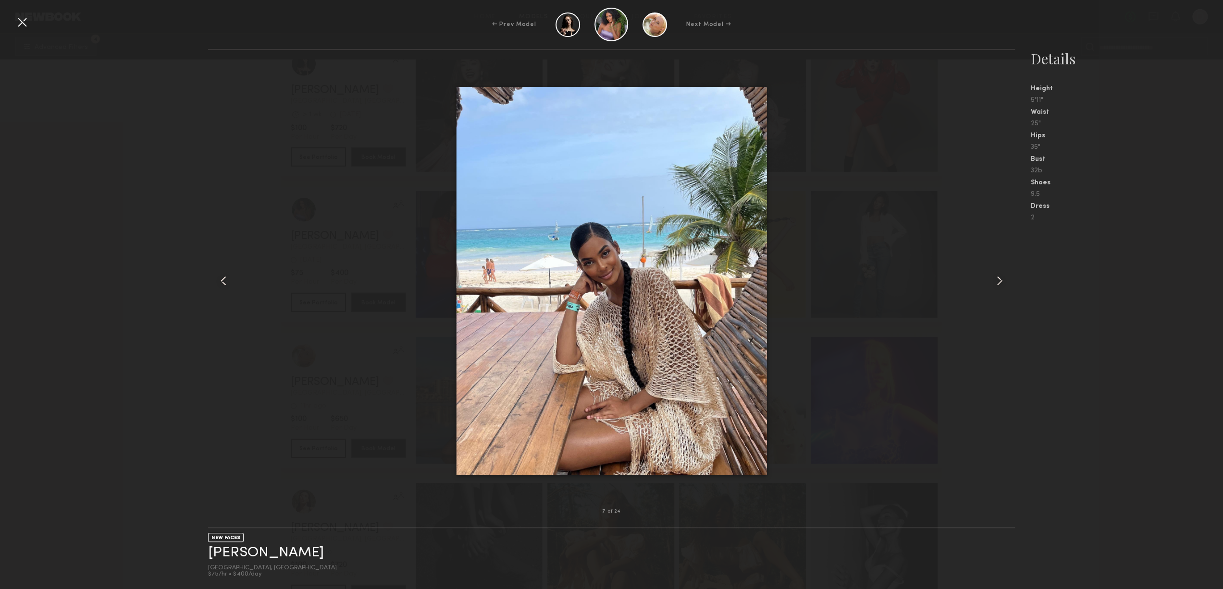
click at [991, 282] on div at bounding box center [998, 280] width 32 height 431
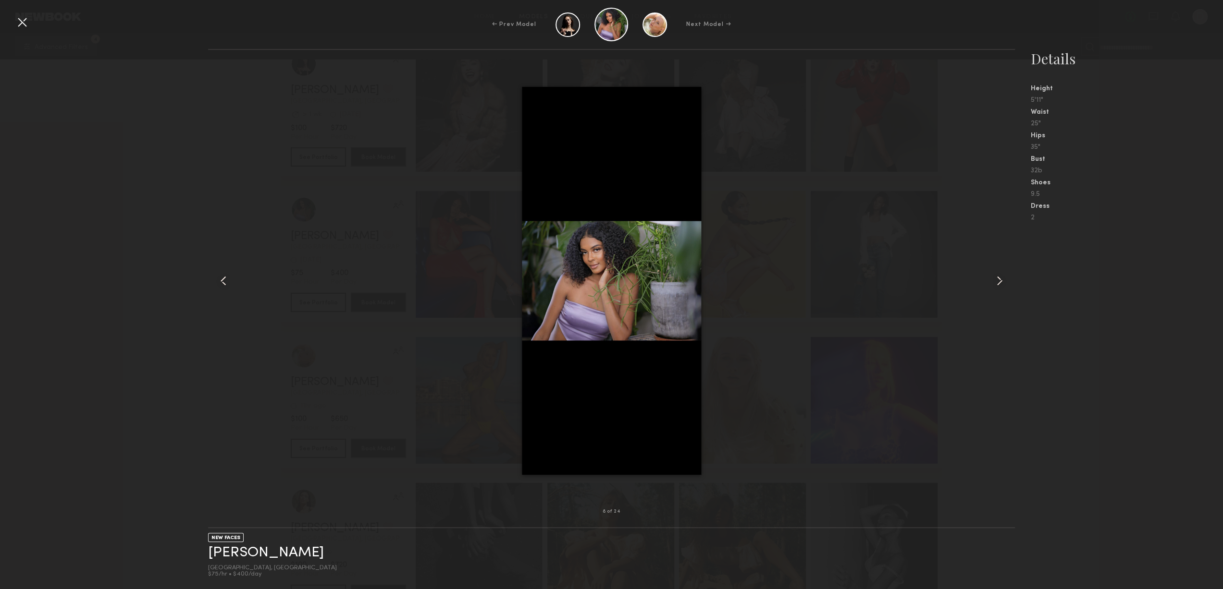
click at [991, 282] on div at bounding box center [998, 280] width 32 height 431
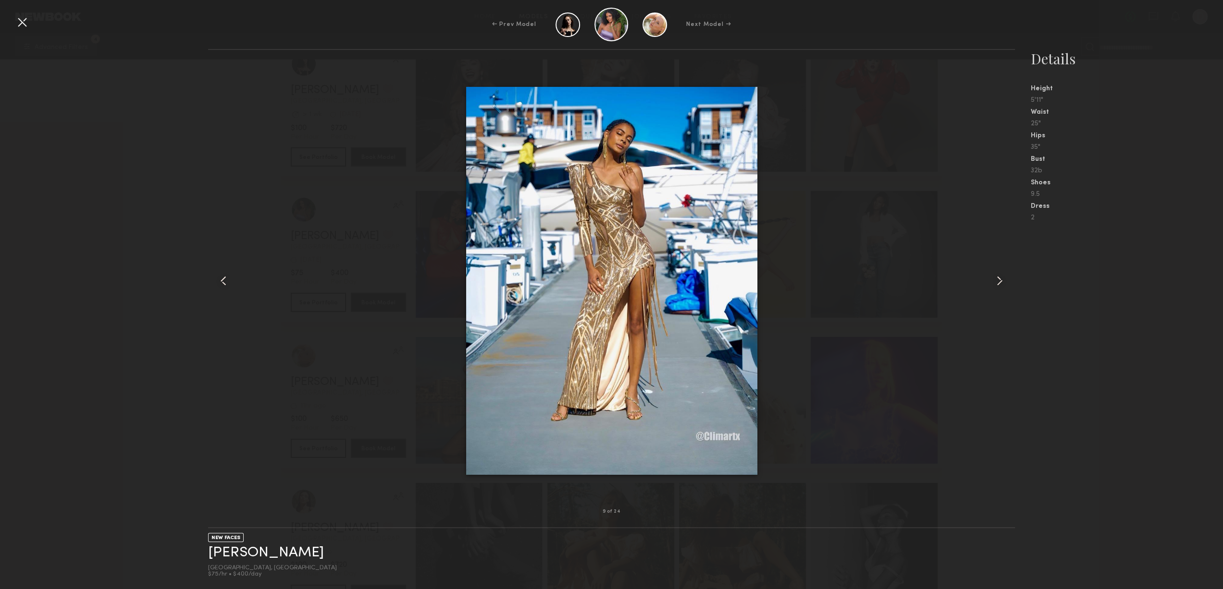
click at [991, 282] on div at bounding box center [998, 280] width 32 height 431
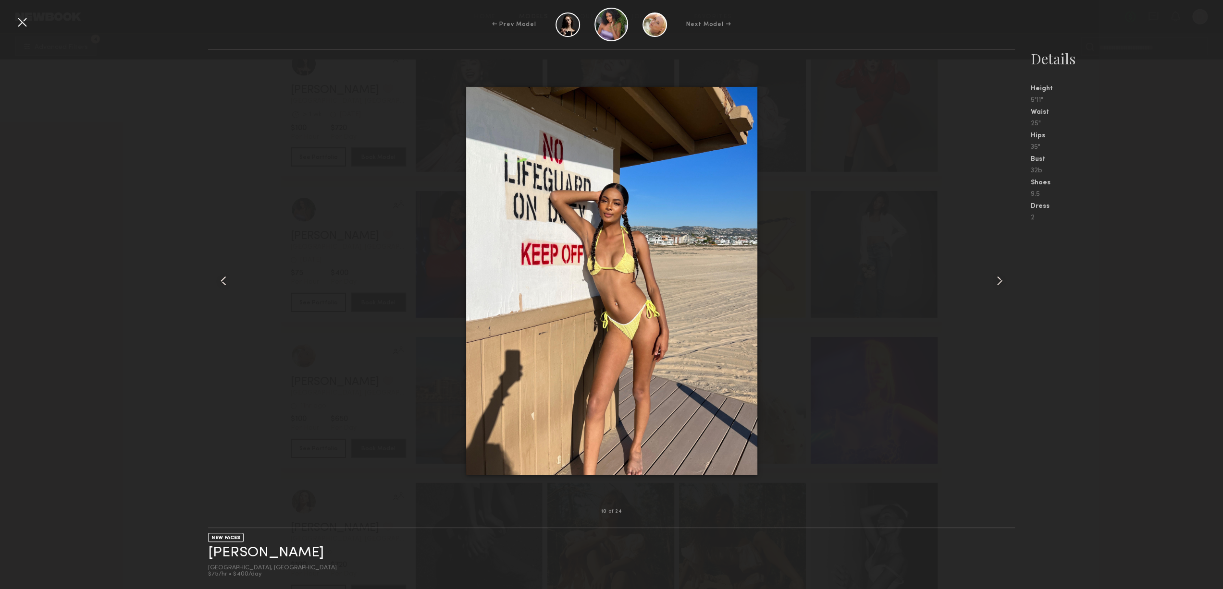
click at [991, 282] on div at bounding box center [998, 280] width 32 height 431
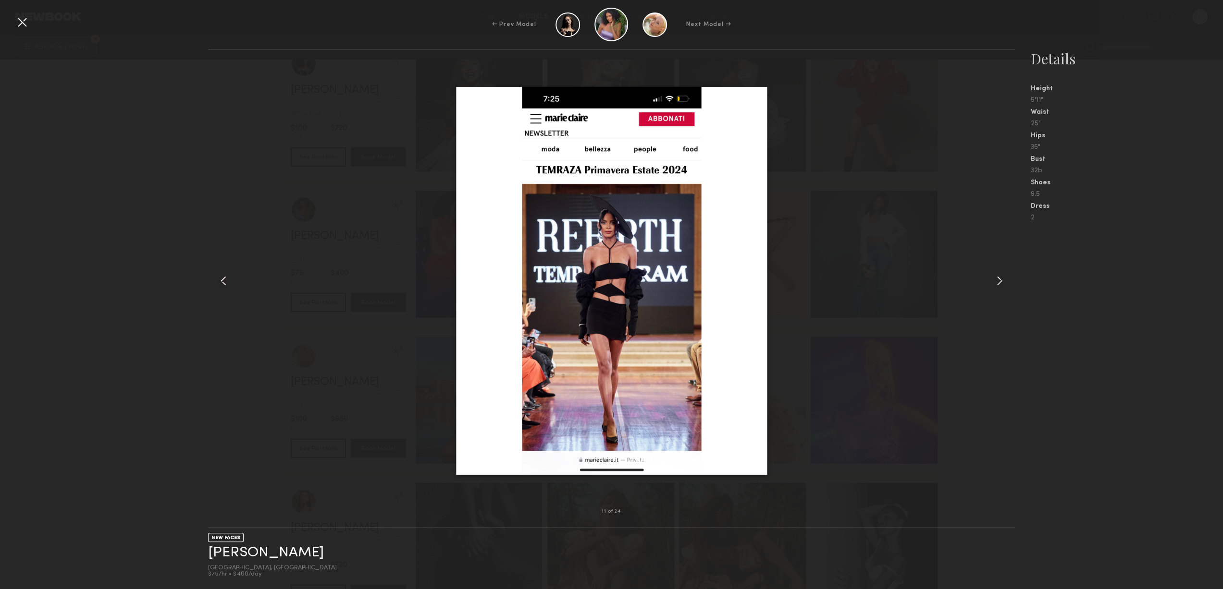
click at [991, 282] on div at bounding box center [998, 280] width 32 height 431
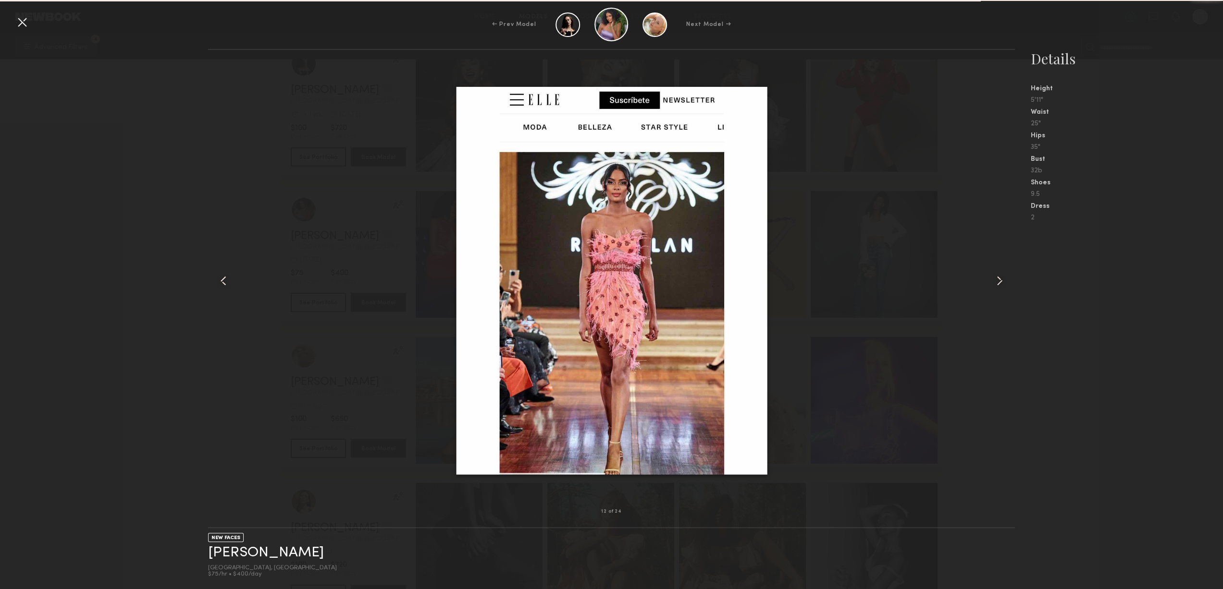
click at [991, 282] on div at bounding box center [998, 280] width 32 height 431
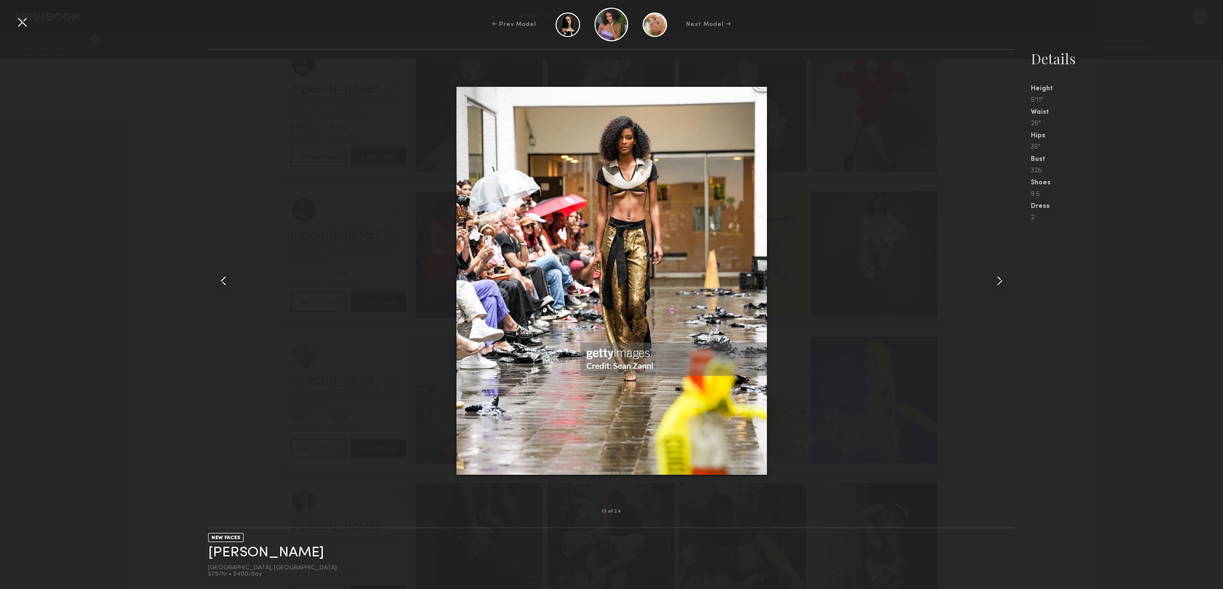
click at [991, 282] on div at bounding box center [998, 280] width 32 height 431
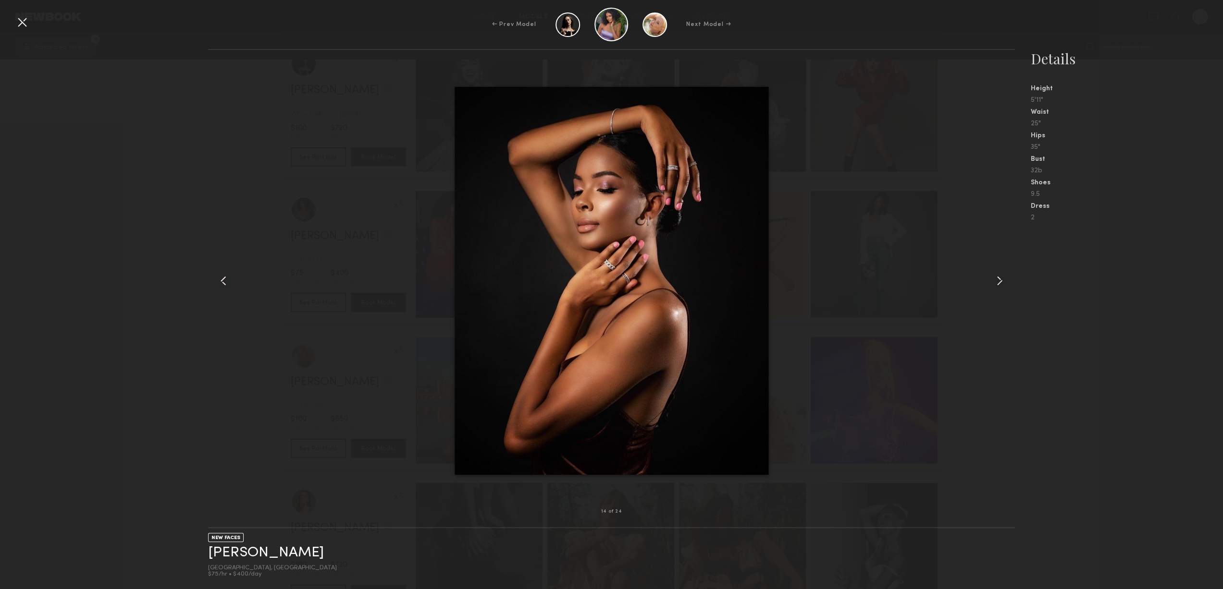
click at [991, 282] on div at bounding box center [998, 280] width 32 height 431
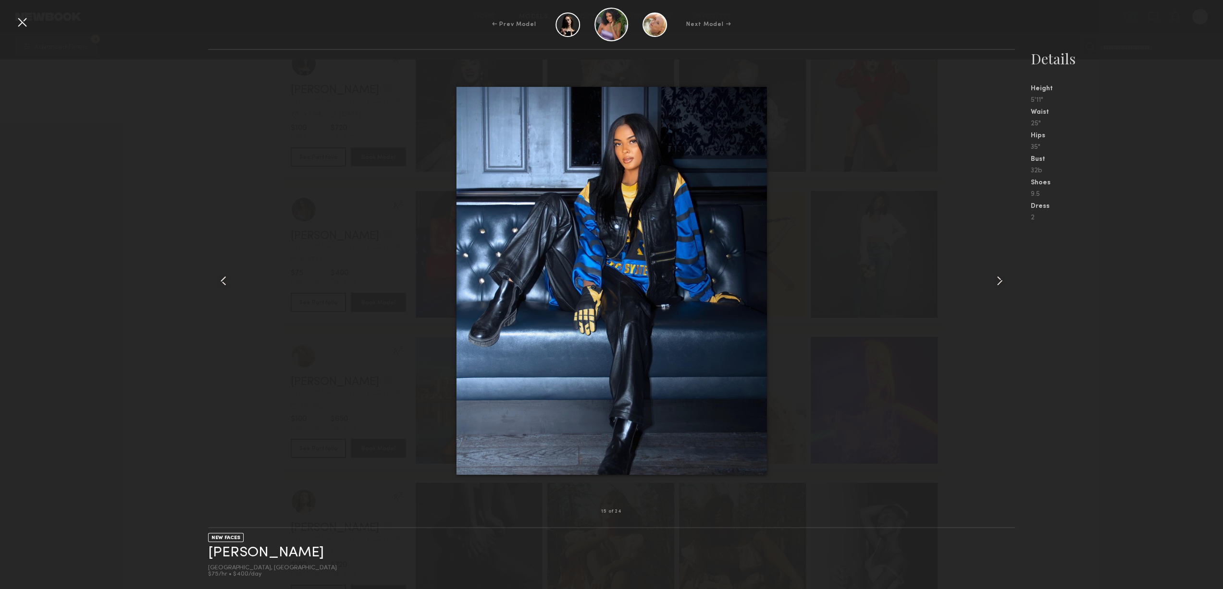
click at [991, 282] on div at bounding box center [998, 280] width 32 height 431
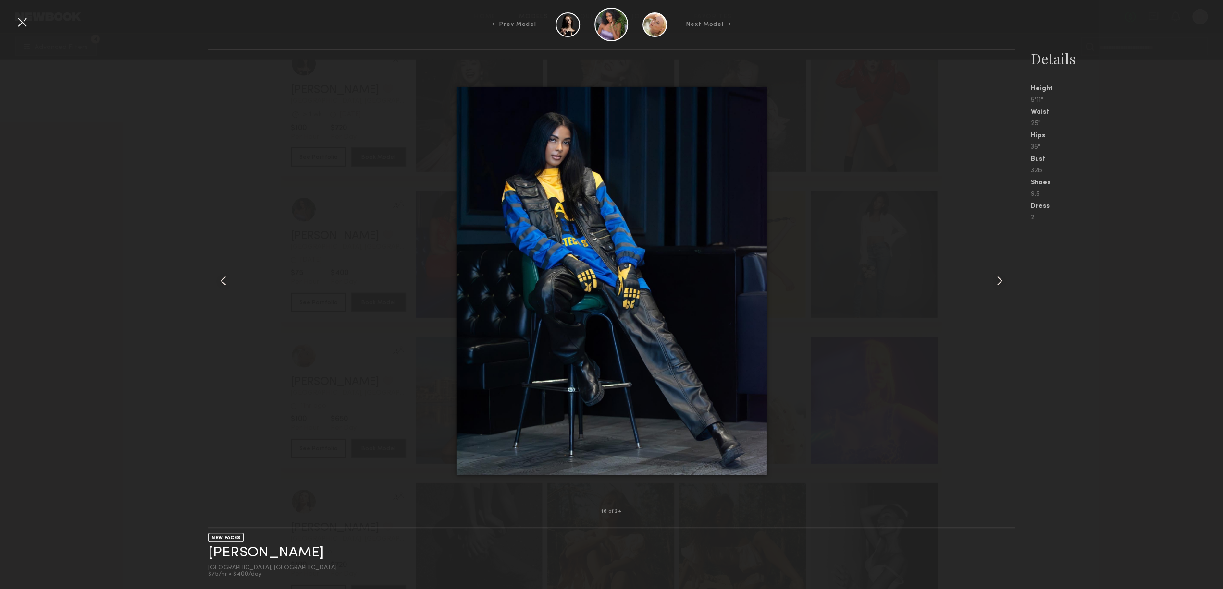
click at [991, 282] on div at bounding box center [998, 280] width 32 height 431
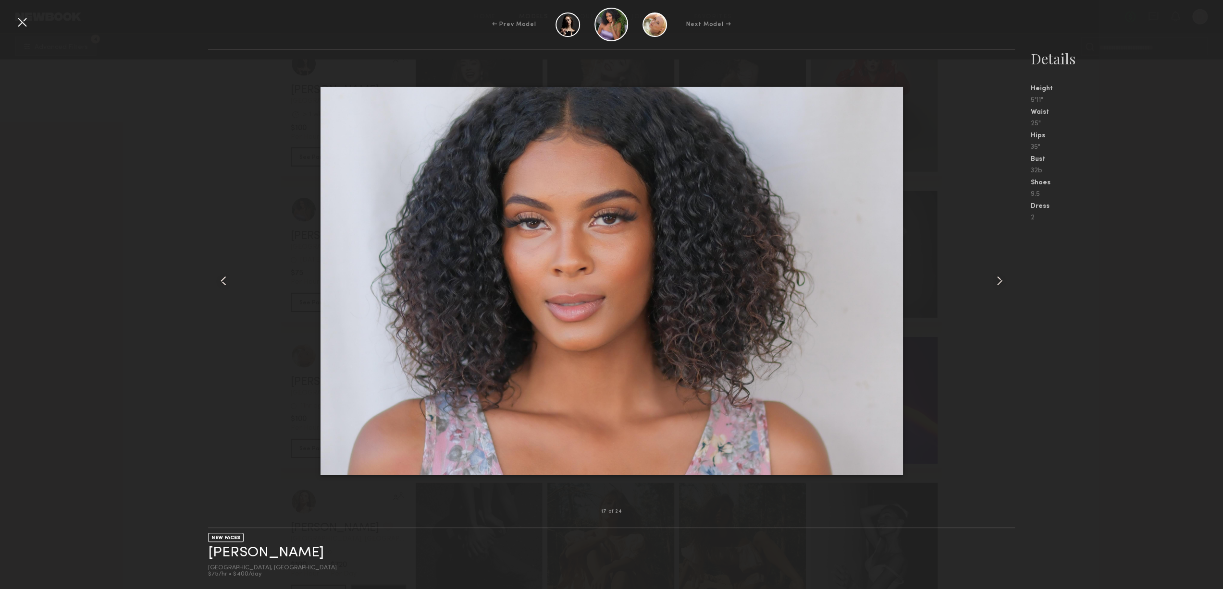
click at [991, 282] on div at bounding box center [998, 280] width 32 height 431
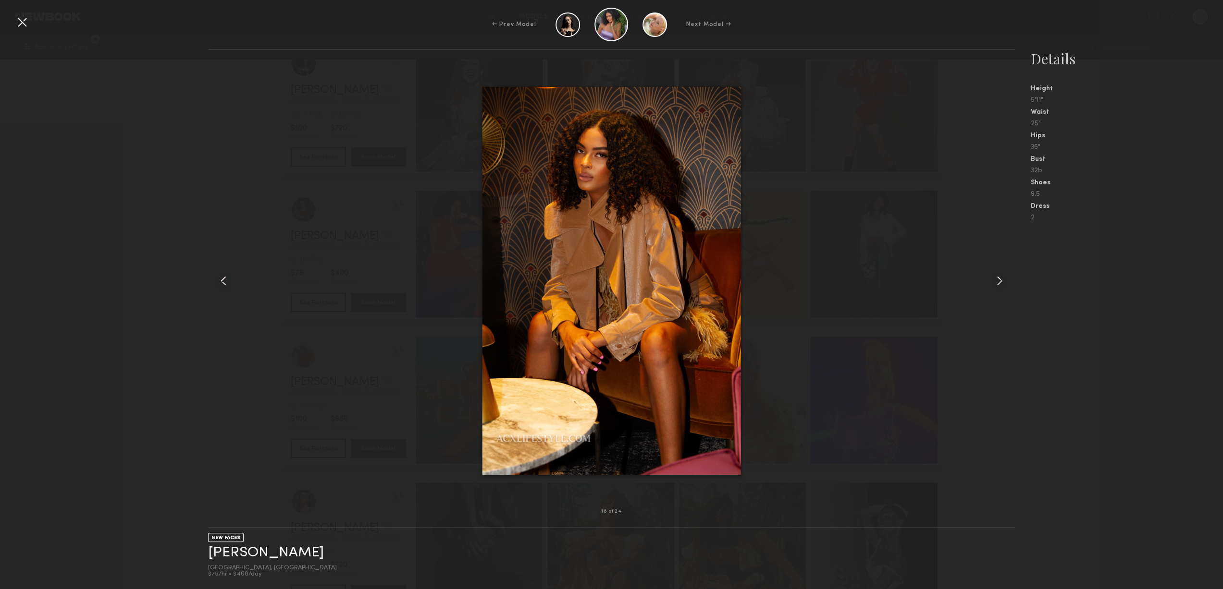
click at [991, 282] on div at bounding box center [998, 280] width 32 height 431
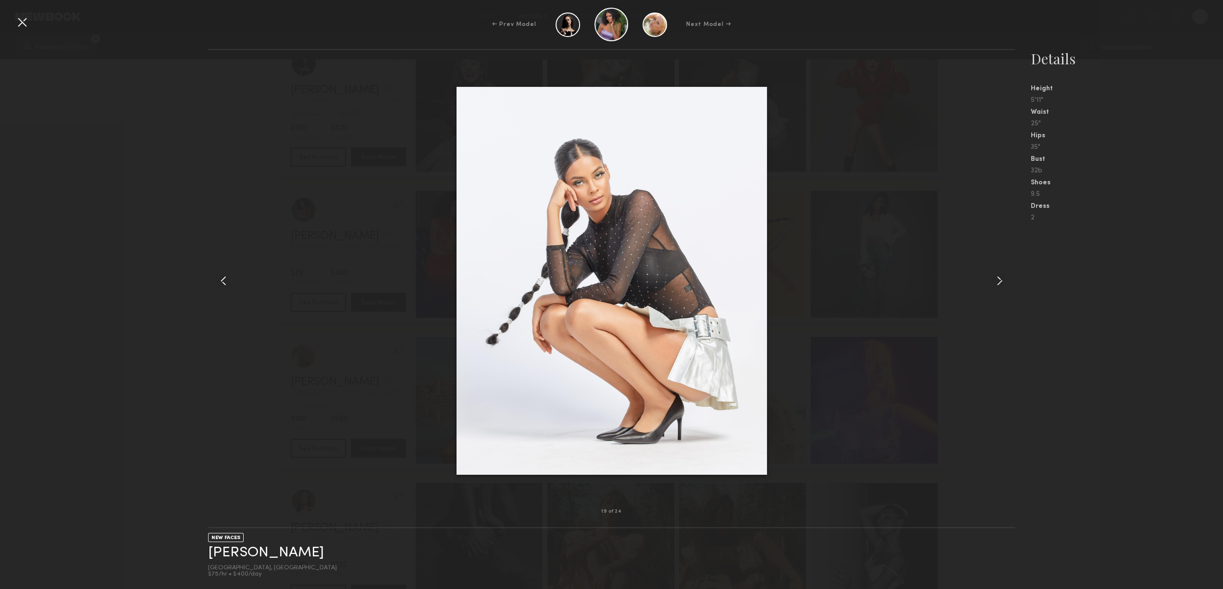
click at [18, 23] on div at bounding box center [21, 21] width 15 height 15
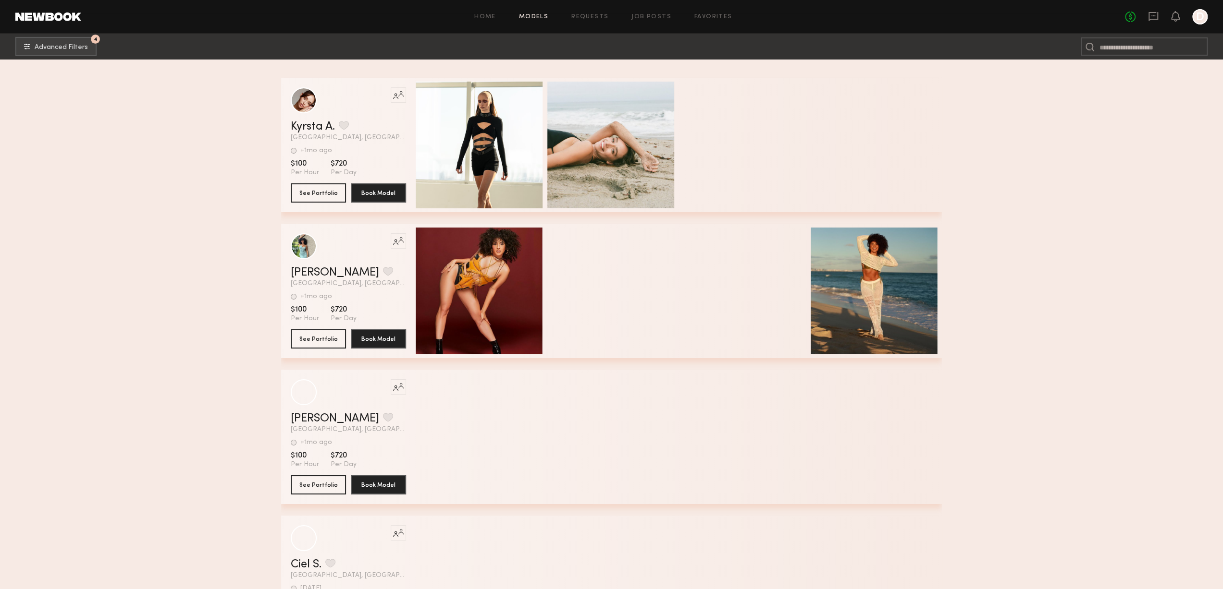
scroll to position [43952, 0]
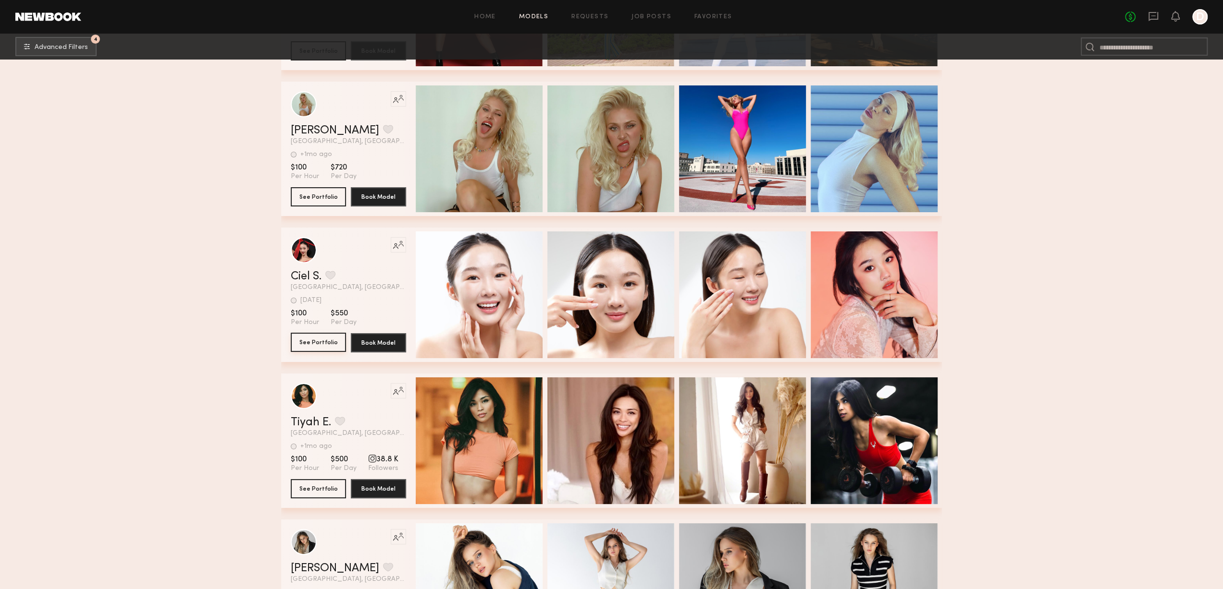
click at [329, 347] on button "See Portfolio" at bounding box center [318, 342] width 55 height 19
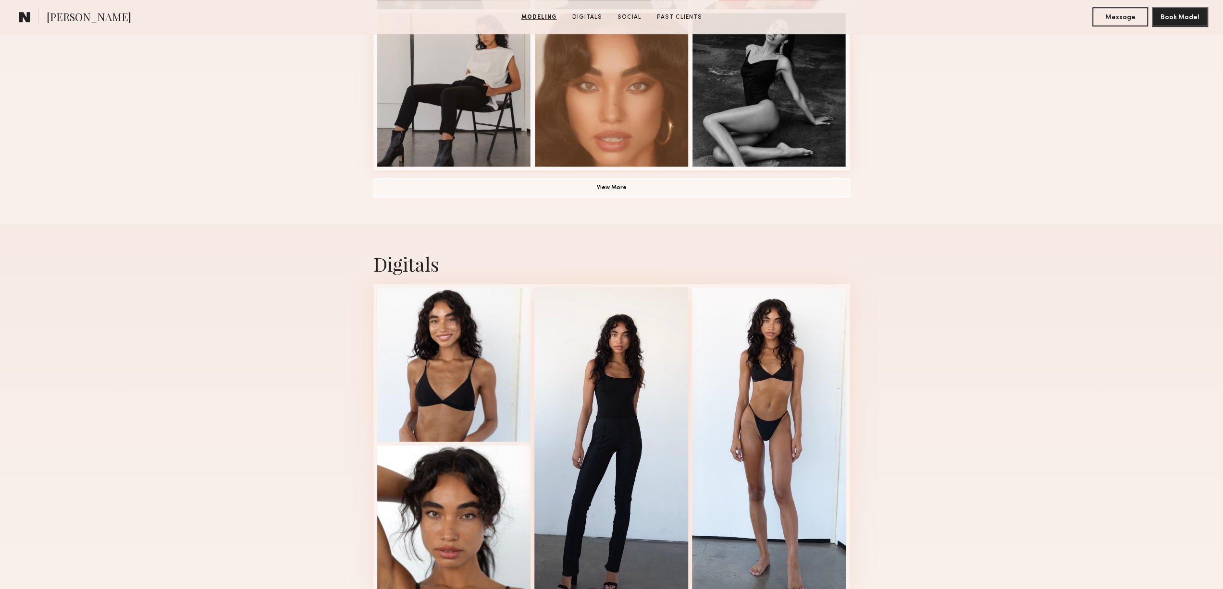
scroll to position [721, 0]
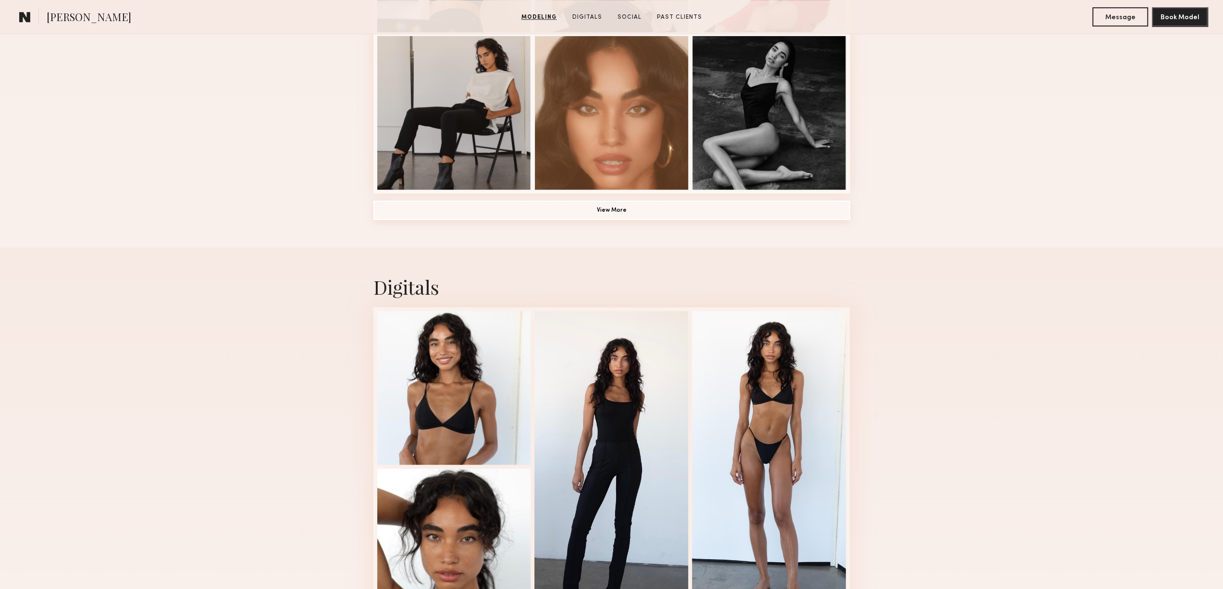
click at [589, 212] on button "View More" at bounding box center [611, 210] width 477 height 19
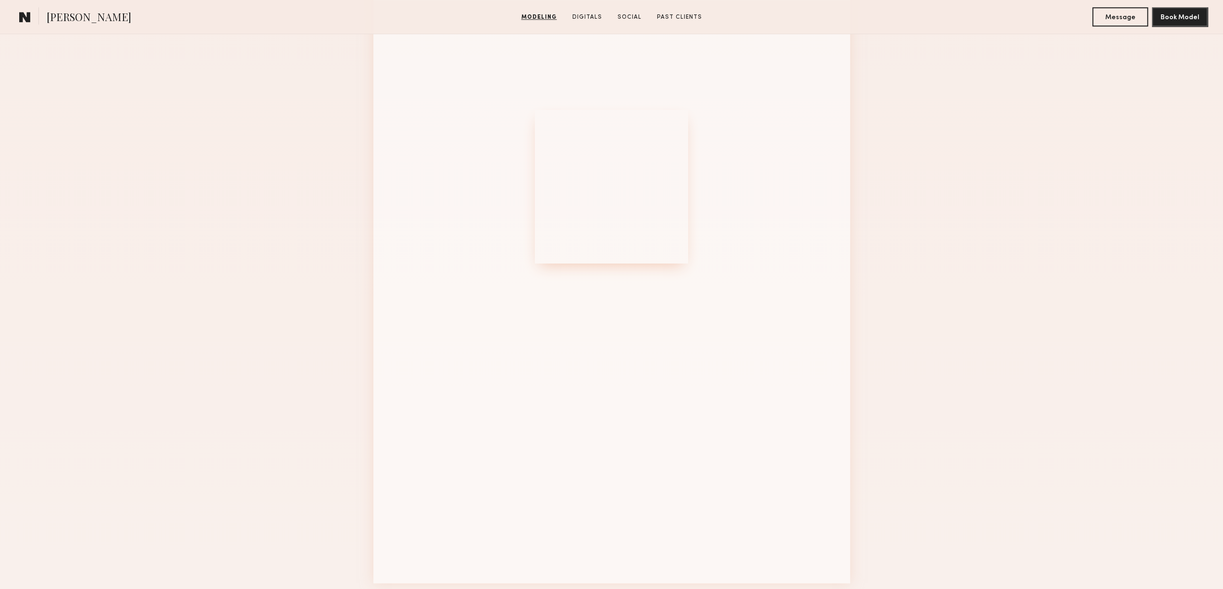
scroll to position [1249, 0]
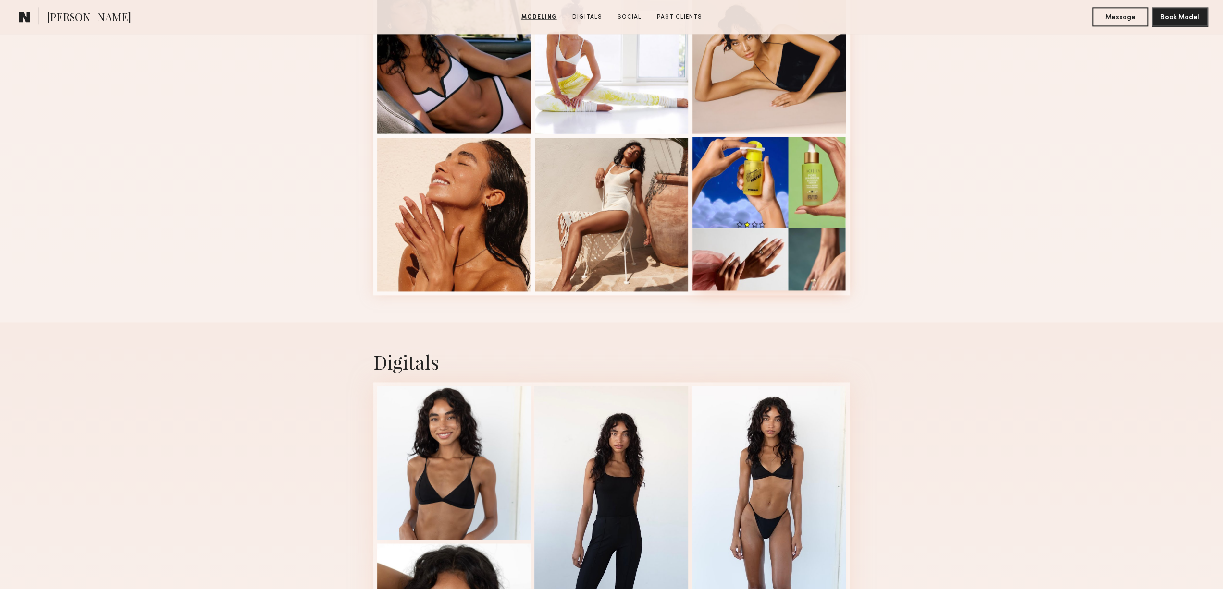
click at [793, 239] on div at bounding box center [769, 214] width 154 height 154
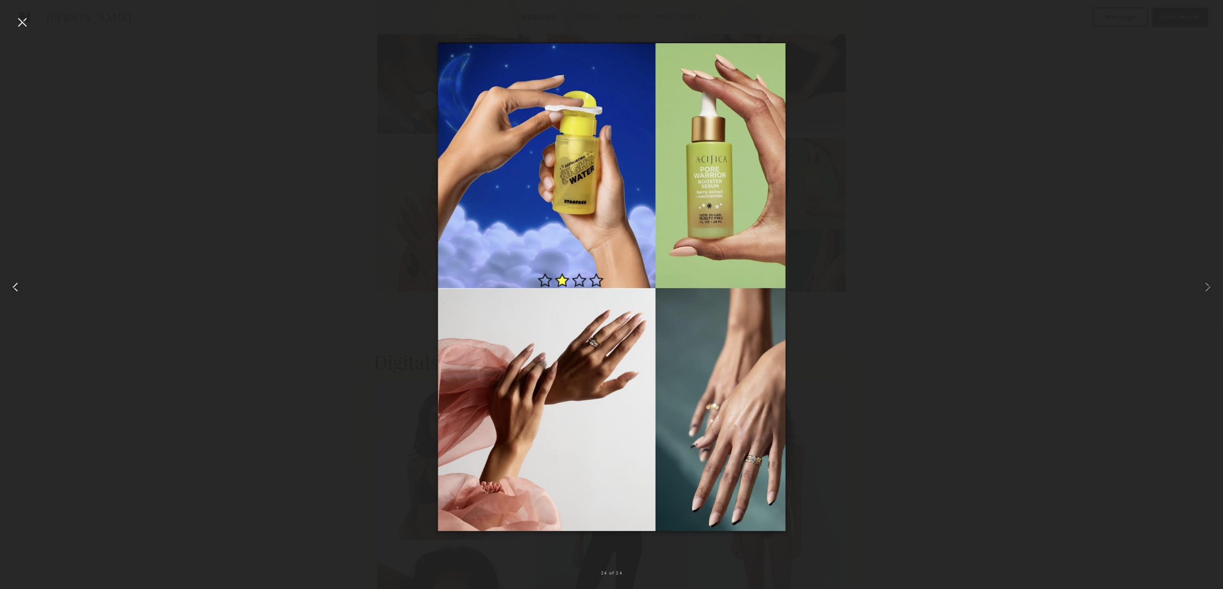
click at [24, 288] on div at bounding box center [24, 286] width 49 height 543
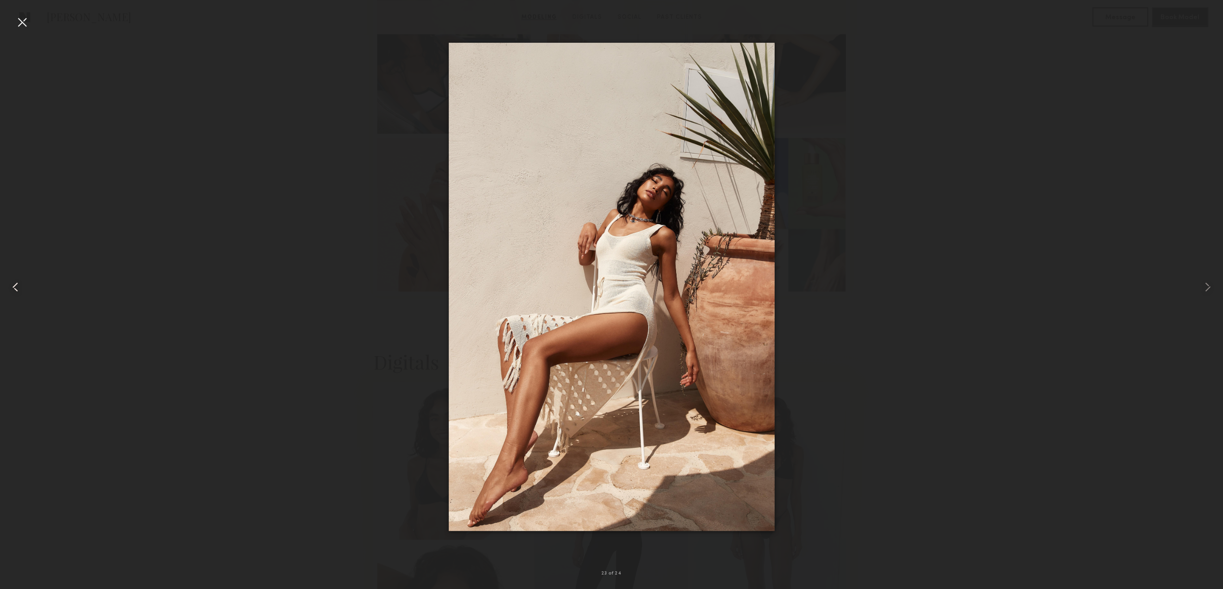
click at [24, 288] on div at bounding box center [24, 286] width 49 height 543
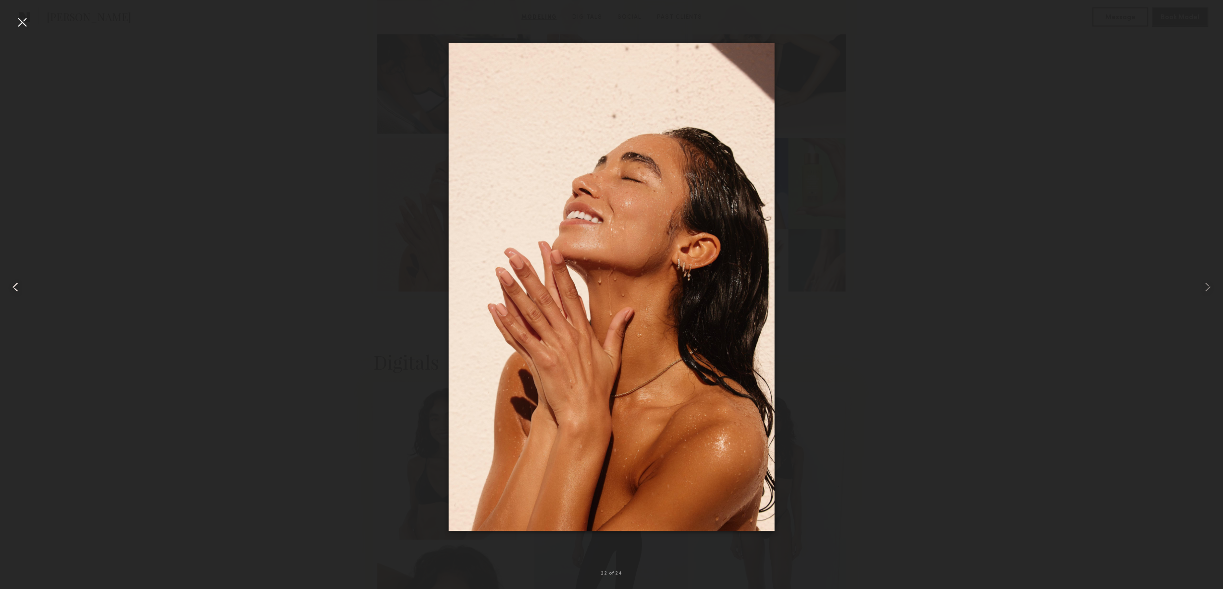
click at [24, 288] on div at bounding box center [24, 286] width 49 height 543
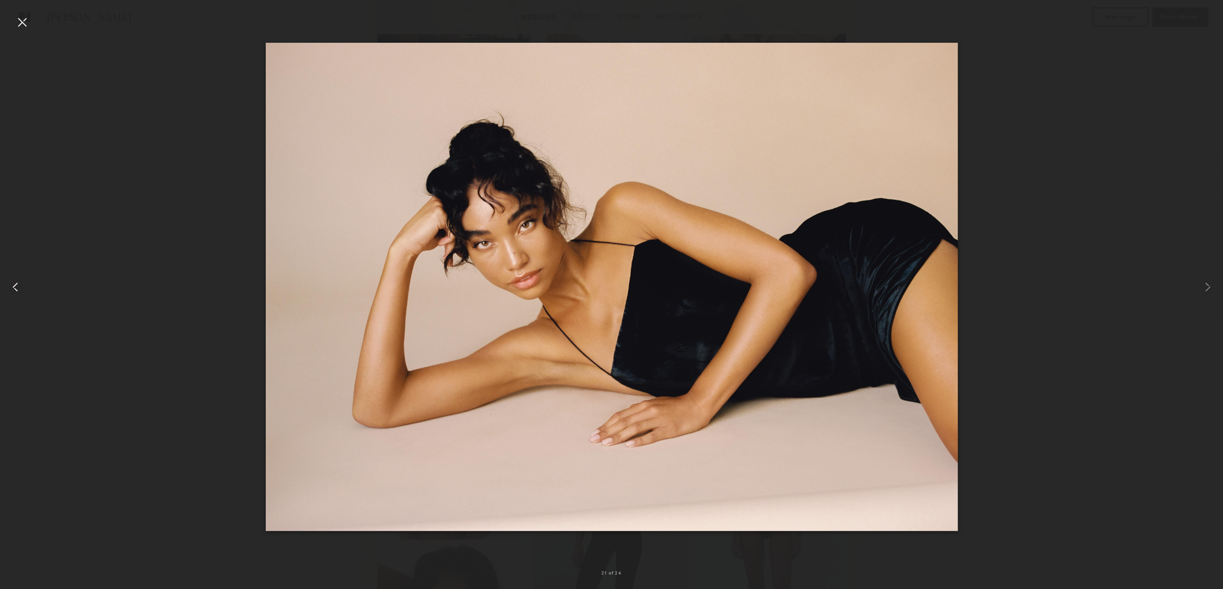
click at [24, 288] on div at bounding box center [24, 286] width 49 height 543
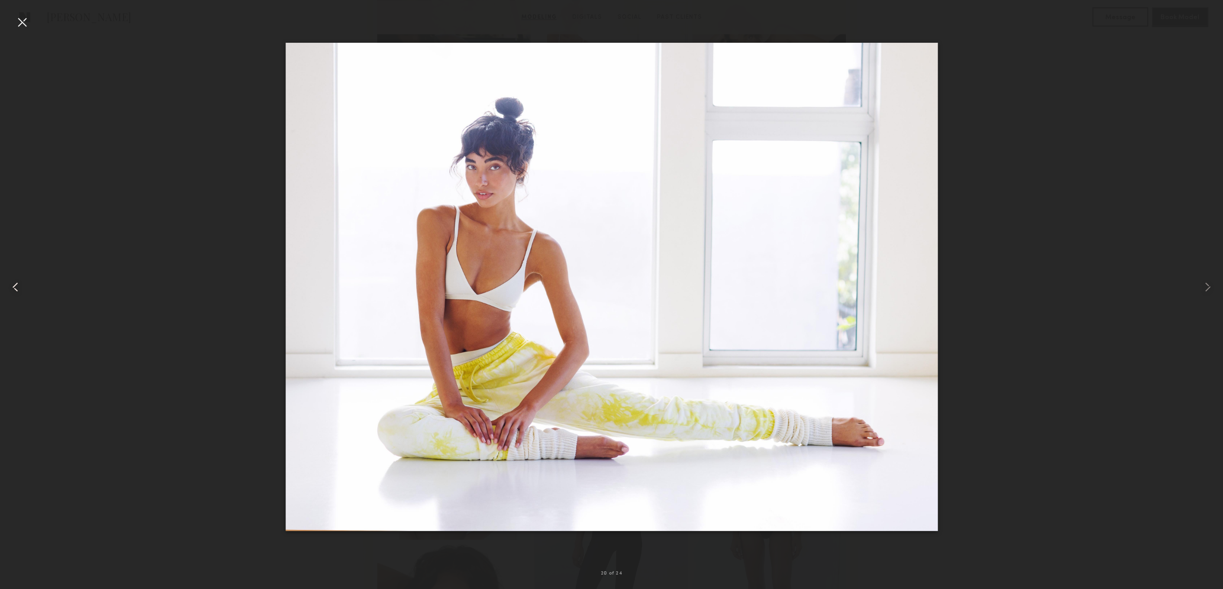
click at [24, 288] on div at bounding box center [24, 286] width 49 height 543
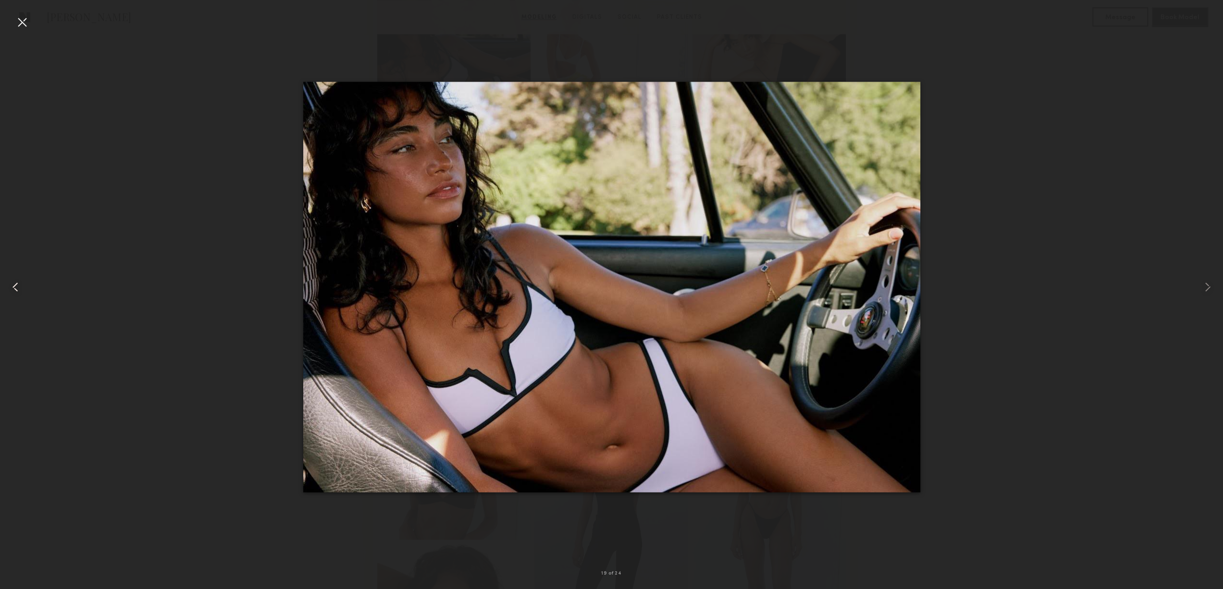
click at [24, 288] on div at bounding box center [24, 286] width 49 height 543
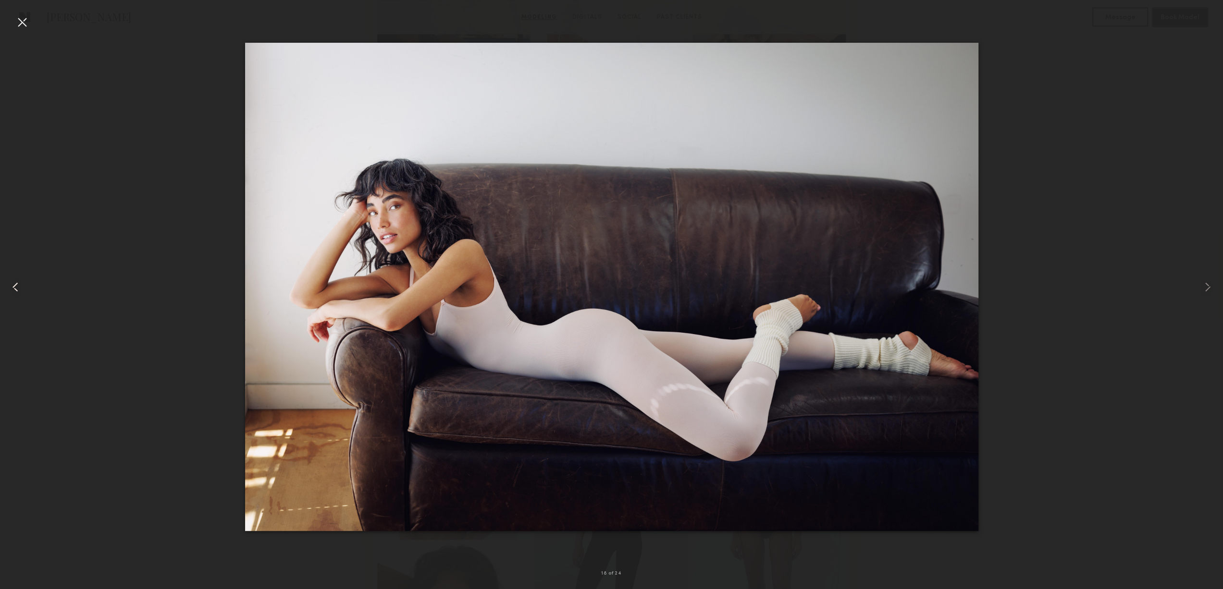
click at [24, 288] on div at bounding box center [24, 286] width 49 height 543
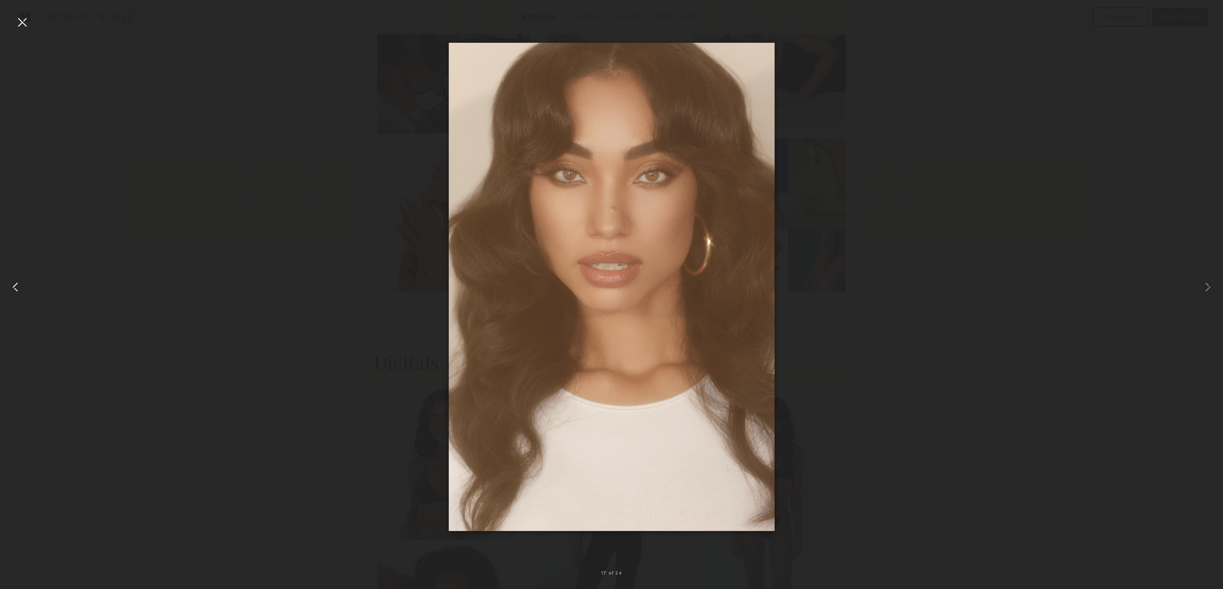
click at [24, 288] on div at bounding box center [24, 286] width 49 height 543
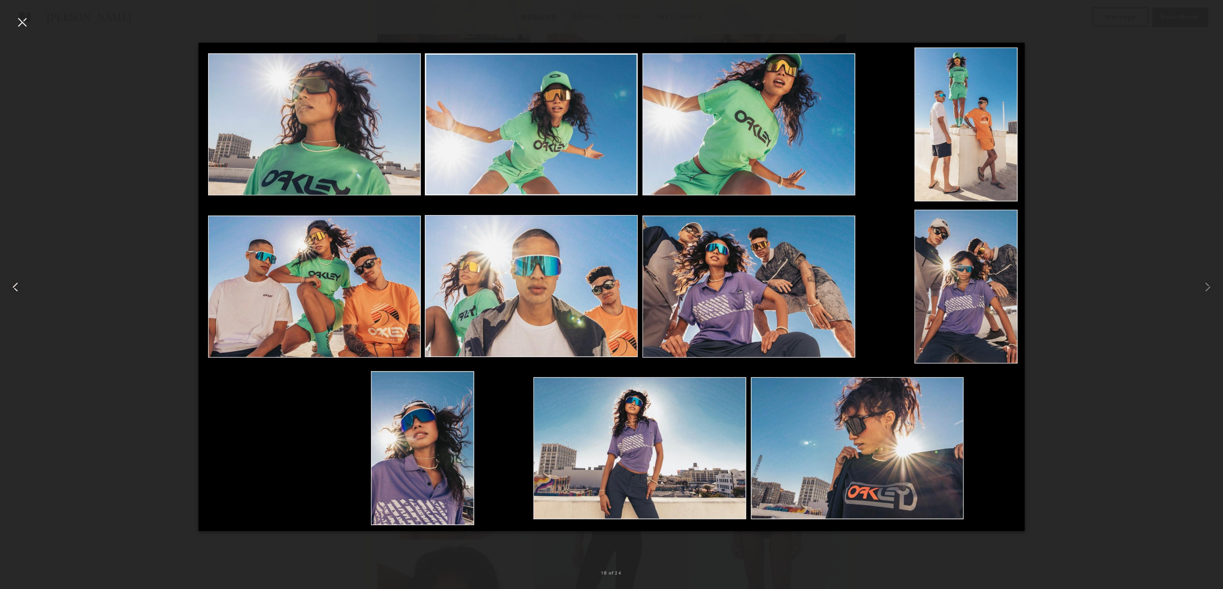
click at [24, 288] on div at bounding box center [24, 286] width 49 height 543
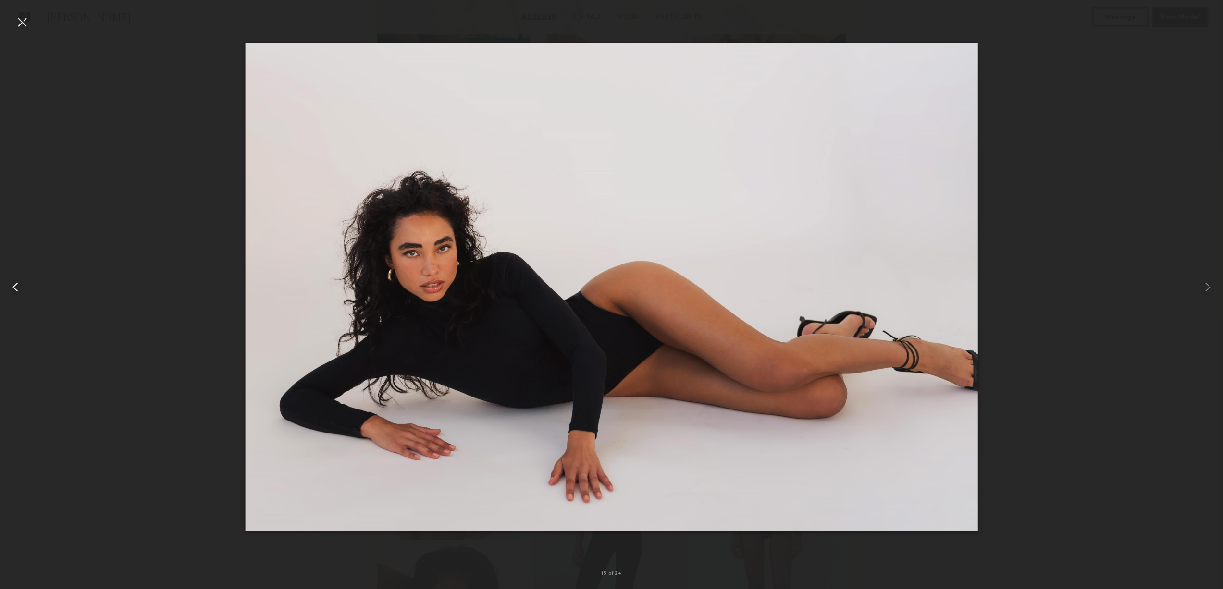
click at [24, 288] on div at bounding box center [24, 286] width 49 height 543
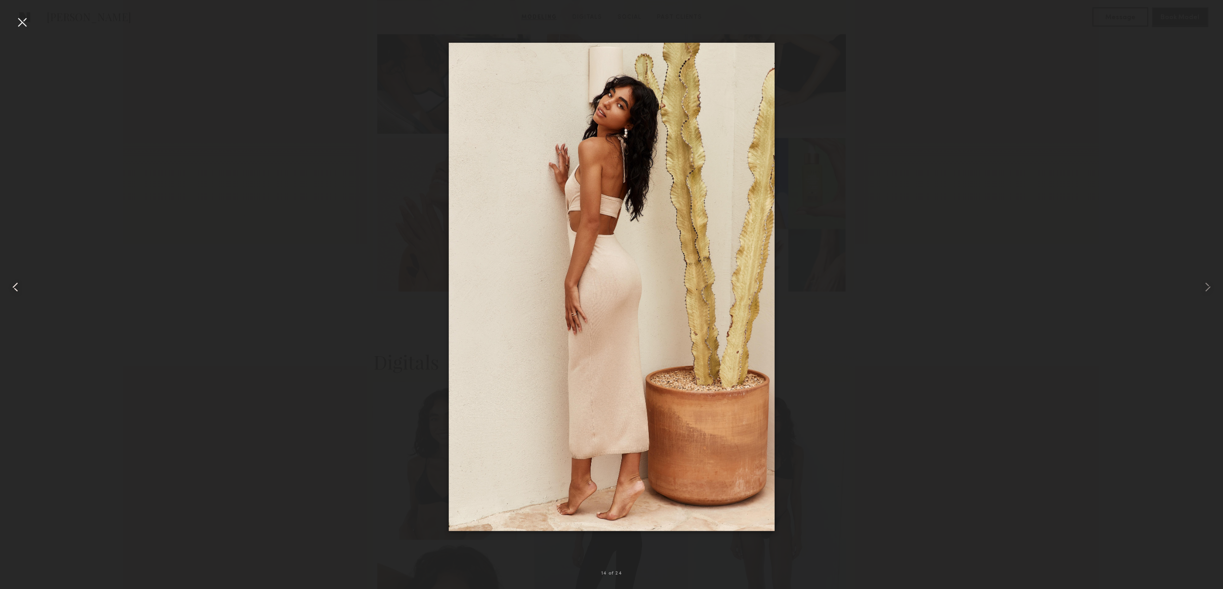
click at [24, 288] on div at bounding box center [24, 286] width 49 height 543
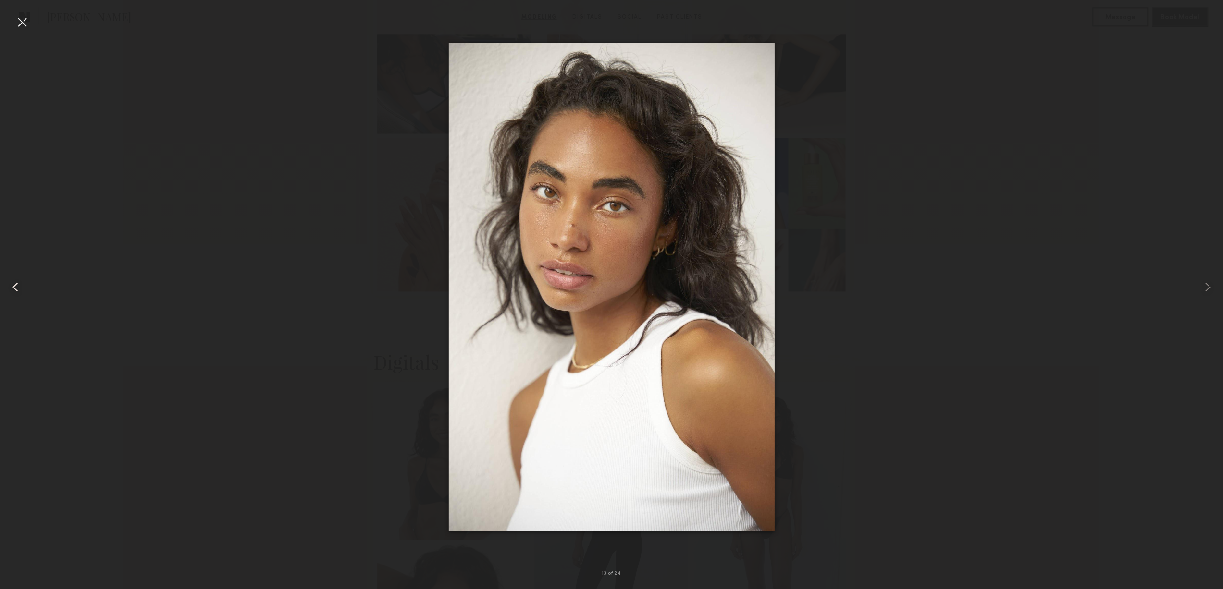
click at [24, 288] on div at bounding box center [24, 286] width 49 height 543
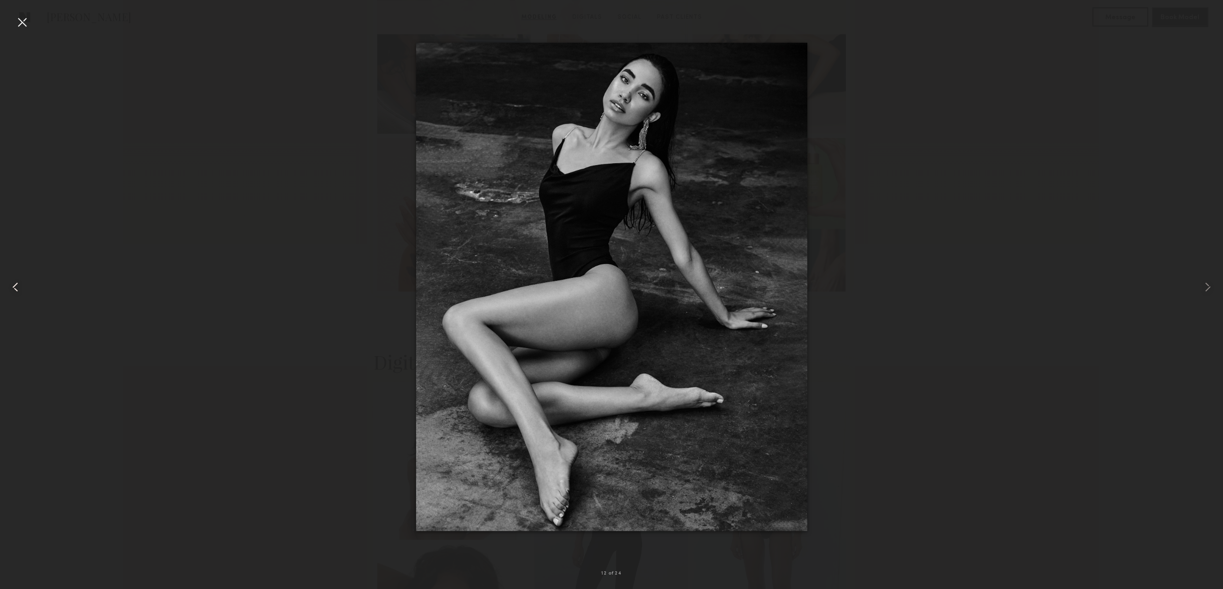
click at [24, 288] on div at bounding box center [24, 286] width 49 height 543
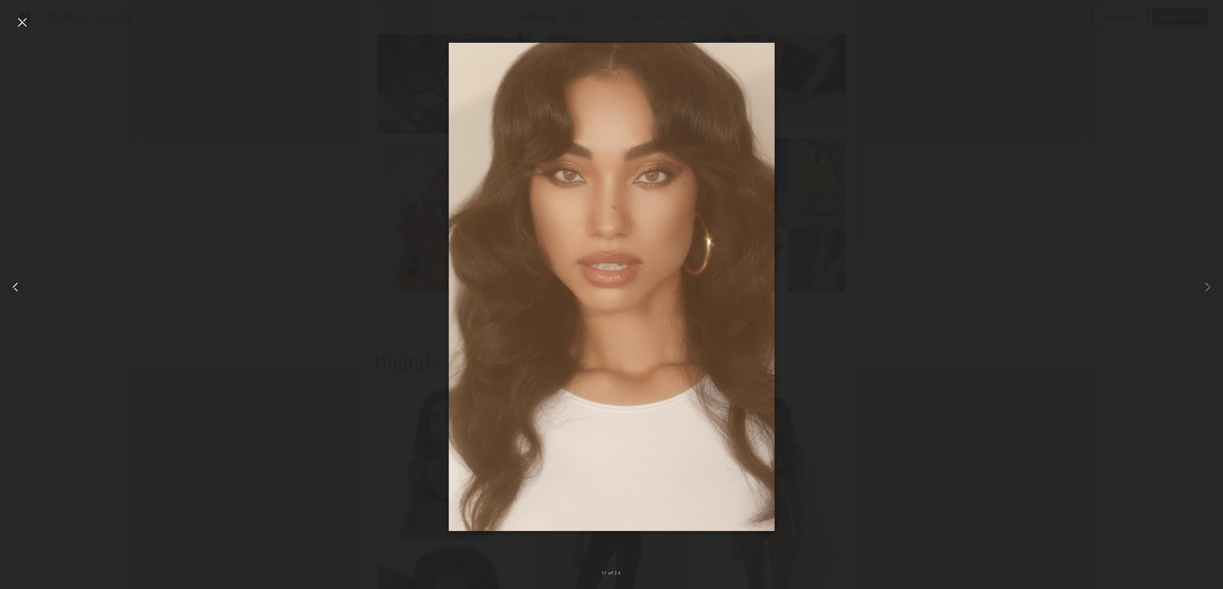
click at [24, 288] on div at bounding box center [24, 286] width 49 height 543
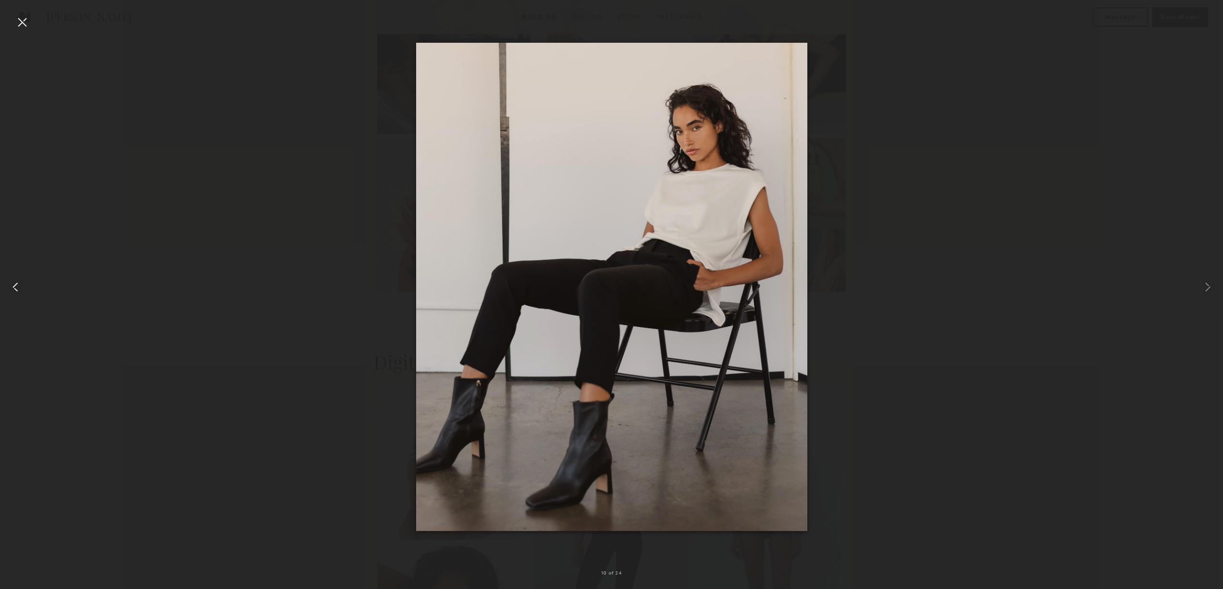
click at [24, 288] on div at bounding box center [24, 286] width 49 height 543
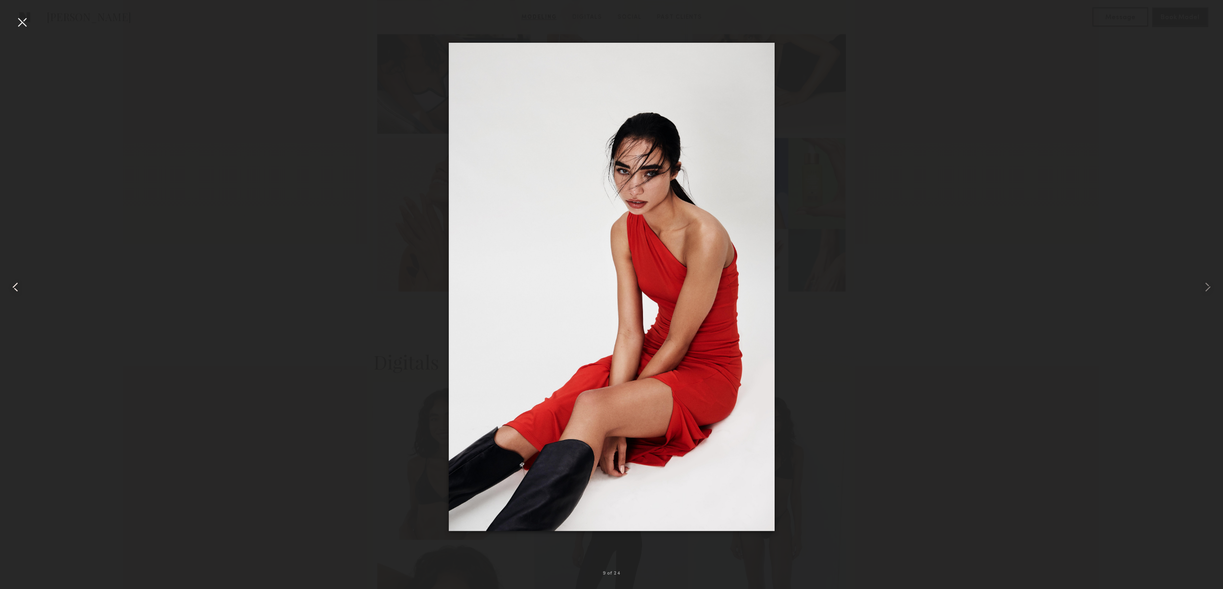
click at [24, 288] on div at bounding box center [24, 286] width 49 height 543
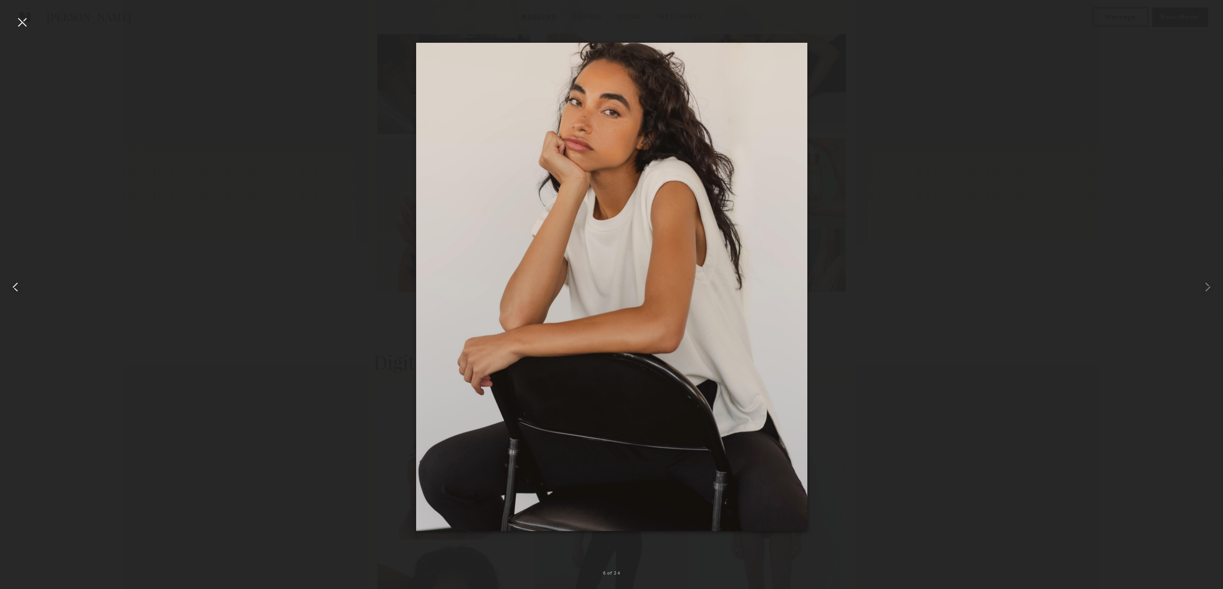
click at [24, 288] on div at bounding box center [24, 286] width 49 height 543
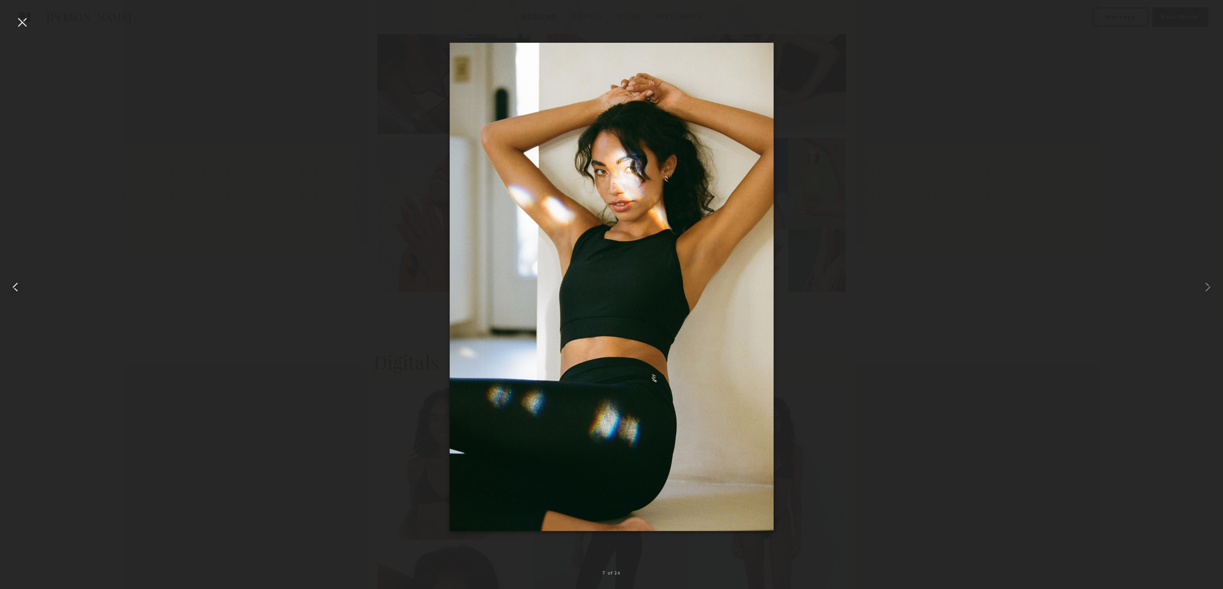
click at [24, 288] on div at bounding box center [24, 286] width 49 height 543
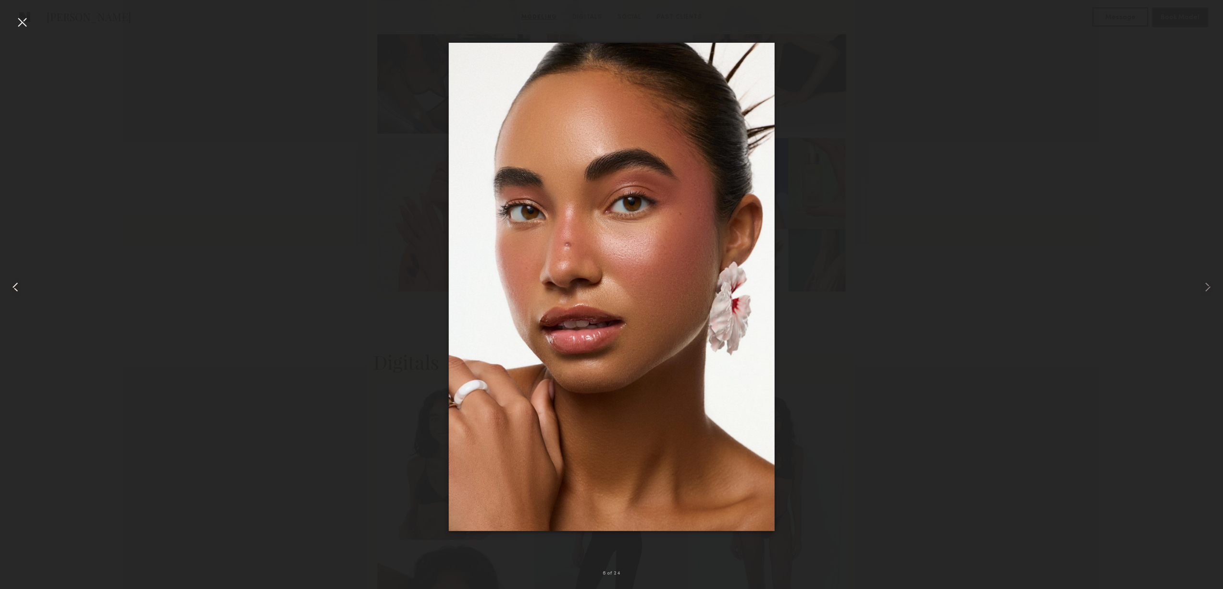
click at [24, 288] on div at bounding box center [24, 286] width 49 height 543
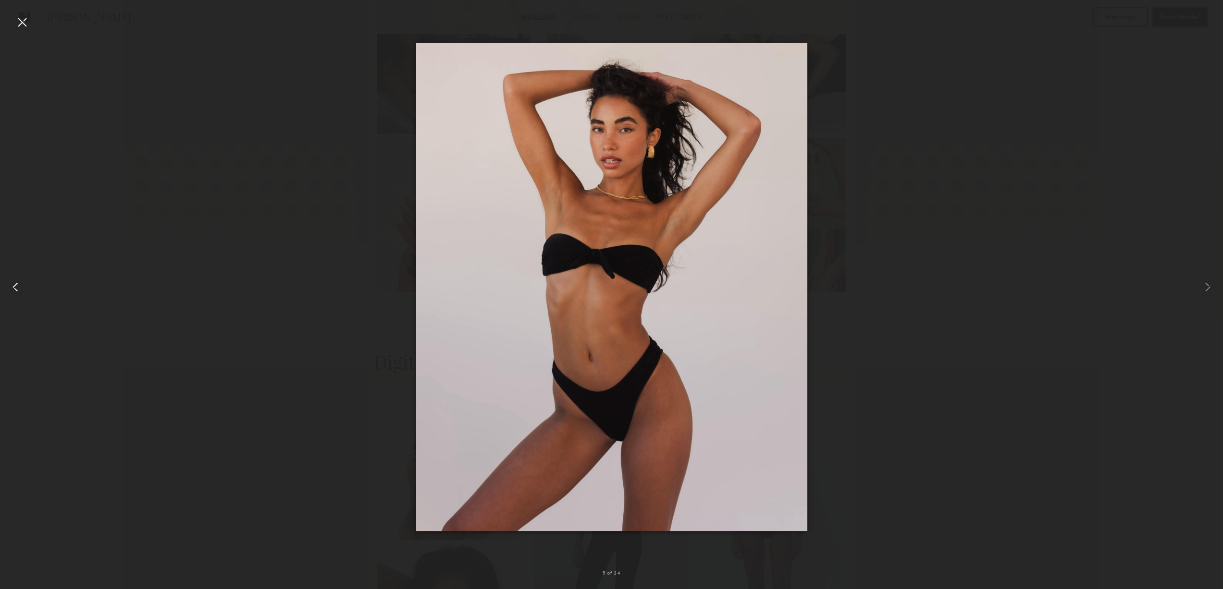
click at [24, 288] on div at bounding box center [24, 286] width 49 height 543
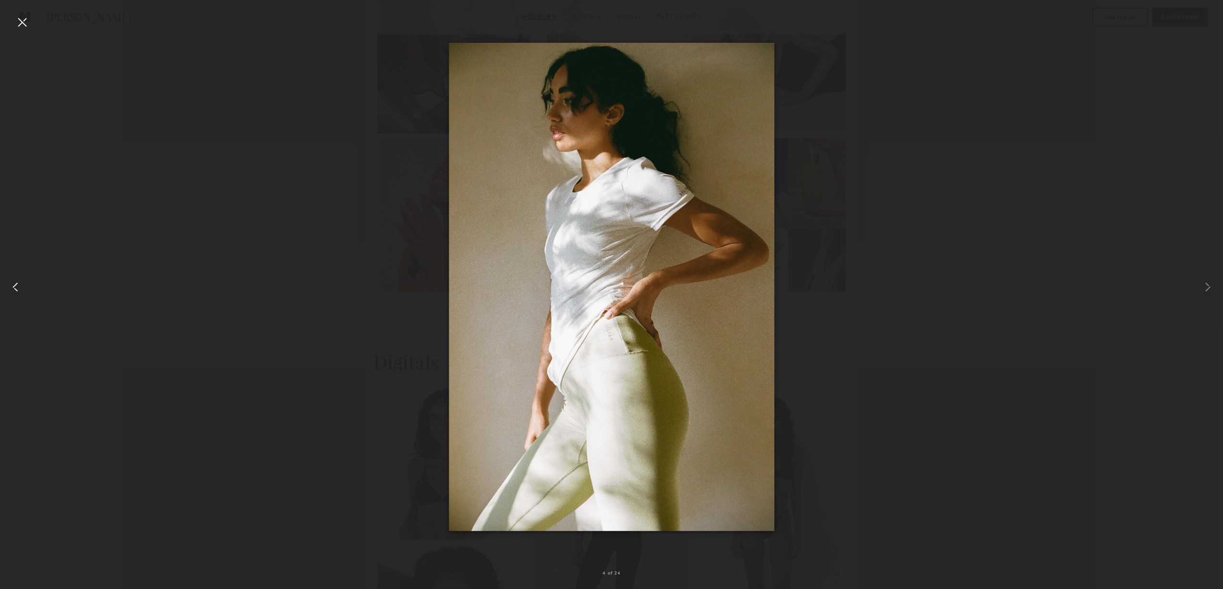
click at [24, 288] on div at bounding box center [24, 286] width 49 height 543
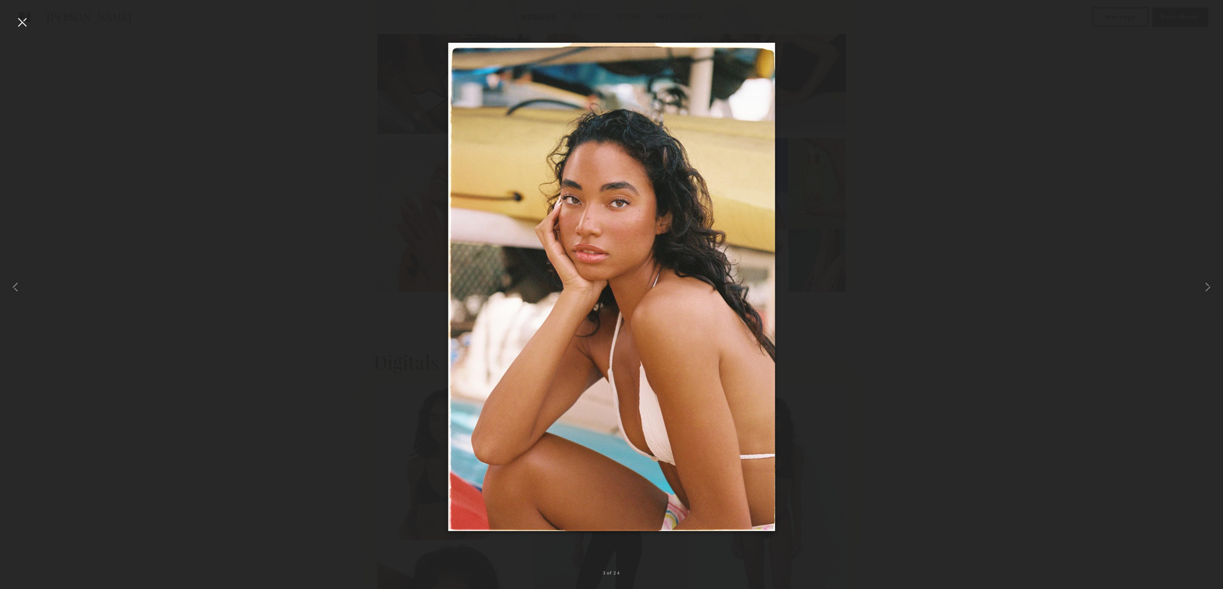
click at [14, 17] on div at bounding box center [21, 21] width 15 height 15
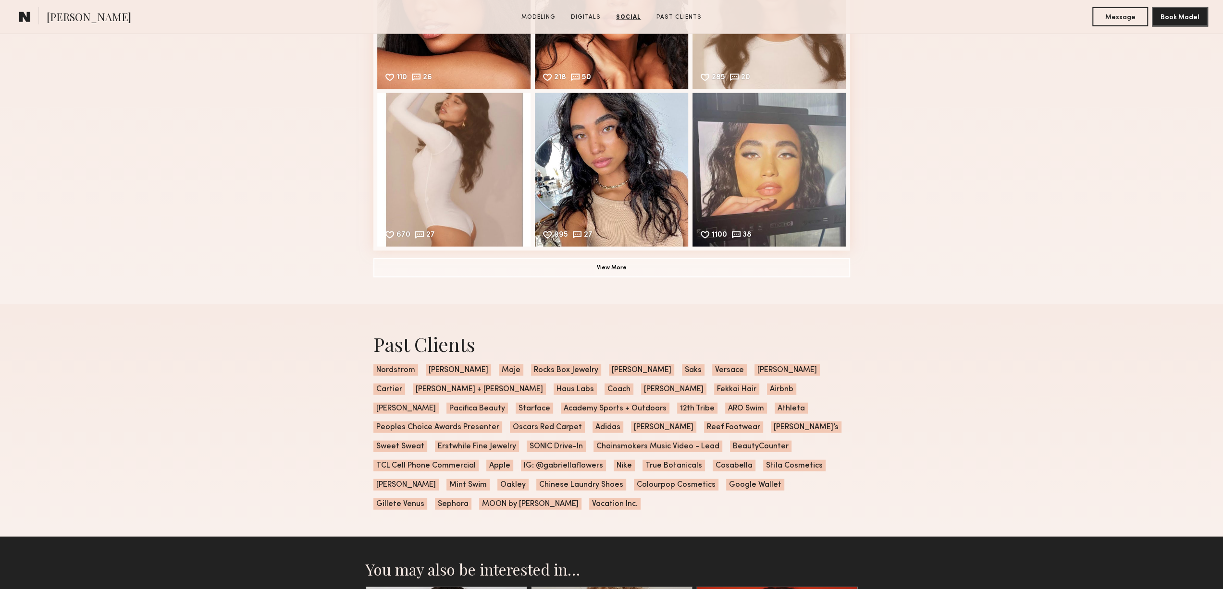
scroll to position [2354, 0]
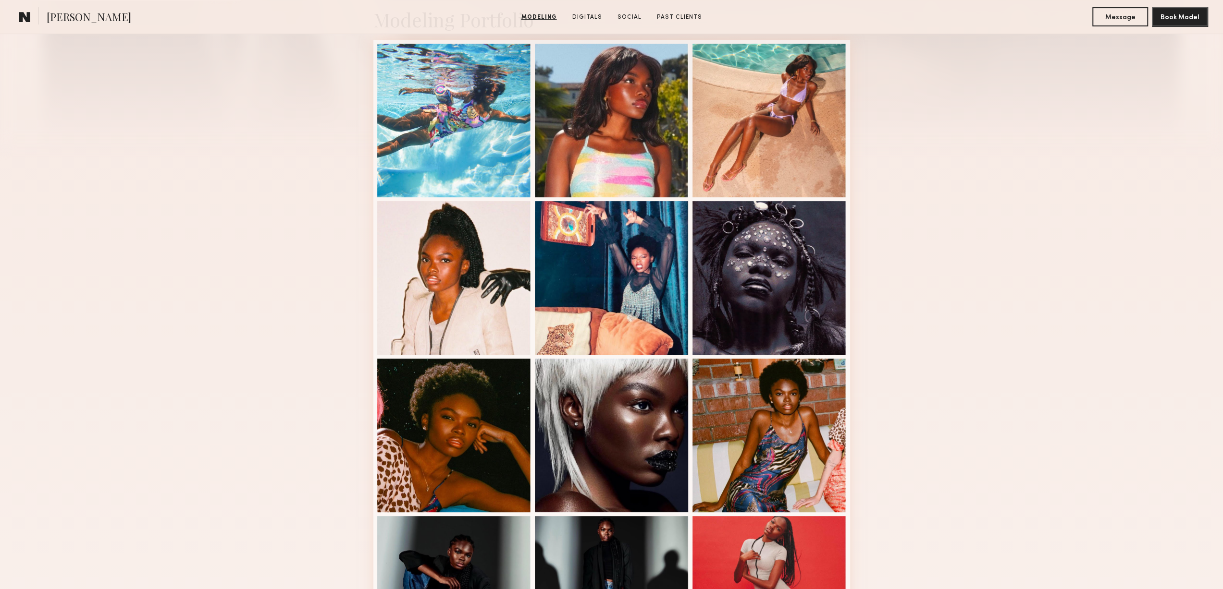
scroll to position [480, 0]
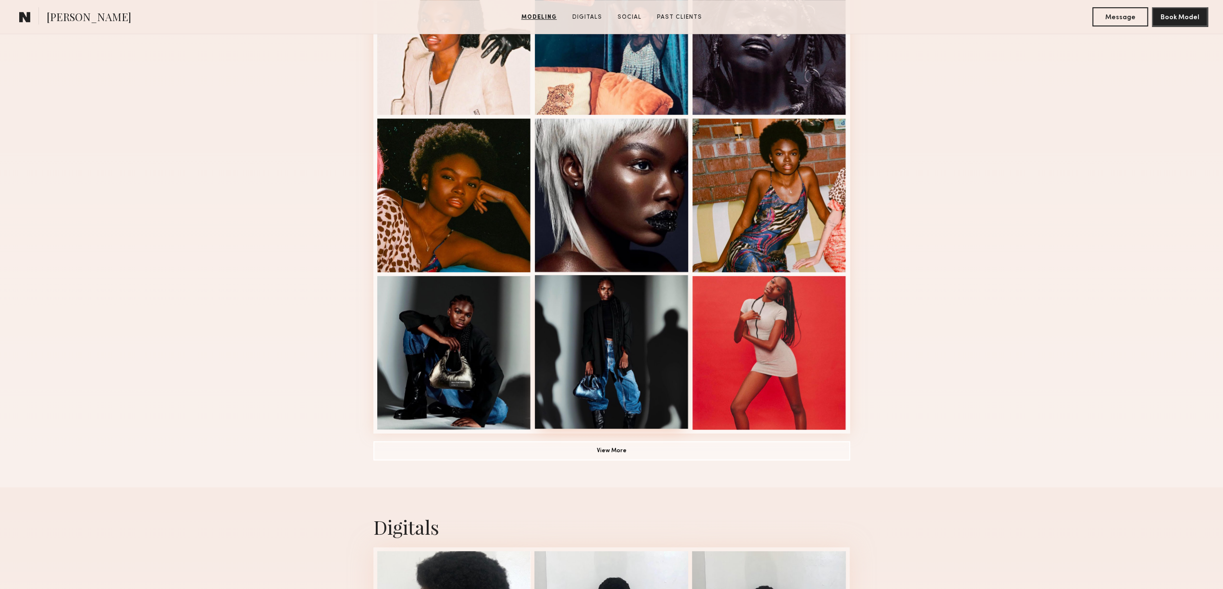
click at [622, 425] on div at bounding box center [612, 352] width 154 height 154
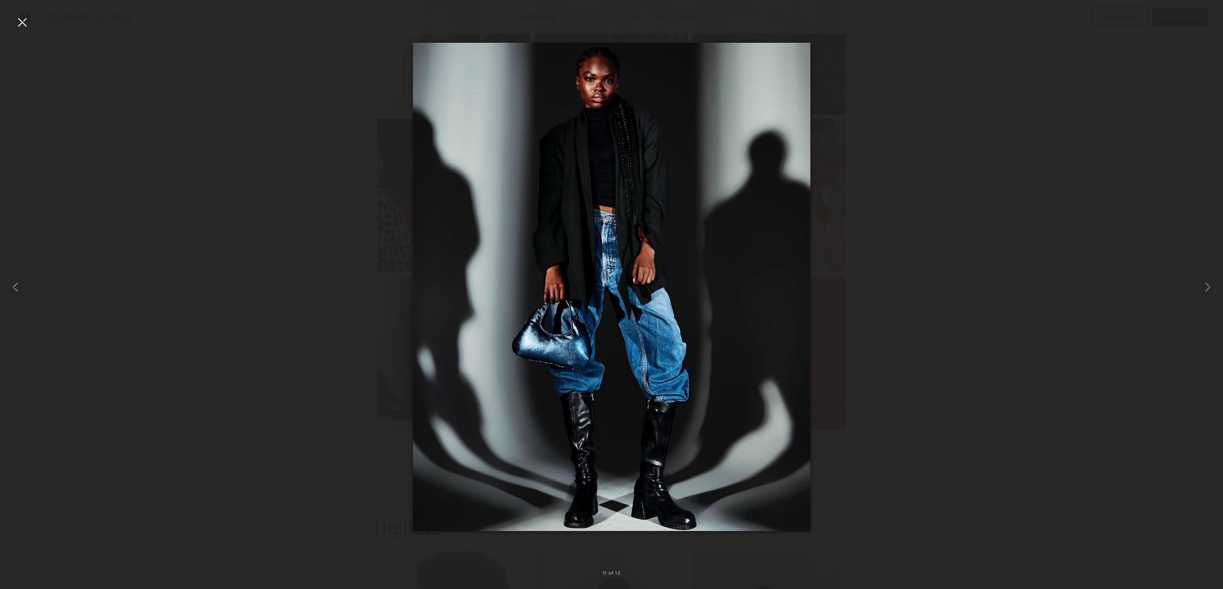
click at [27, 29] on div at bounding box center [21, 21] width 15 height 15
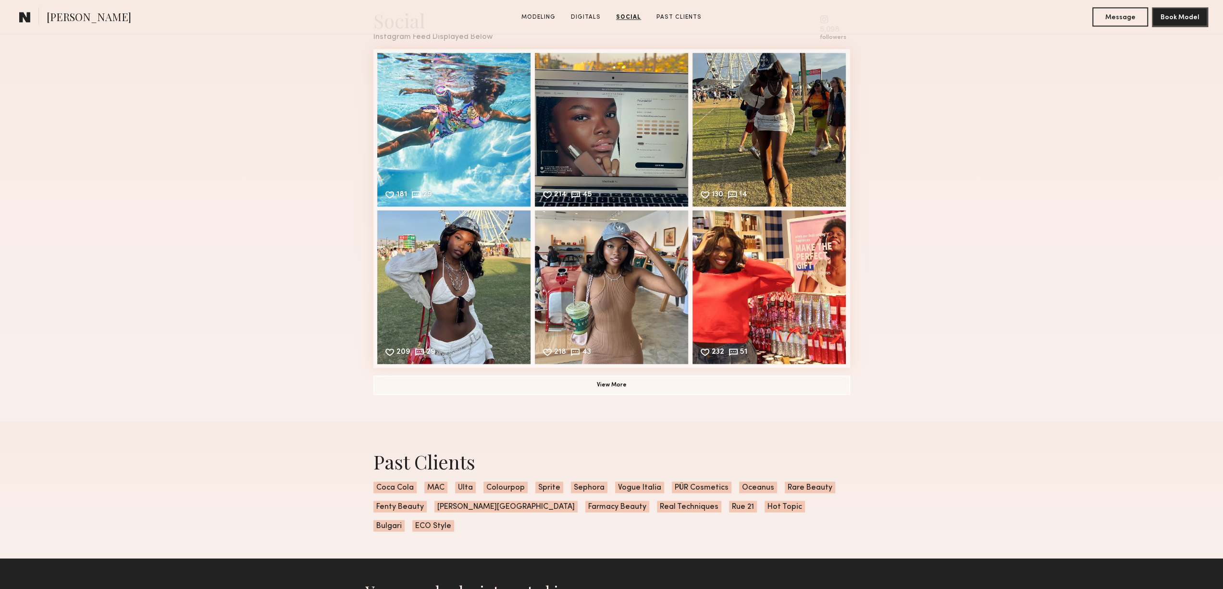
scroll to position [1153, 0]
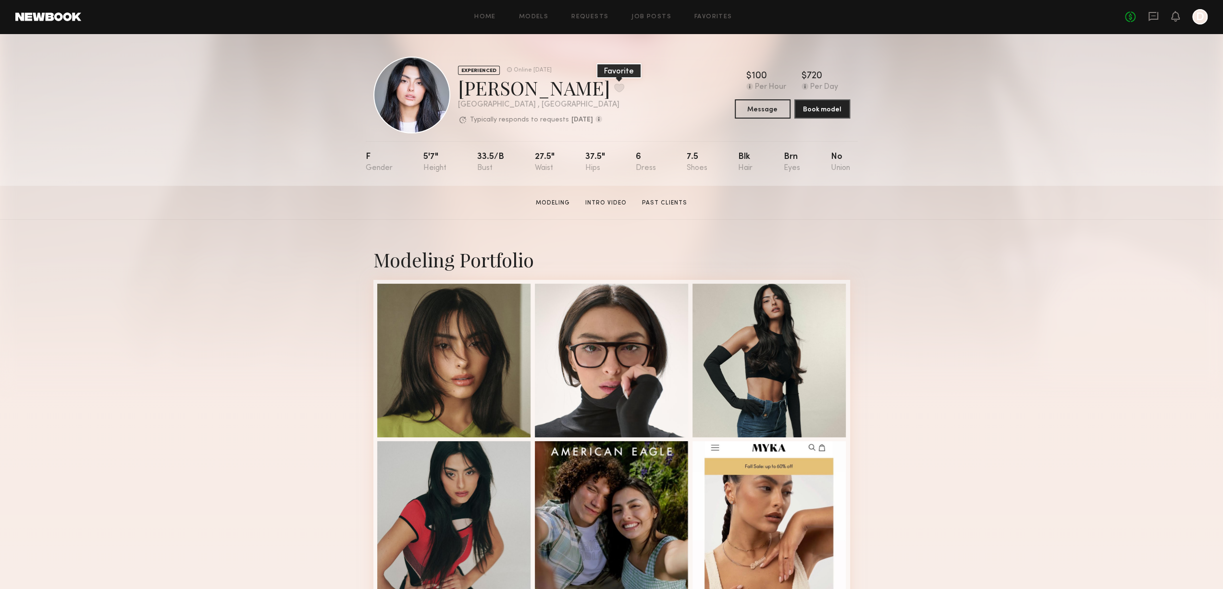
click at [614, 86] on button at bounding box center [619, 88] width 10 height 9
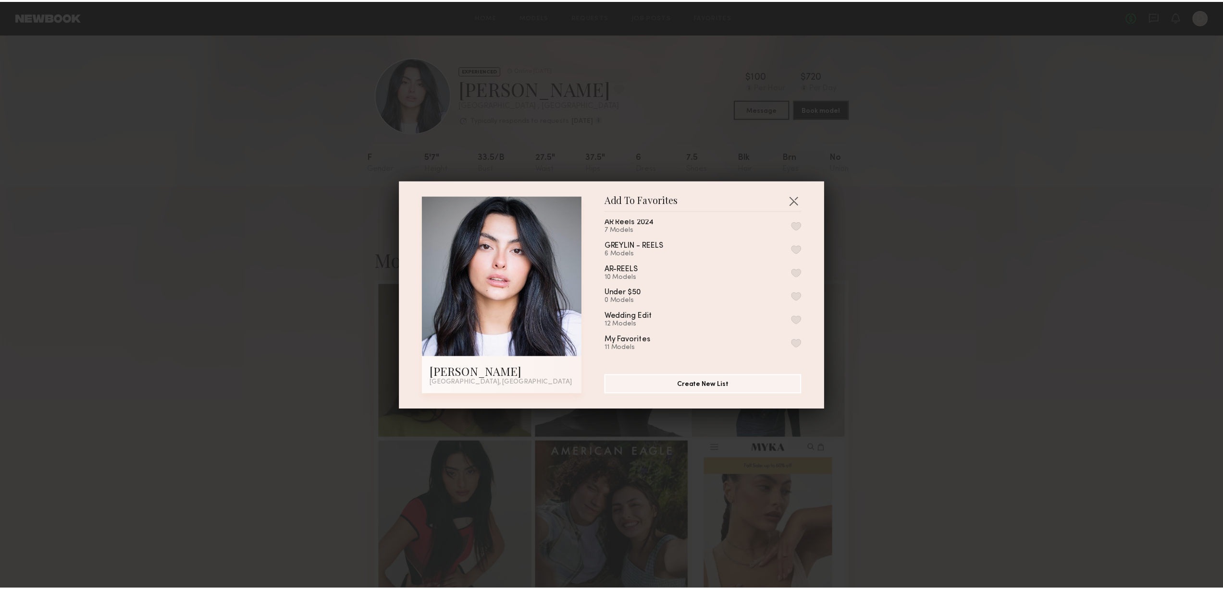
scroll to position [262, 0]
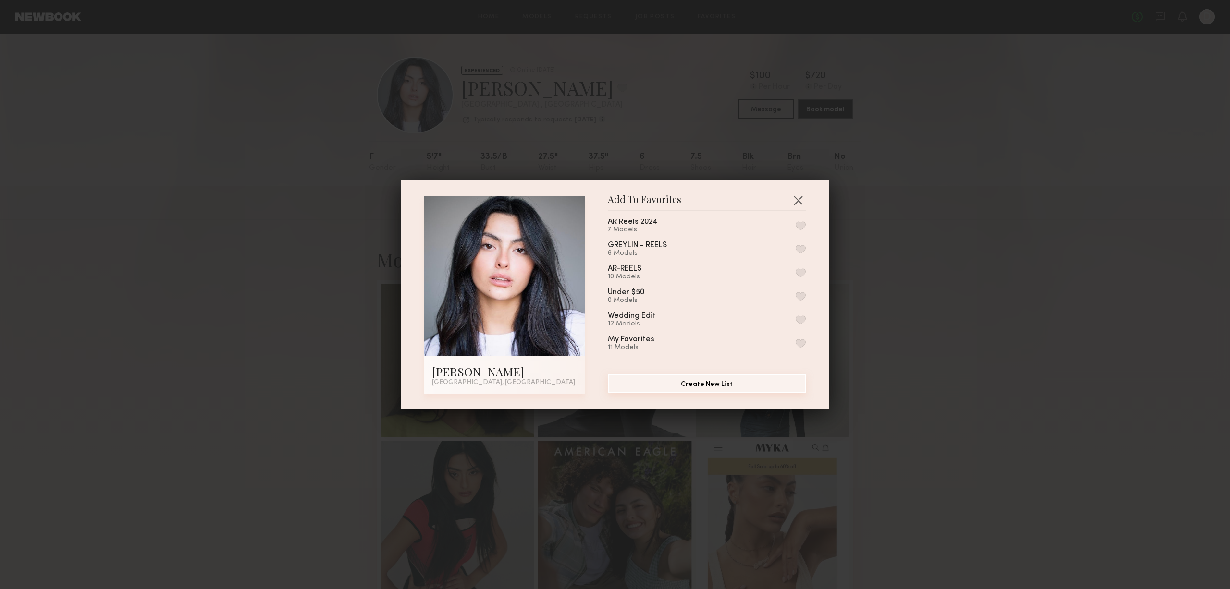
click at [704, 384] on button "Create New List" at bounding box center [707, 383] width 198 height 19
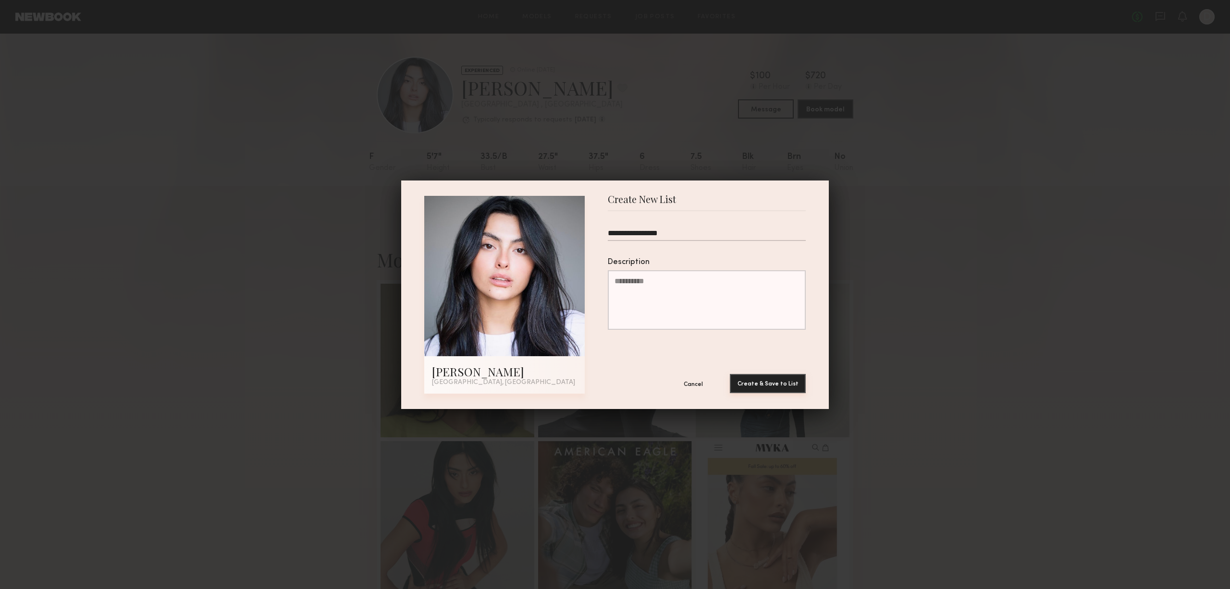
type input "**********"
click at [753, 384] on button "Create & Save to List" at bounding box center [768, 383] width 76 height 19
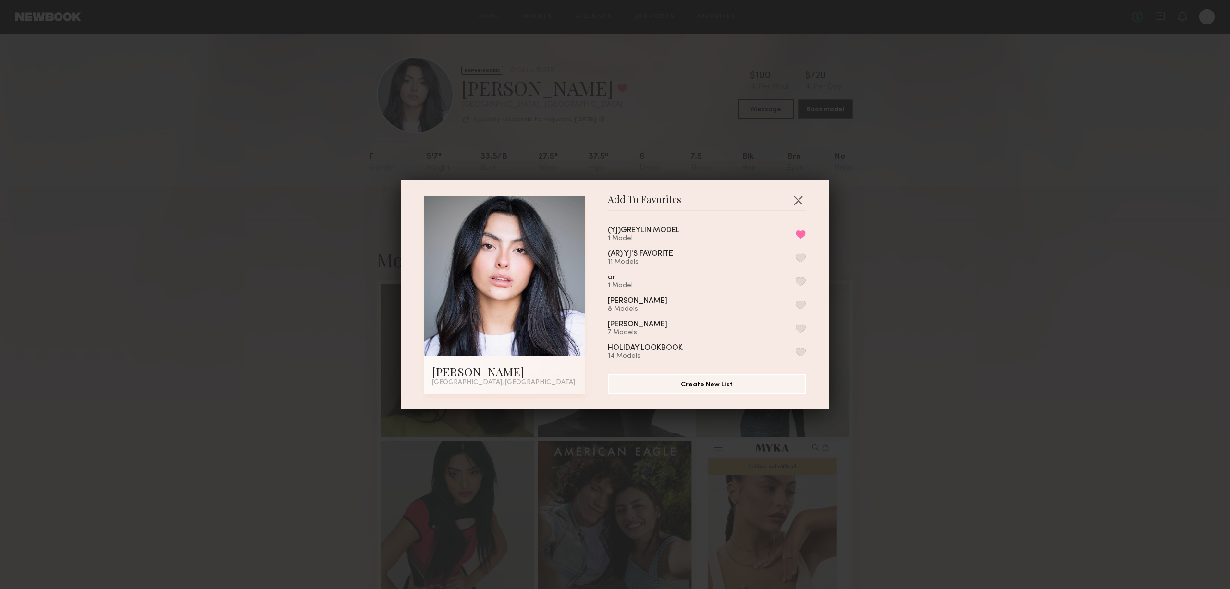
click at [656, 230] on div "(YJ)GREYLIN MODEL" at bounding box center [644, 231] width 72 height 8
click at [795, 196] on button "button" at bounding box center [797, 200] width 15 height 15
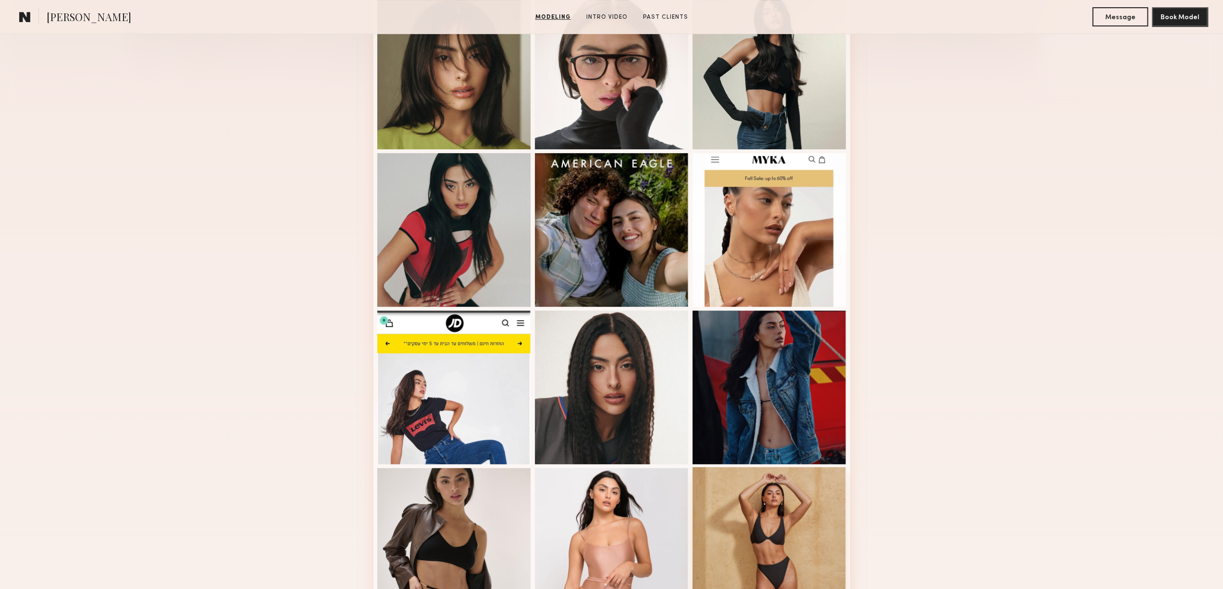
scroll to position [528, 0]
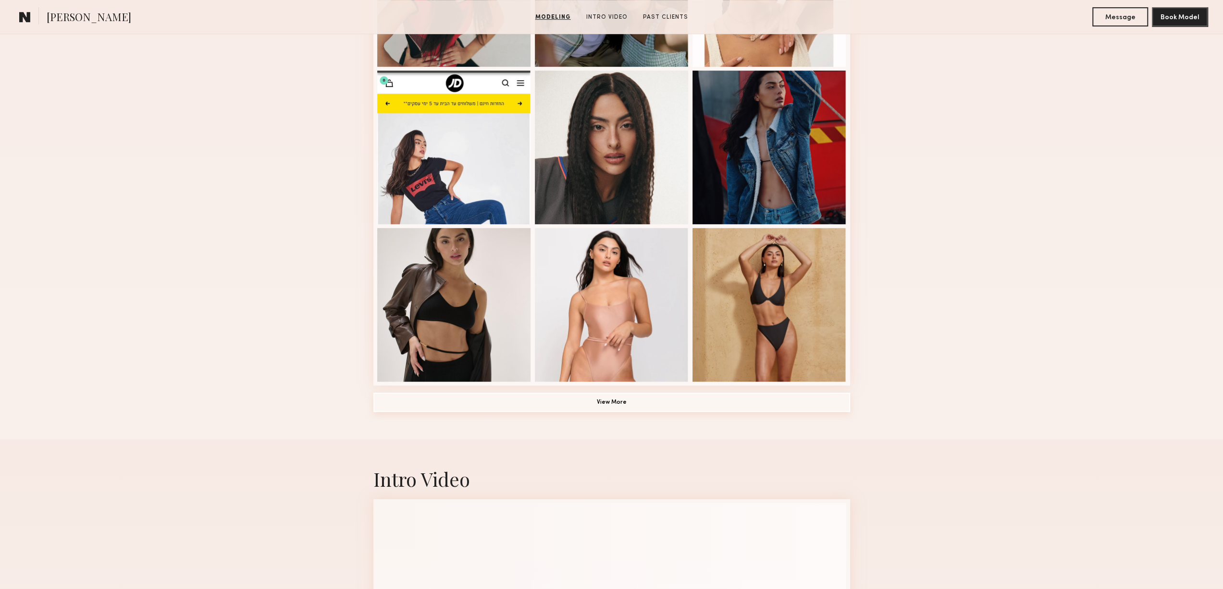
click at [609, 409] on button "View More" at bounding box center [611, 402] width 477 height 19
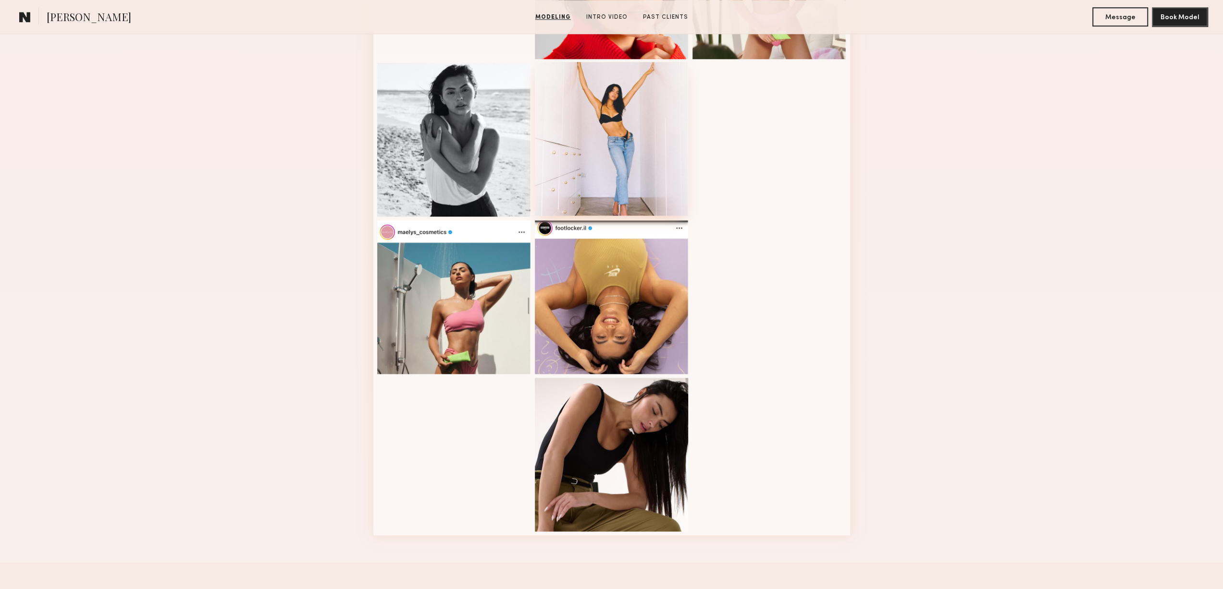
scroll to position [1153, 0]
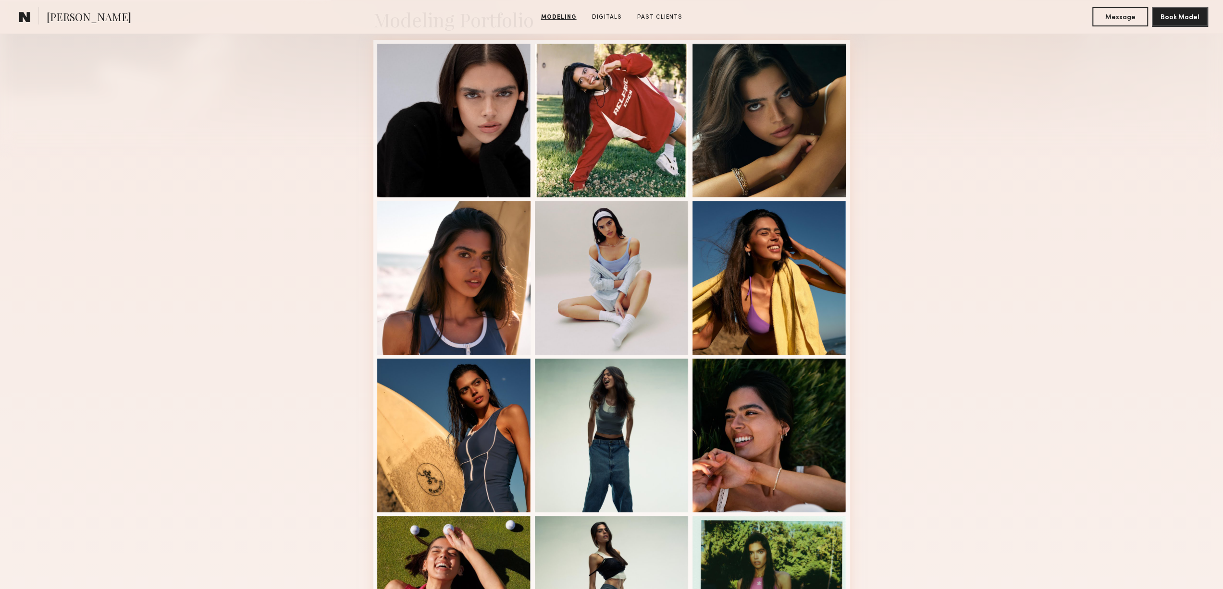
scroll to position [528, 0]
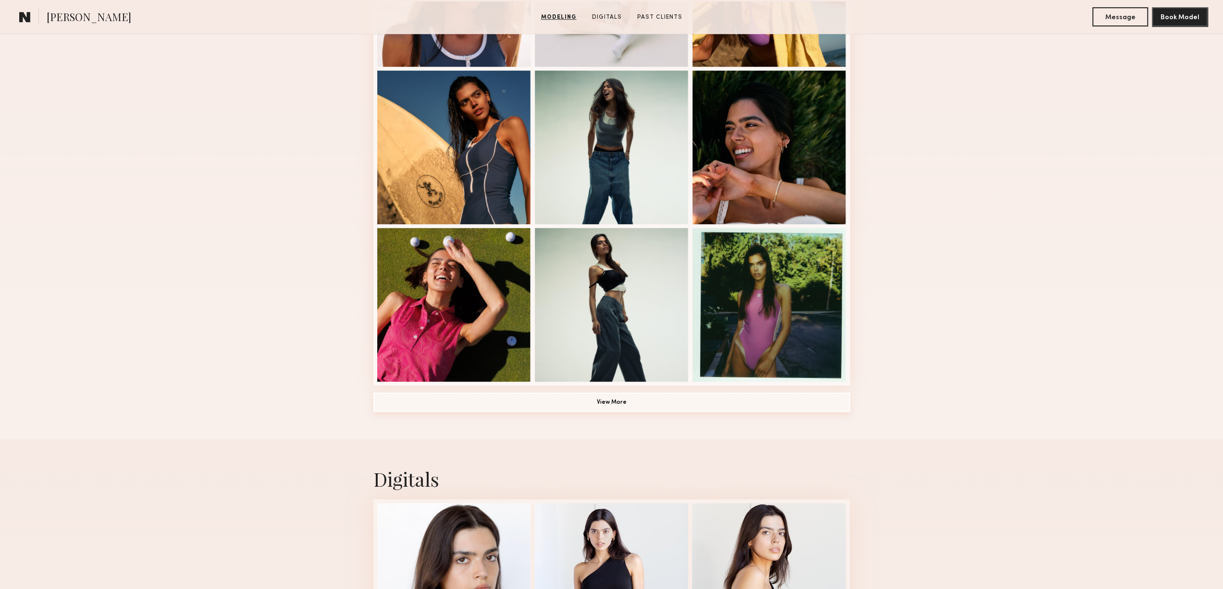
click at [671, 403] on button "View More" at bounding box center [611, 402] width 477 height 19
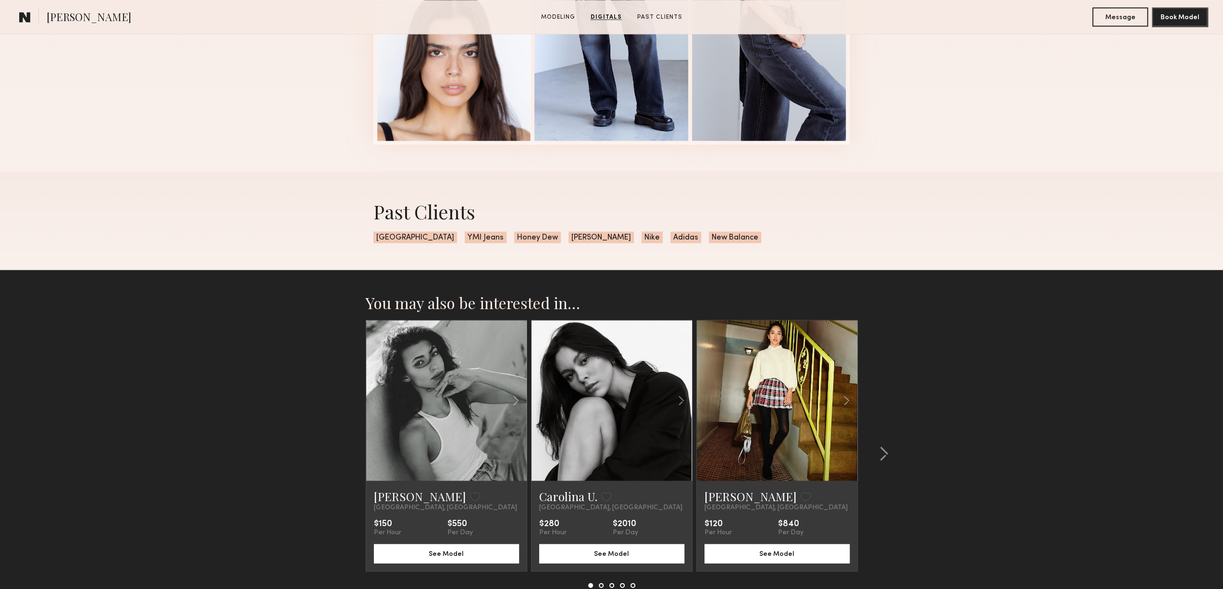
scroll to position [1729, 0]
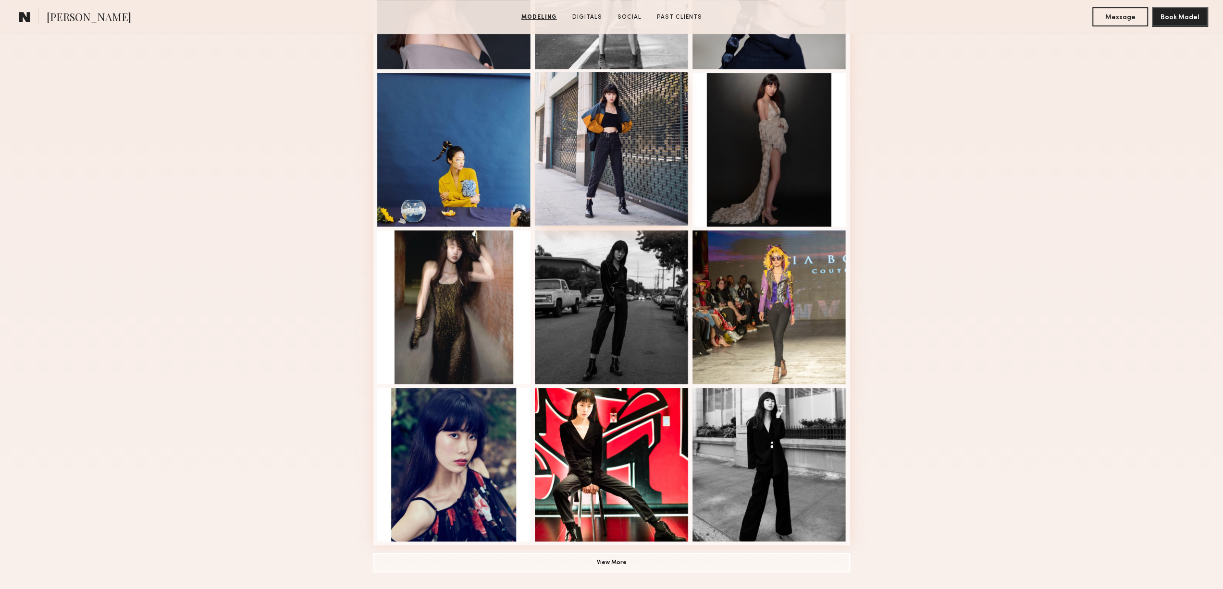
scroll to position [384, 0]
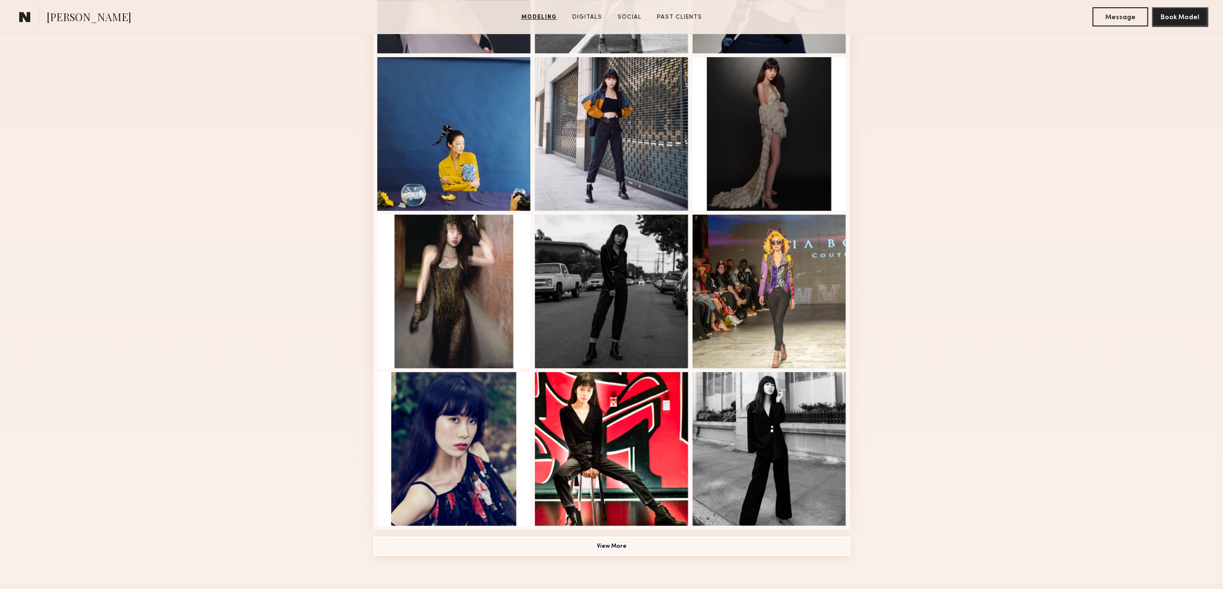
click at [610, 544] on button "View More" at bounding box center [611, 546] width 477 height 19
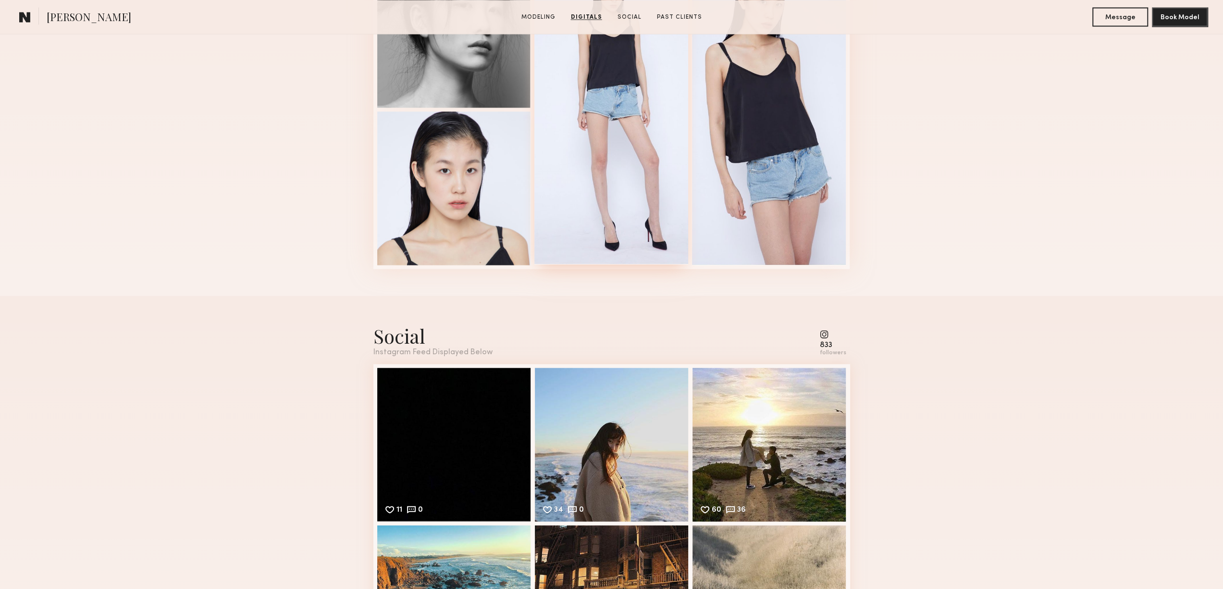
scroll to position [1825, 0]
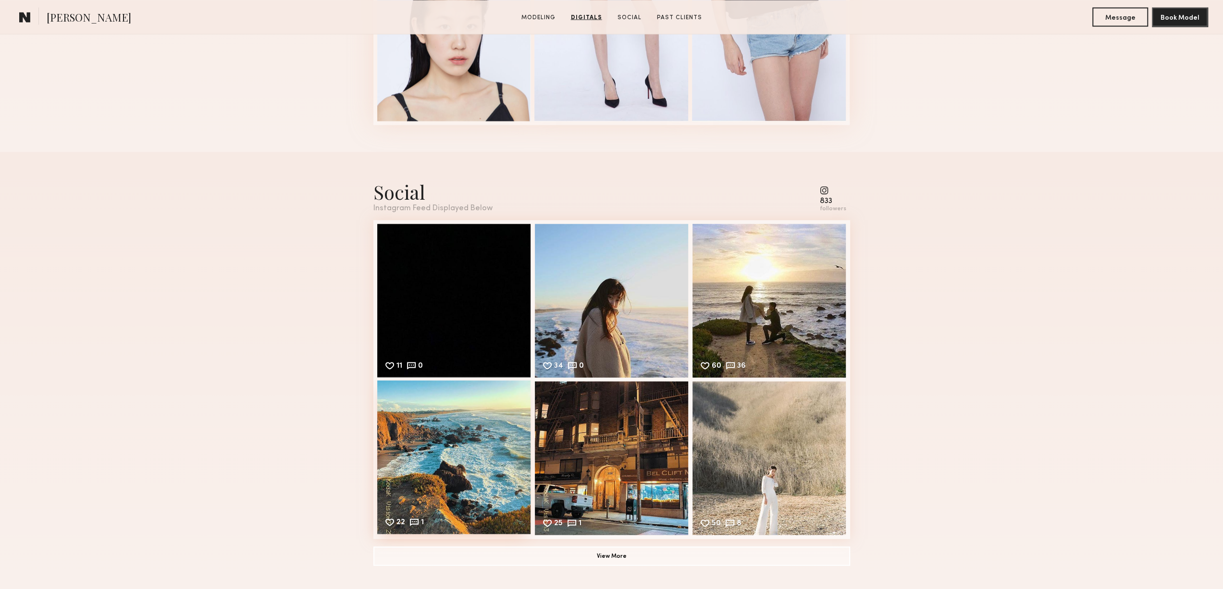
click at [437, 446] on div "22 1 Likes & comments displayed to show model’s engagement" at bounding box center [454, 457] width 154 height 154
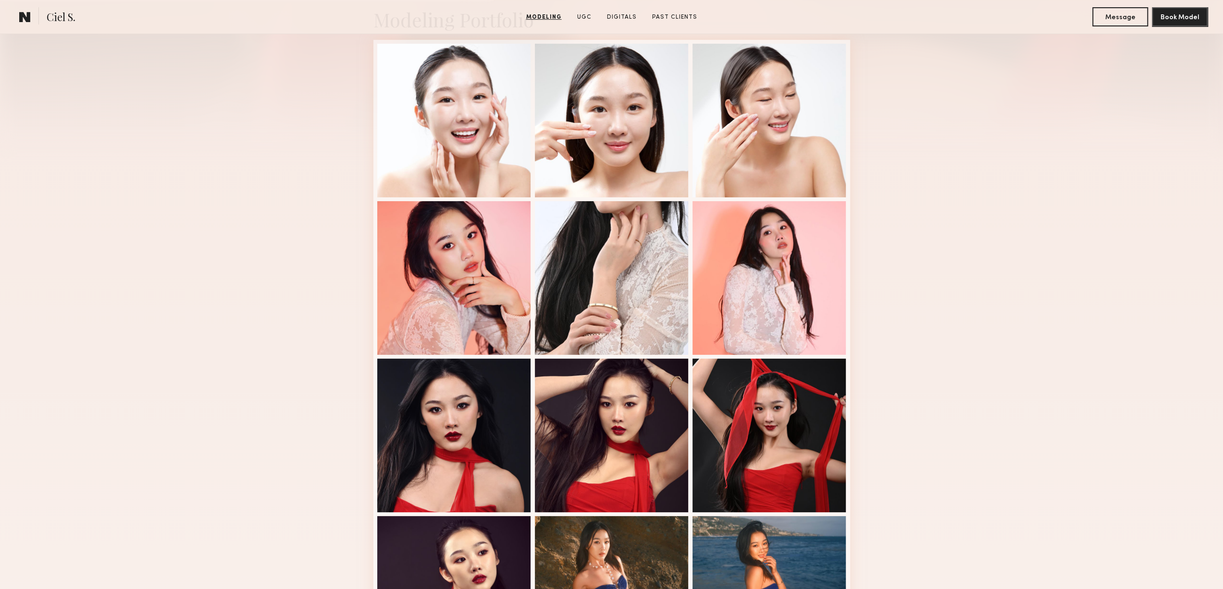
scroll to position [432, 0]
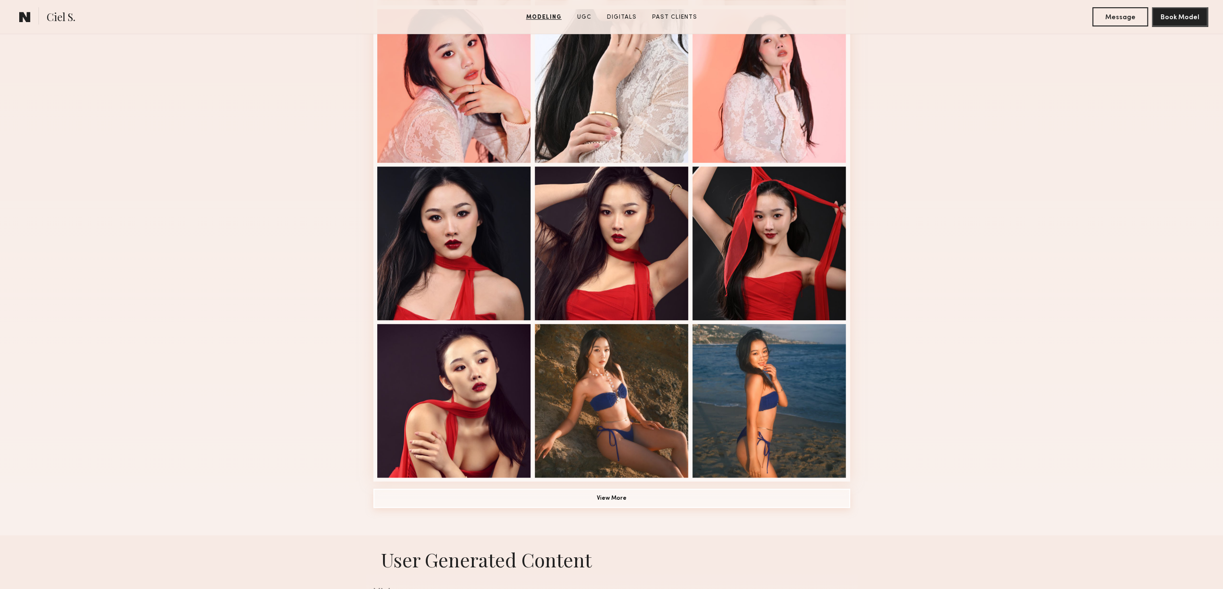
click at [625, 501] on button "View More" at bounding box center [611, 498] width 477 height 19
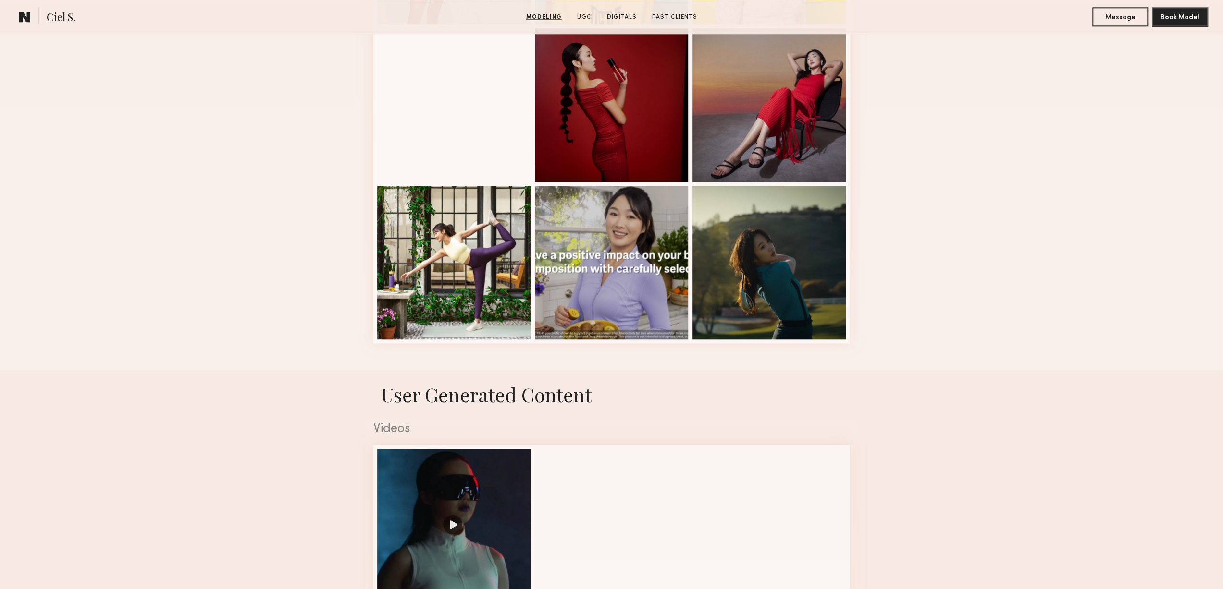
scroll to position [1489, 0]
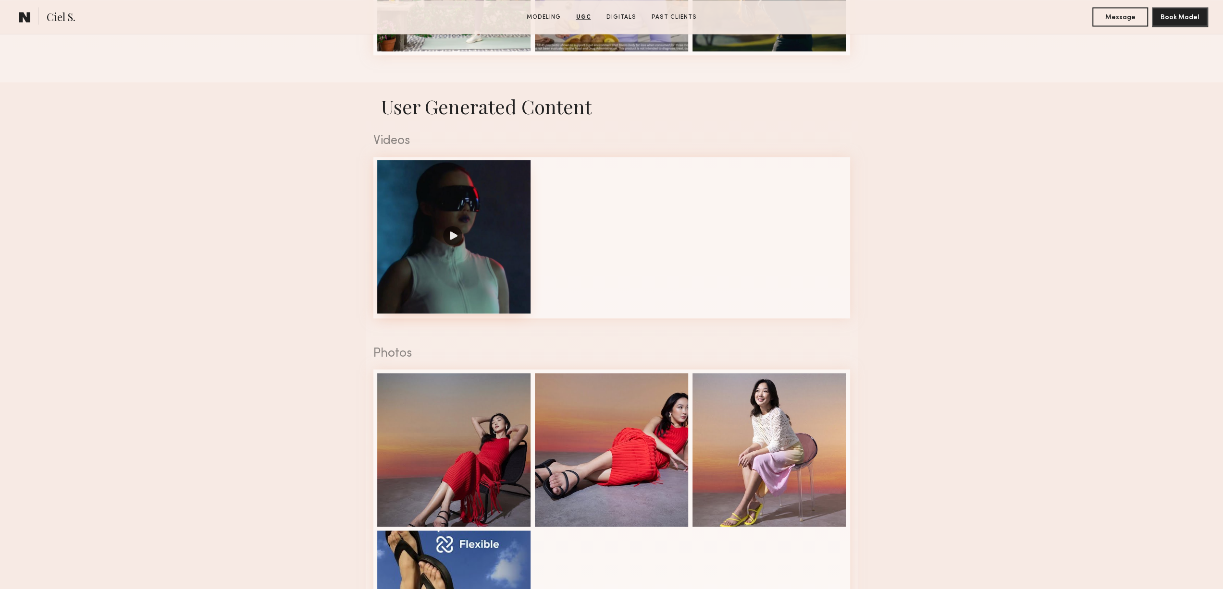
click at [438, 232] on div at bounding box center [454, 237] width 154 height 154
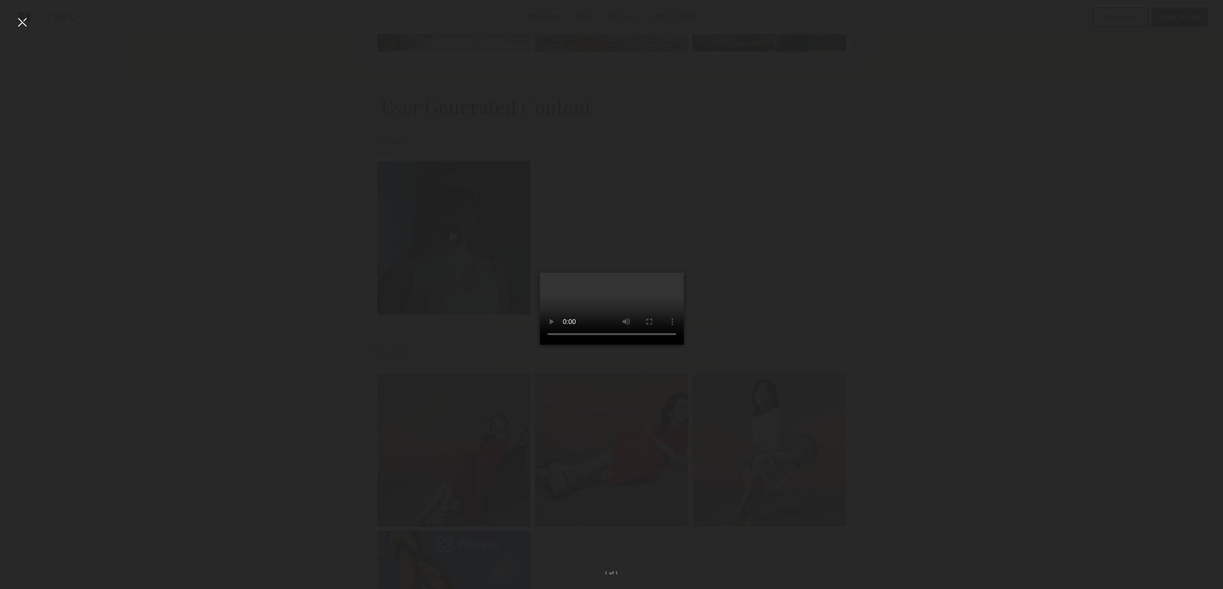
click at [23, 20] on div at bounding box center [21, 21] width 15 height 15
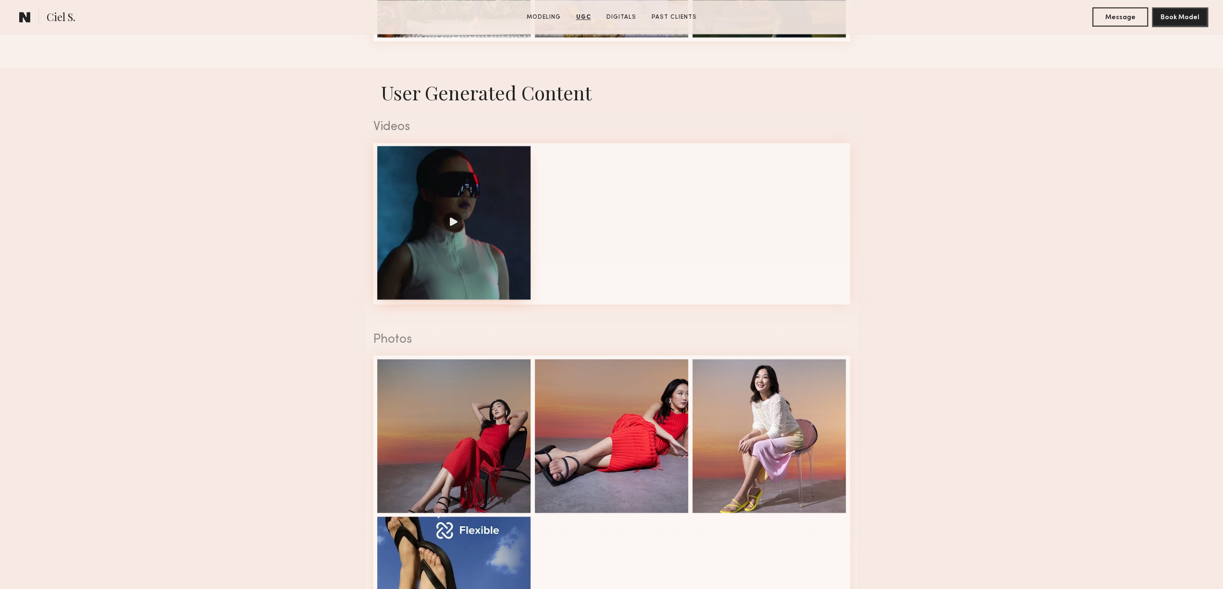
scroll to position [1681, 0]
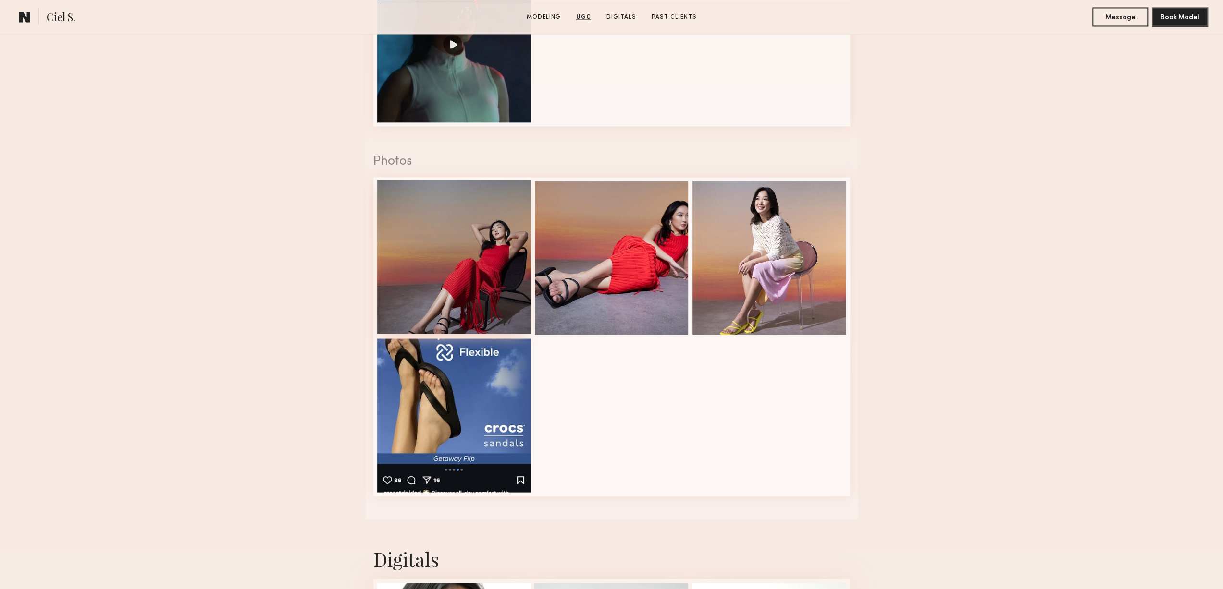
click at [495, 301] on div at bounding box center [454, 257] width 154 height 154
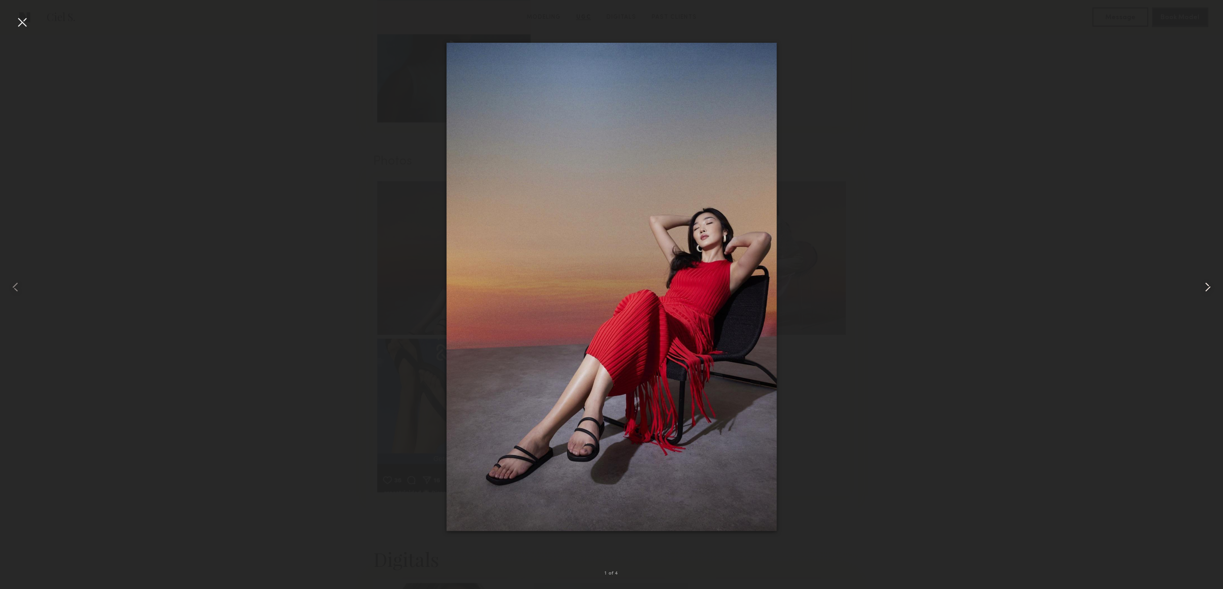
click at [1205, 283] on common-icon at bounding box center [1206, 287] width 15 height 15
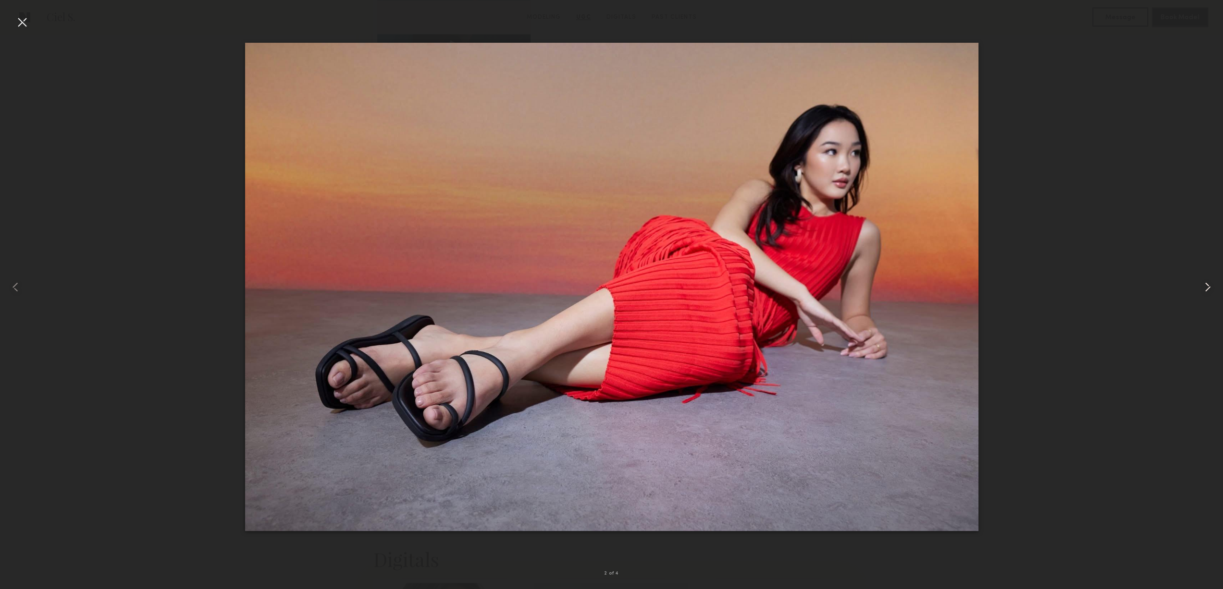
click at [1205, 283] on common-icon at bounding box center [1206, 287] width 15 height 15
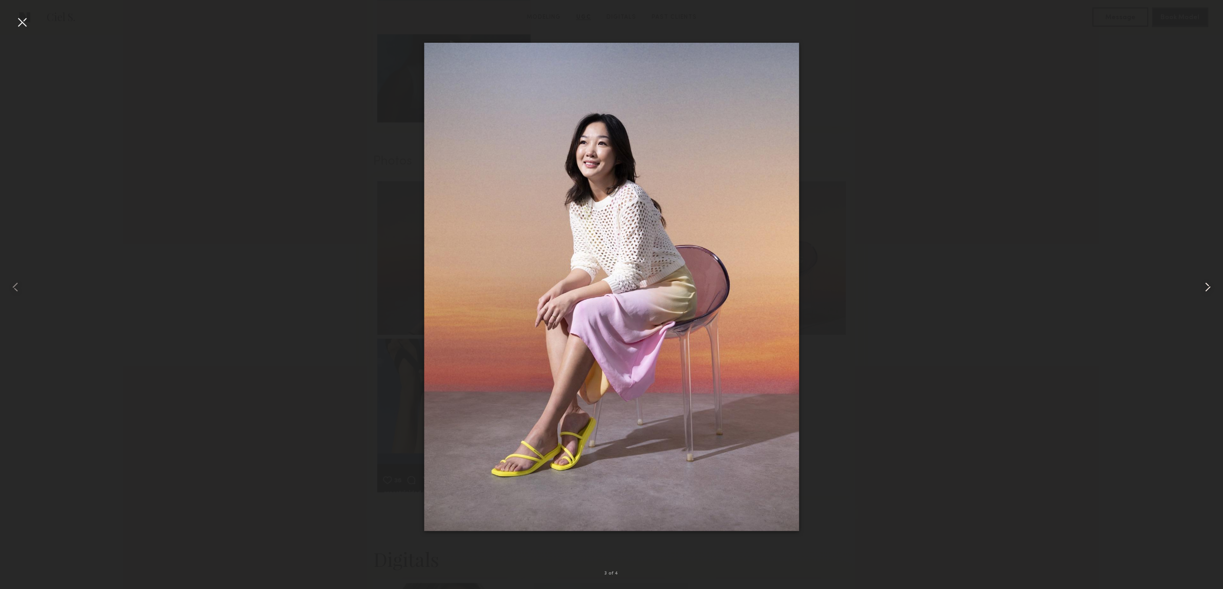
click at [1205, 283] on common-icon at bounding box center [1206, 287] width 15 height 15
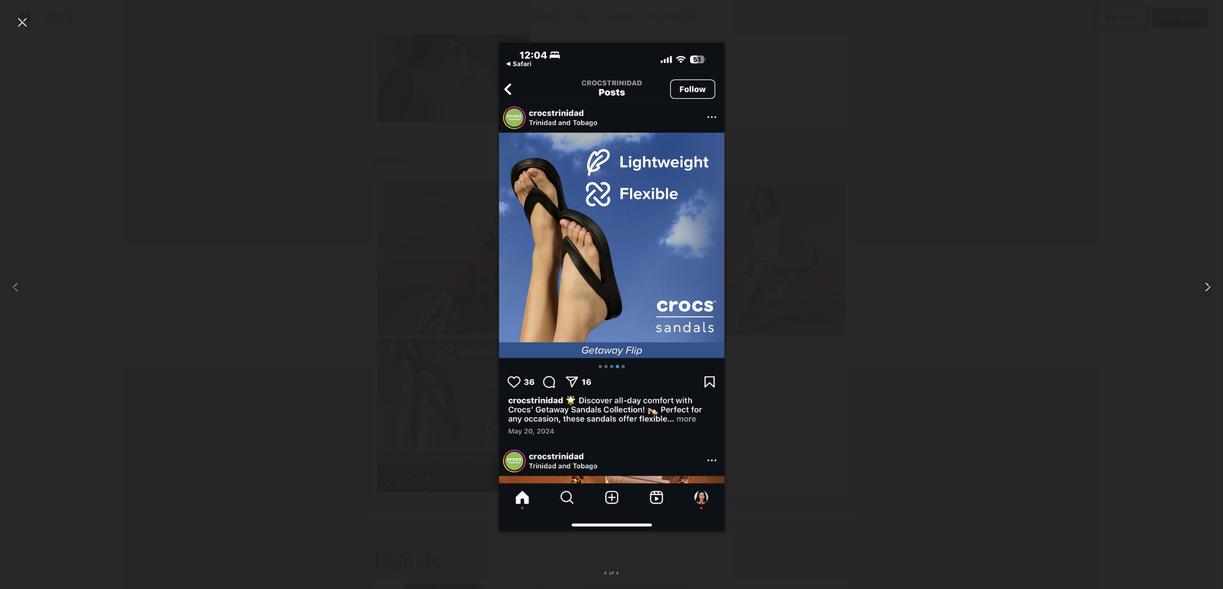
click at [1205, 283] on common-icon at bounding box center [1206, 287] width 15 height 15
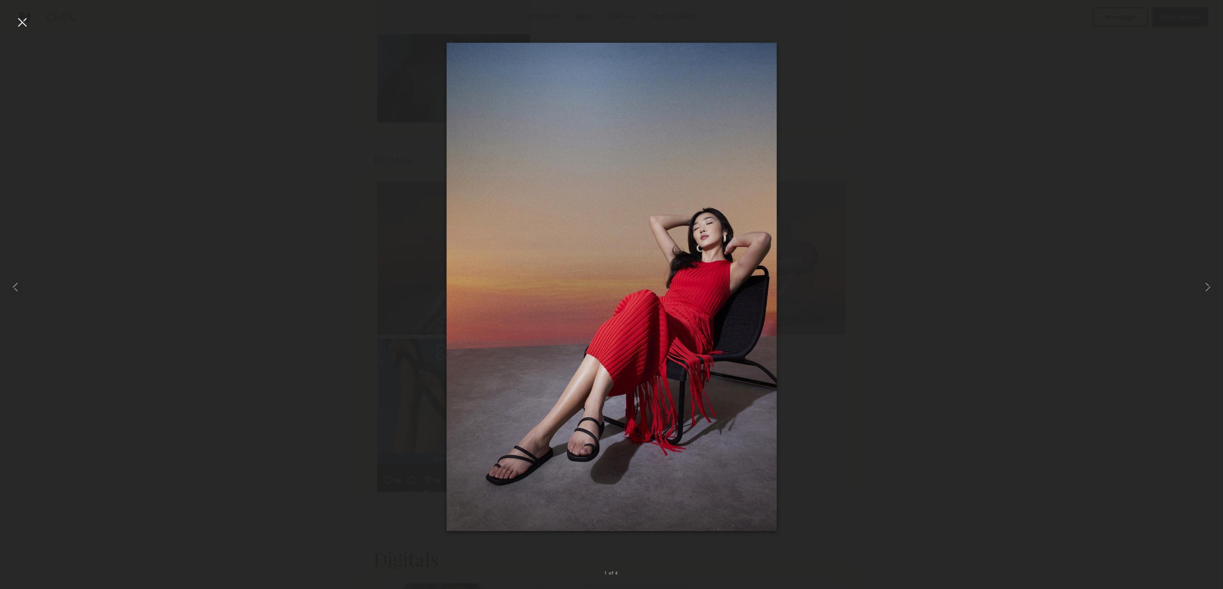
click at [18, 19] on div at bounding box center [21, 21] width 15 height 15
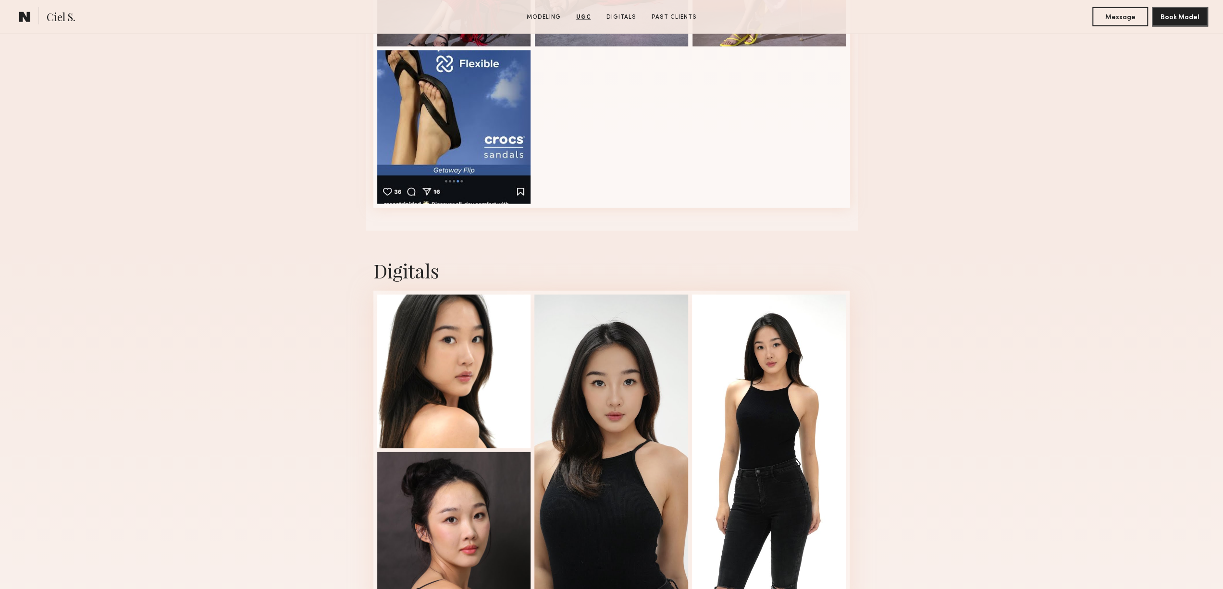
scroll to position [2162, 0]
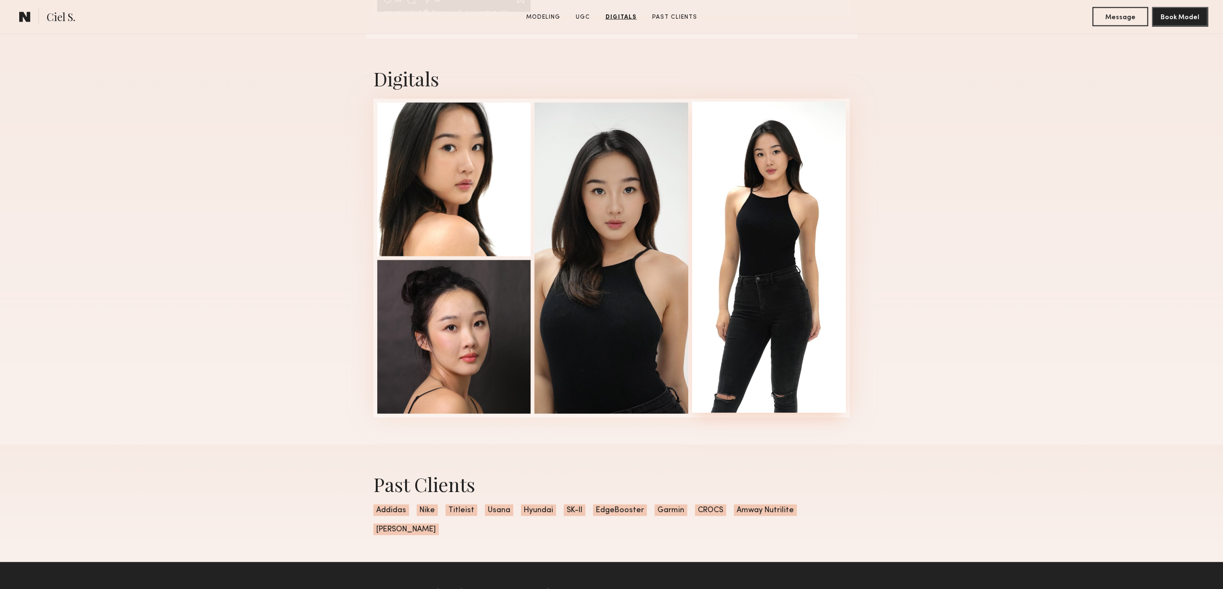
click at [734, 288] on div at bounding box center [769, 257] width 154 height 311
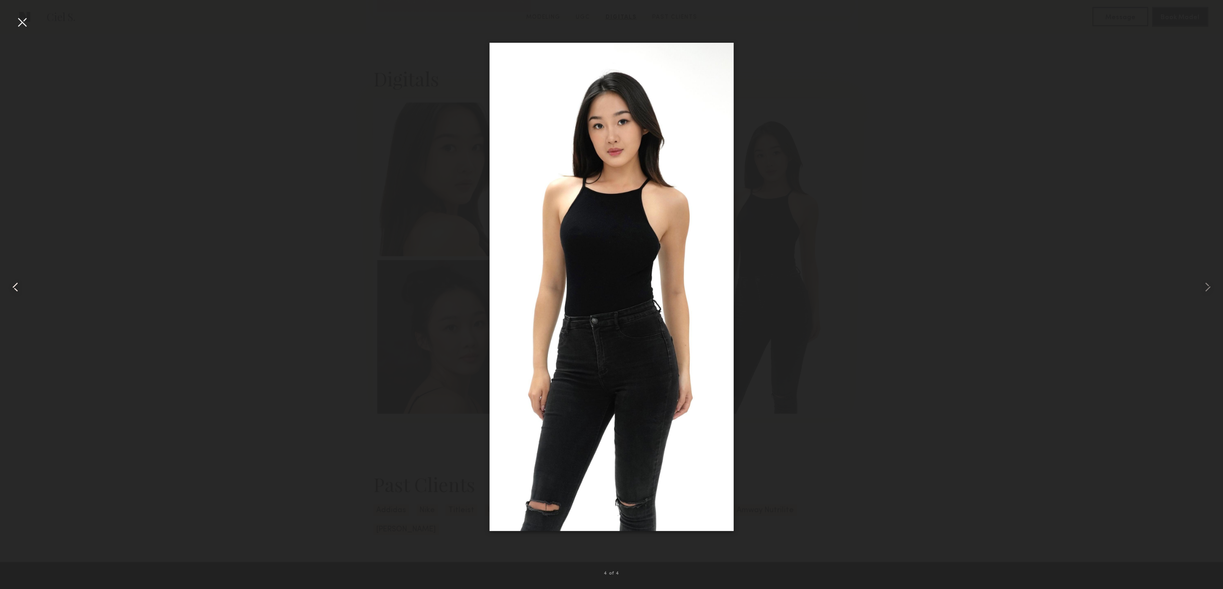
click at [16, 318] on div at bounding box center [24, 286] width 49 height 543
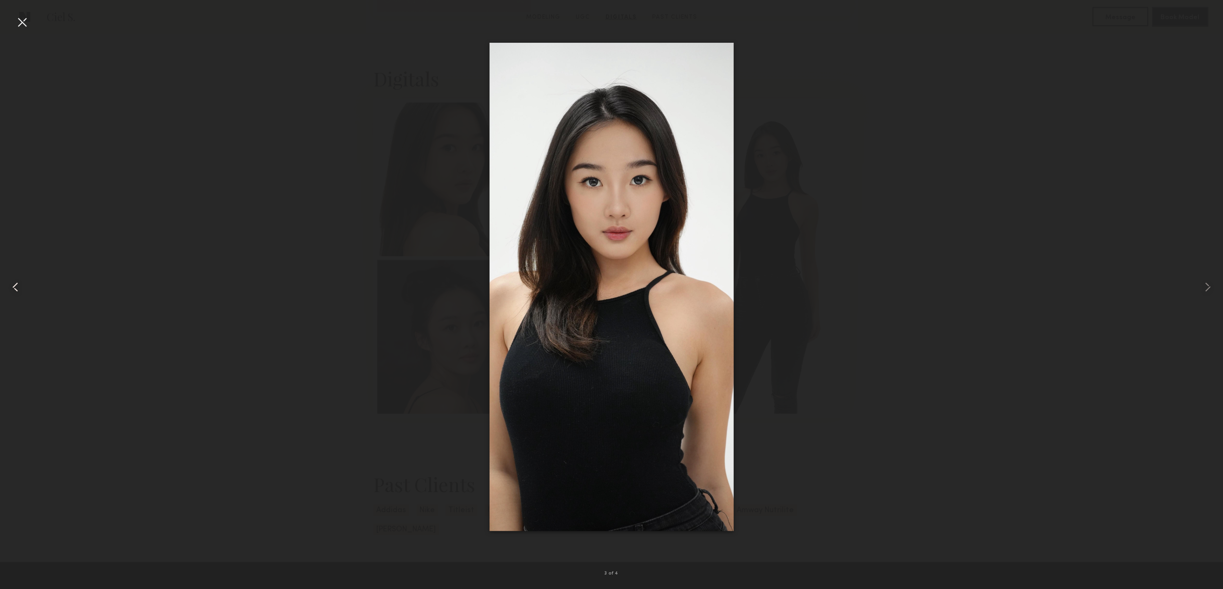
click at [11, 310] on div at bounding box center [24, 286] width 49 height 543
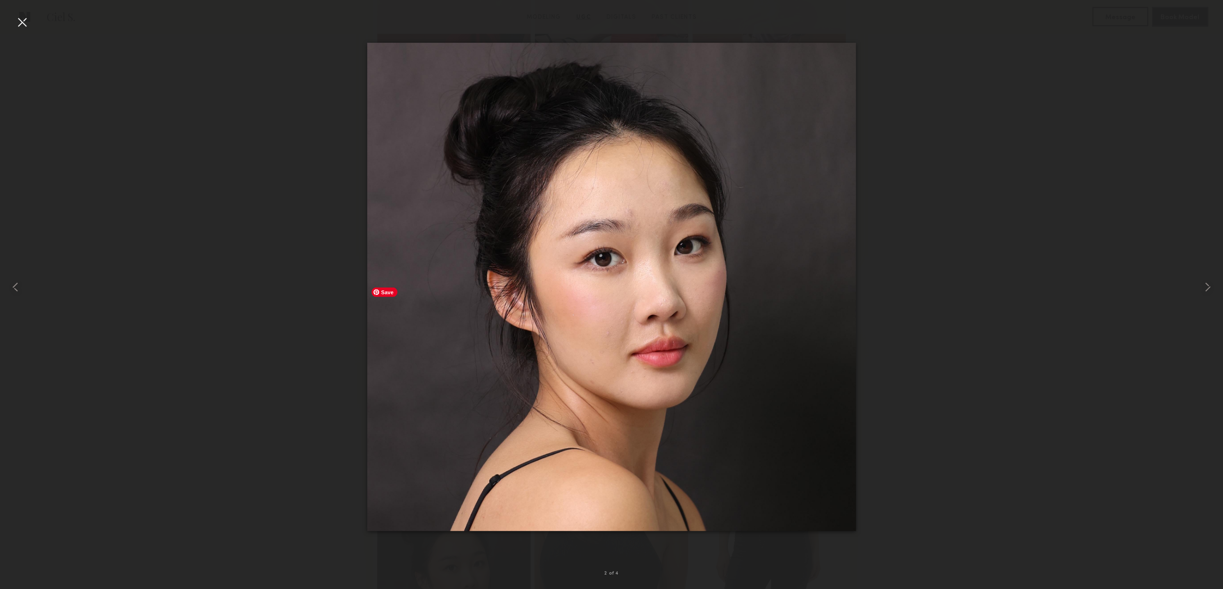
scroll to position [1633, 0]
click at [4, 281] on div at bounding box center [24, 286] width 49 height 543
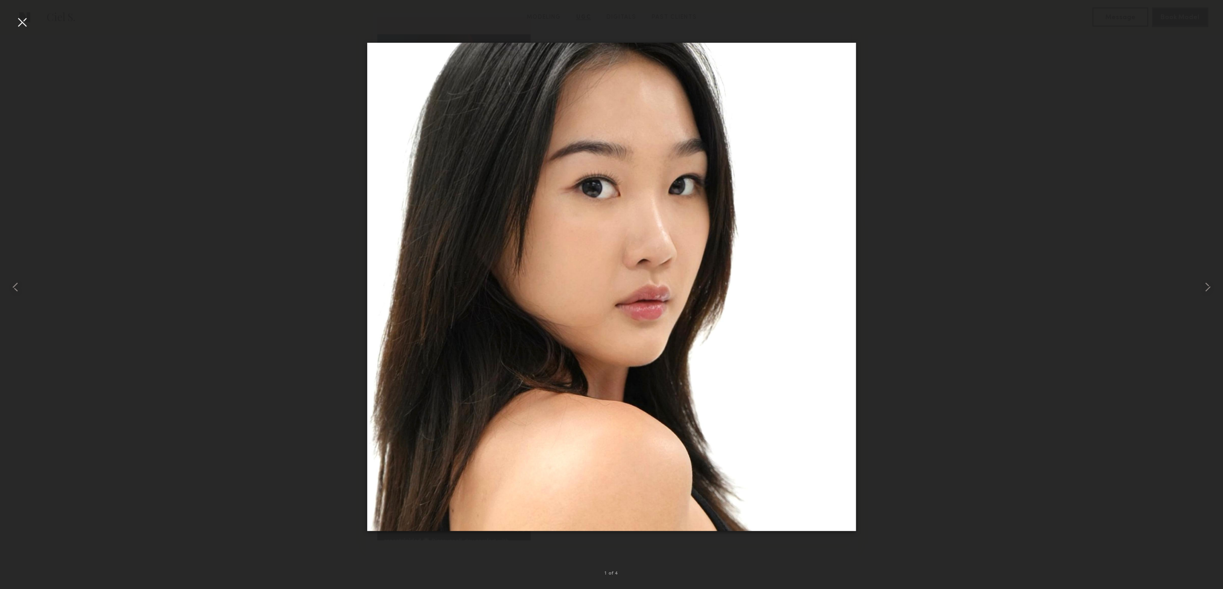
click at [19, 17] on div at bounding box center [21, 21] width 15 height 15
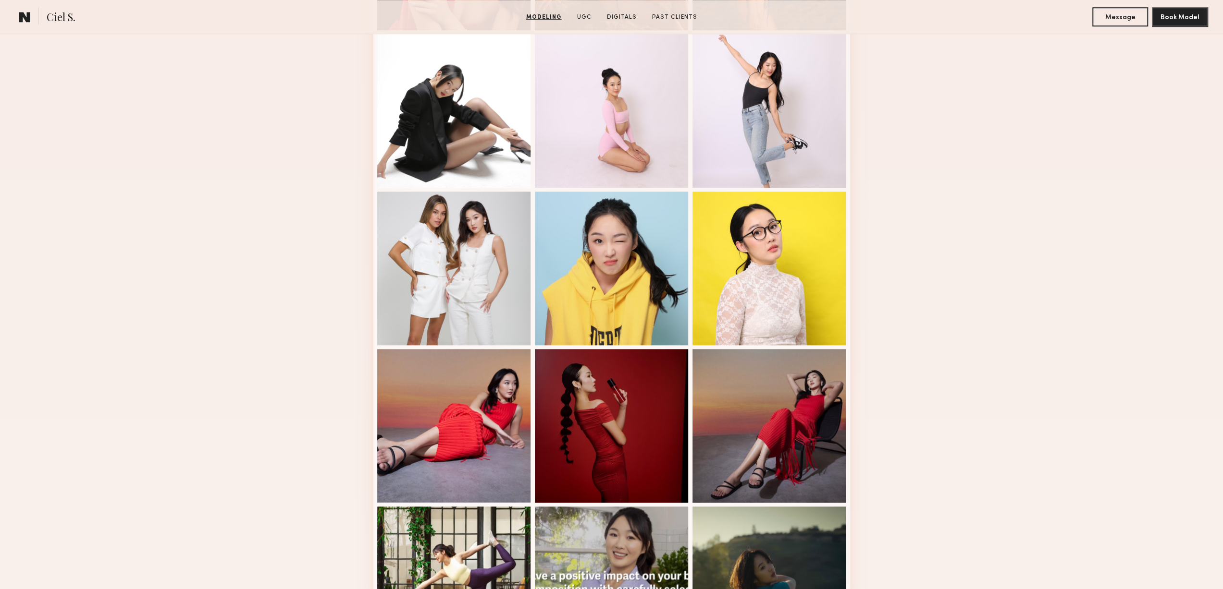
scroll to position [688, 0]
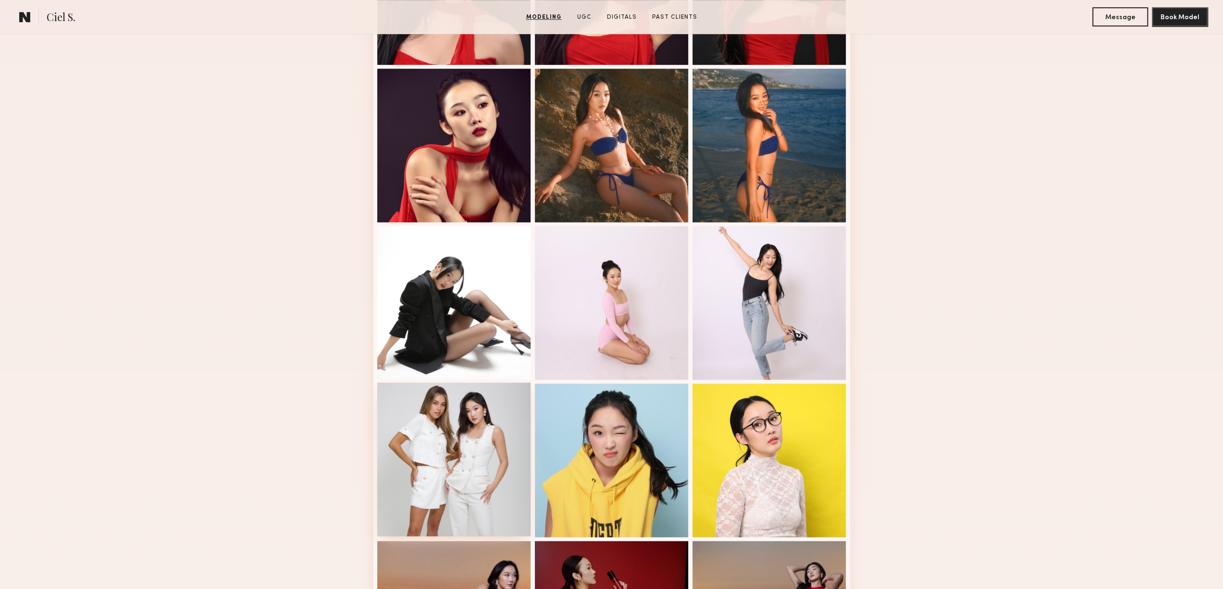
click at [457, 469] on div at bounding box center [454, 460] width 154 height 154
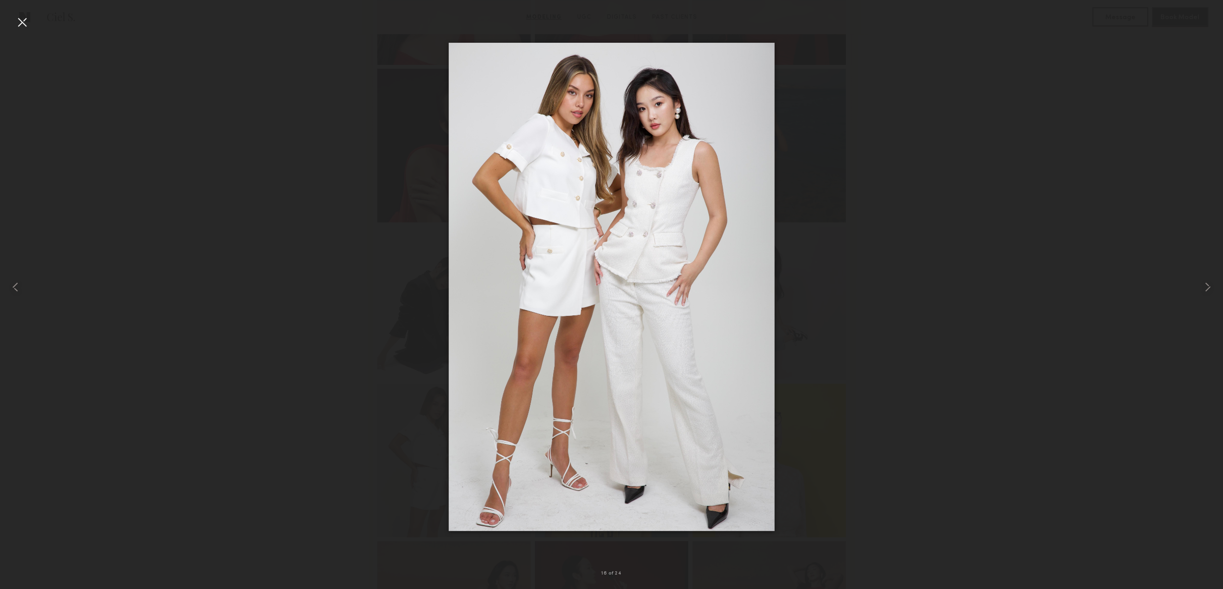
click at [19, 20] on div at bounding box center [21, 21] width 15 height 15
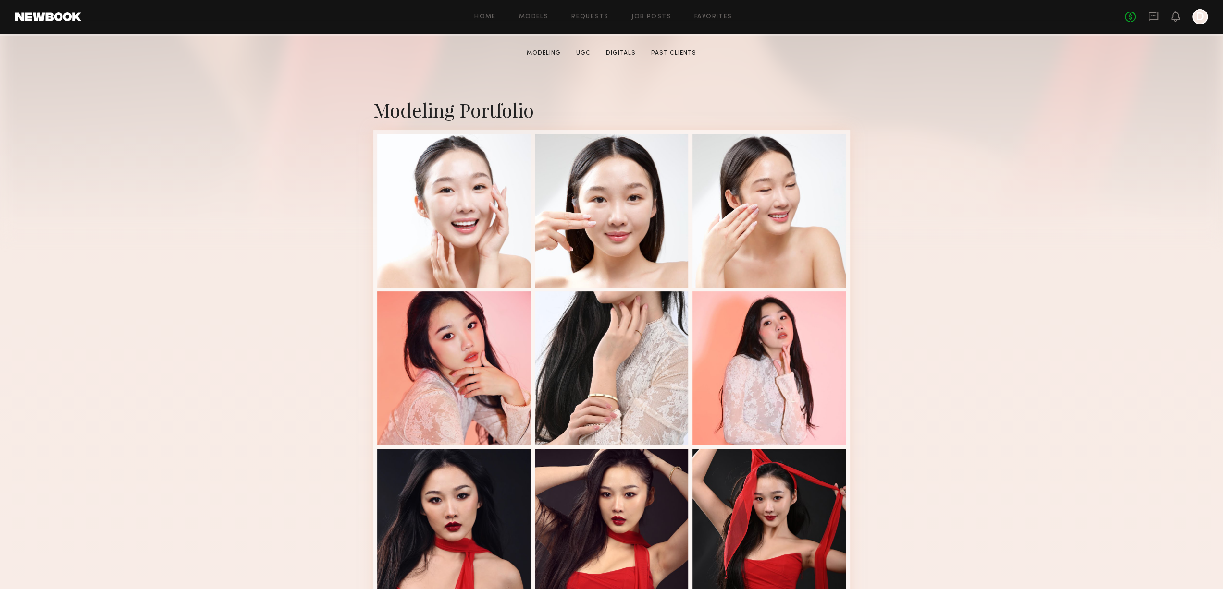
scroll to position [111, 0]
